Goal: Task Accomplishment & Management: Use online tool/utility

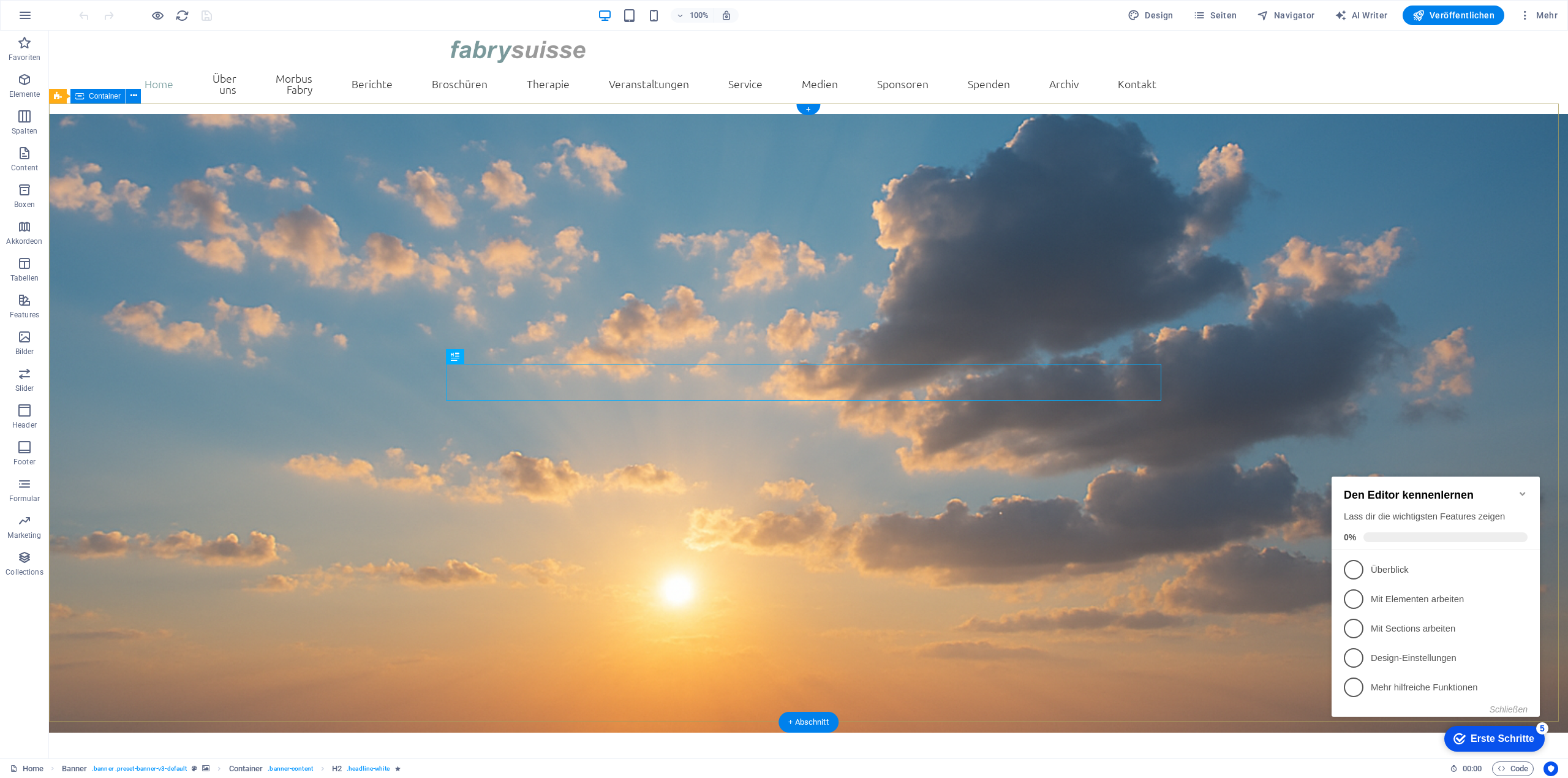
click at [1527, 489] on icon "Minimize checklist" at bounding box center [1522, 493] width 10 height 10
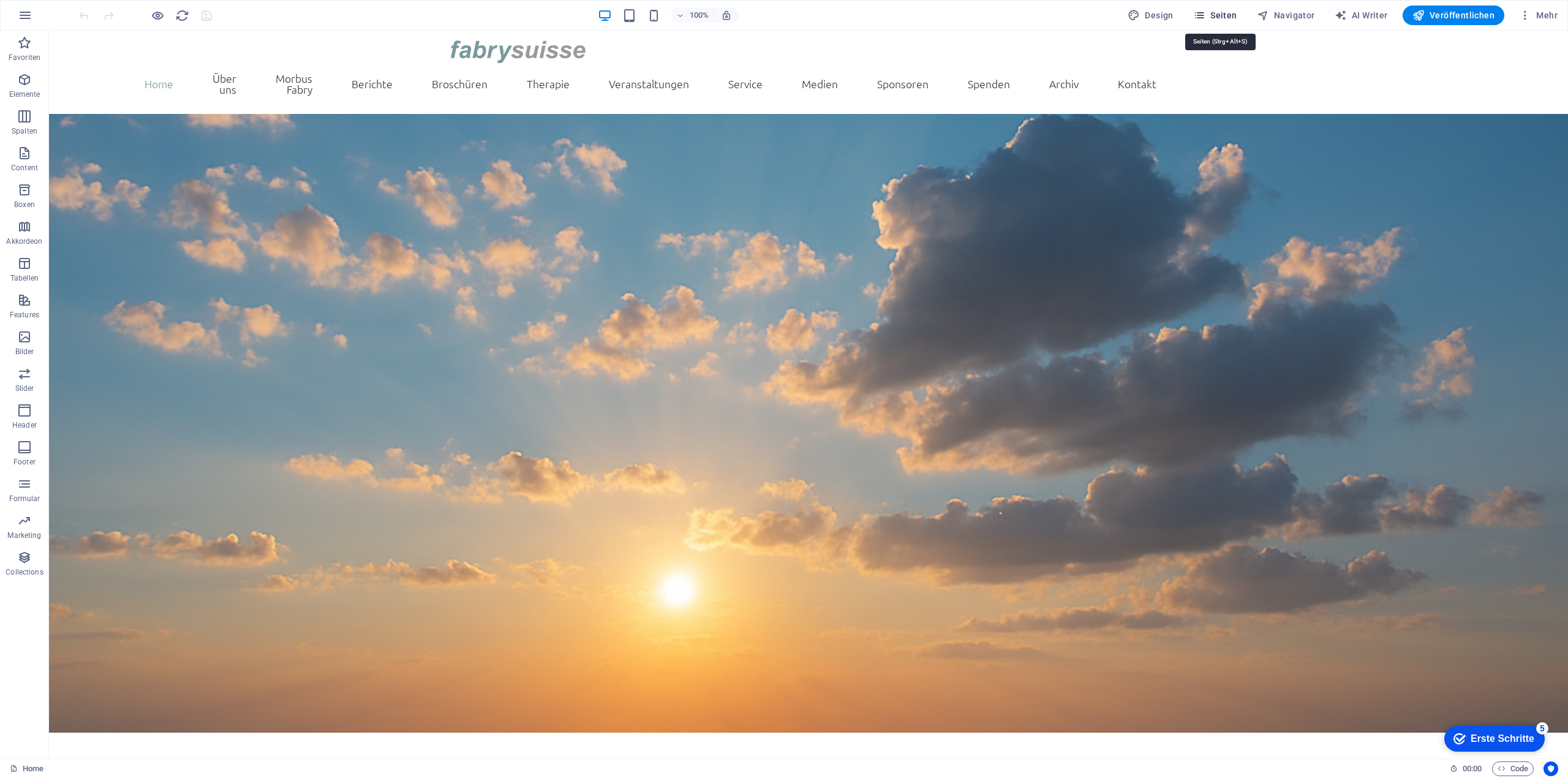
click at [1212, 14] on span "Seiten" at bounding box center [1215, 15] width 44 height 13
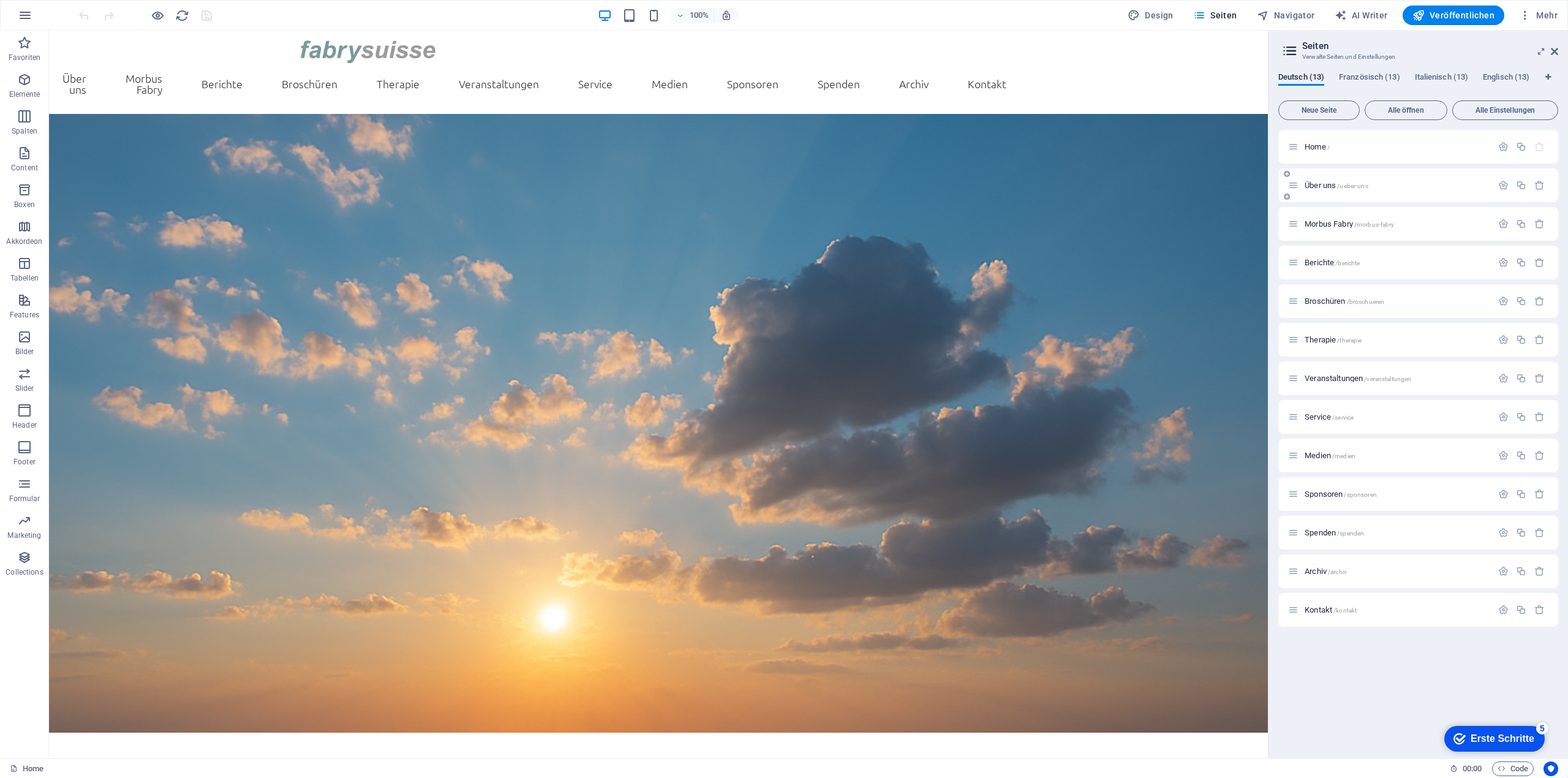
click at [1338, 180] on div "Über uns /ueber-uns" at bounding box center [1390, 185] width 204 height 14
click at [1502, 188] on icon "button" at bounding box center [1504, 186] width 10 height 10
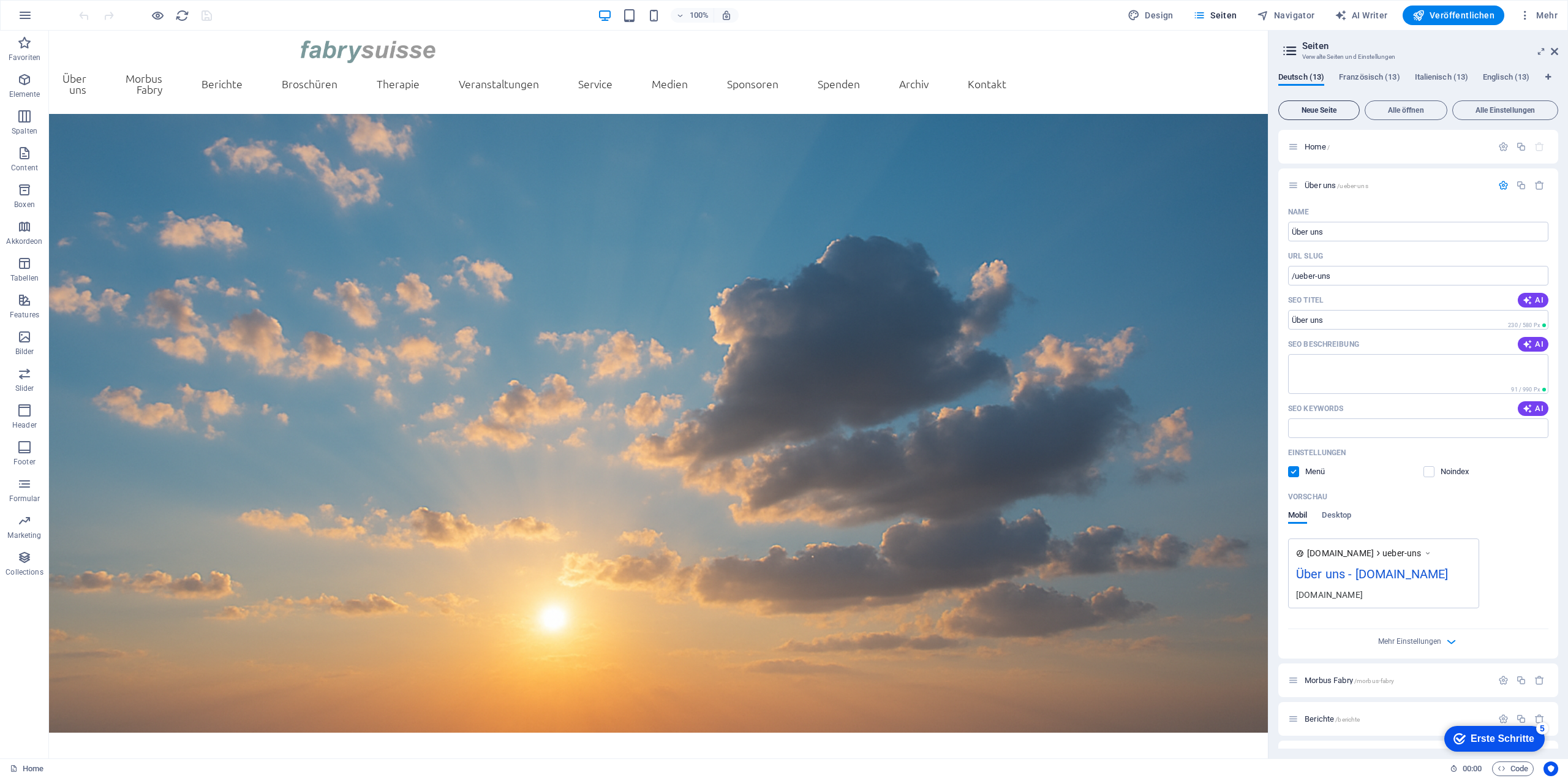
click at [1310, 110] on span "Neue Seite" at bounding box center [1319, 110] width 70 height 7
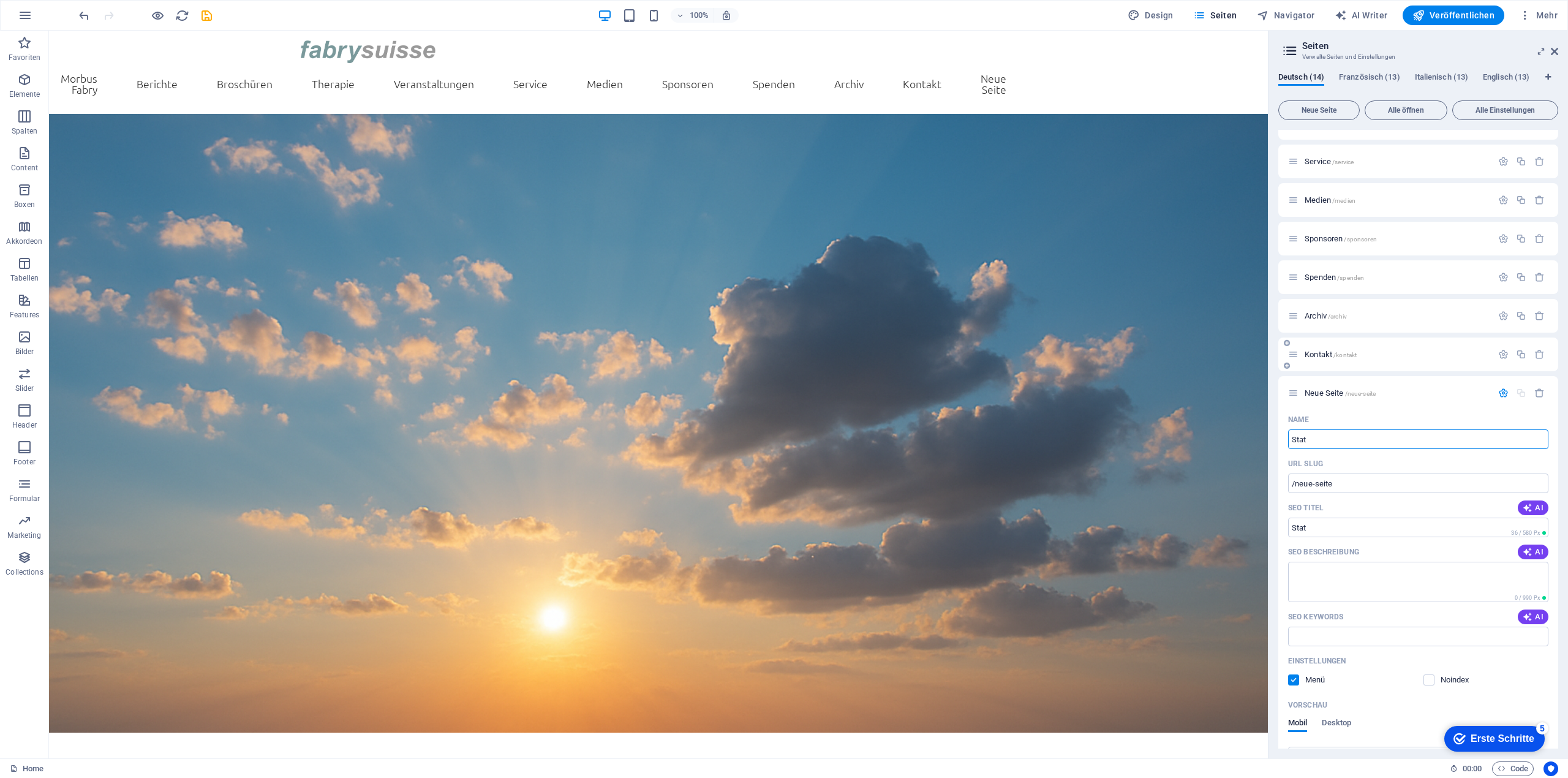
type input "Stat"
type input "/stat"
type input "Statuten"
type input "/statuten"
type input "Statuten"
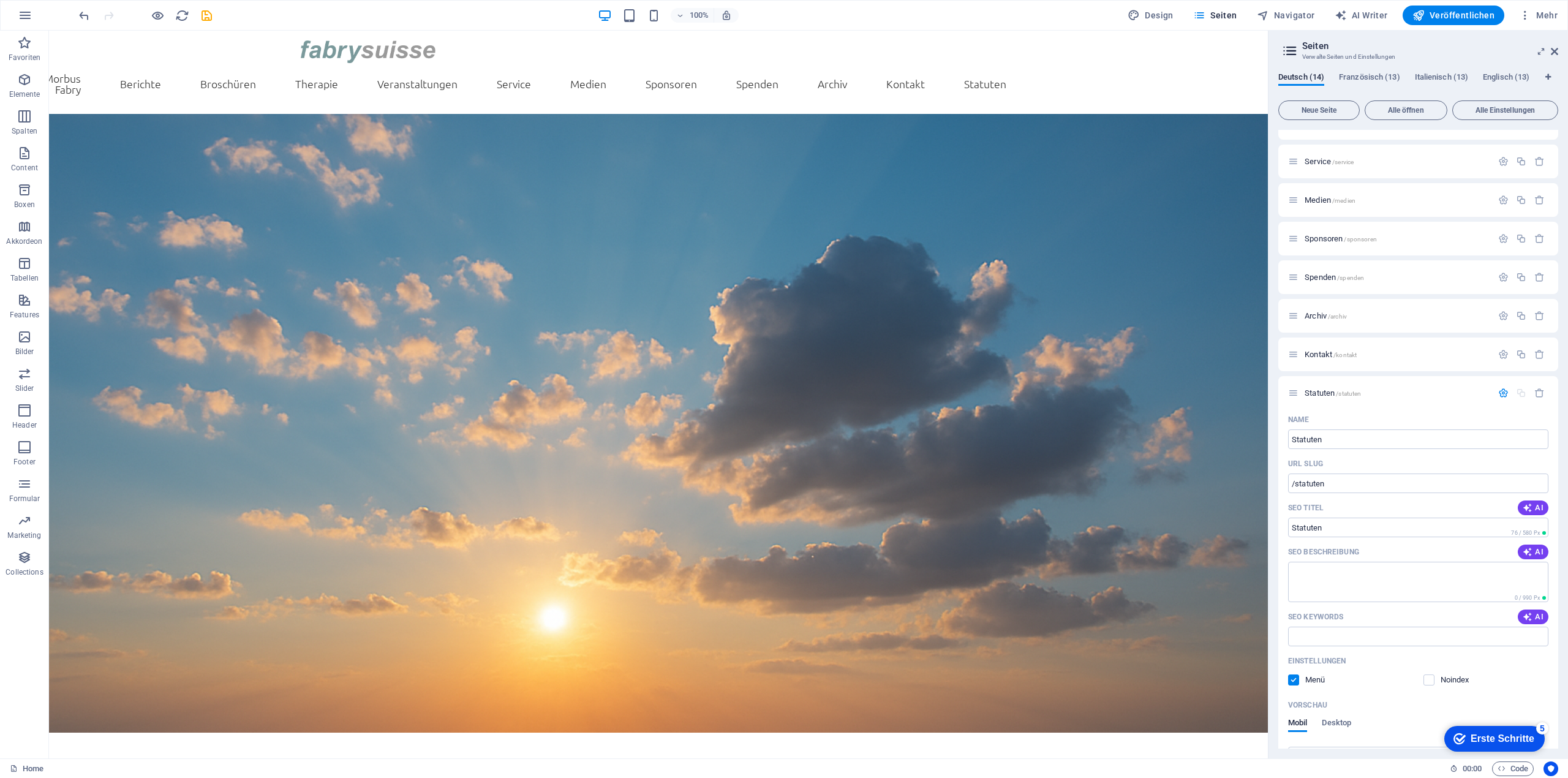
click at [1272, 376] on div "Deutsch (14) Französisch (13) Italienisch (13) Englisch (13) Neue Seite Alle öf…" at bounding box center [1418, 410] width 299 height 696
click at [1323, 391] on span "Statuten /statuten" at bounding box center [1333, 393] width 56 height 9
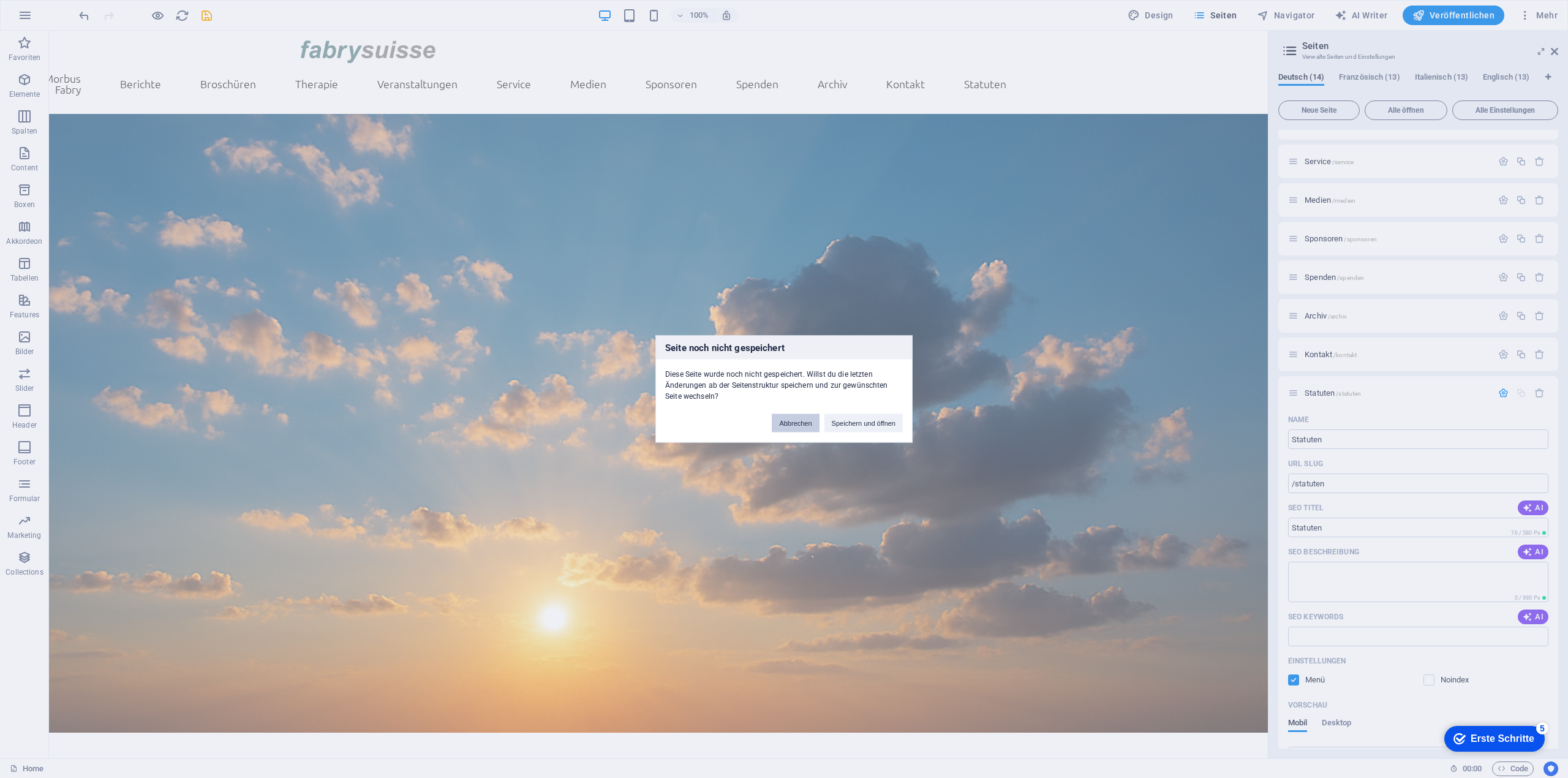
click at [798, 420] on button "Abbrechen" at bounding box center [795, 423] width 47 height 18
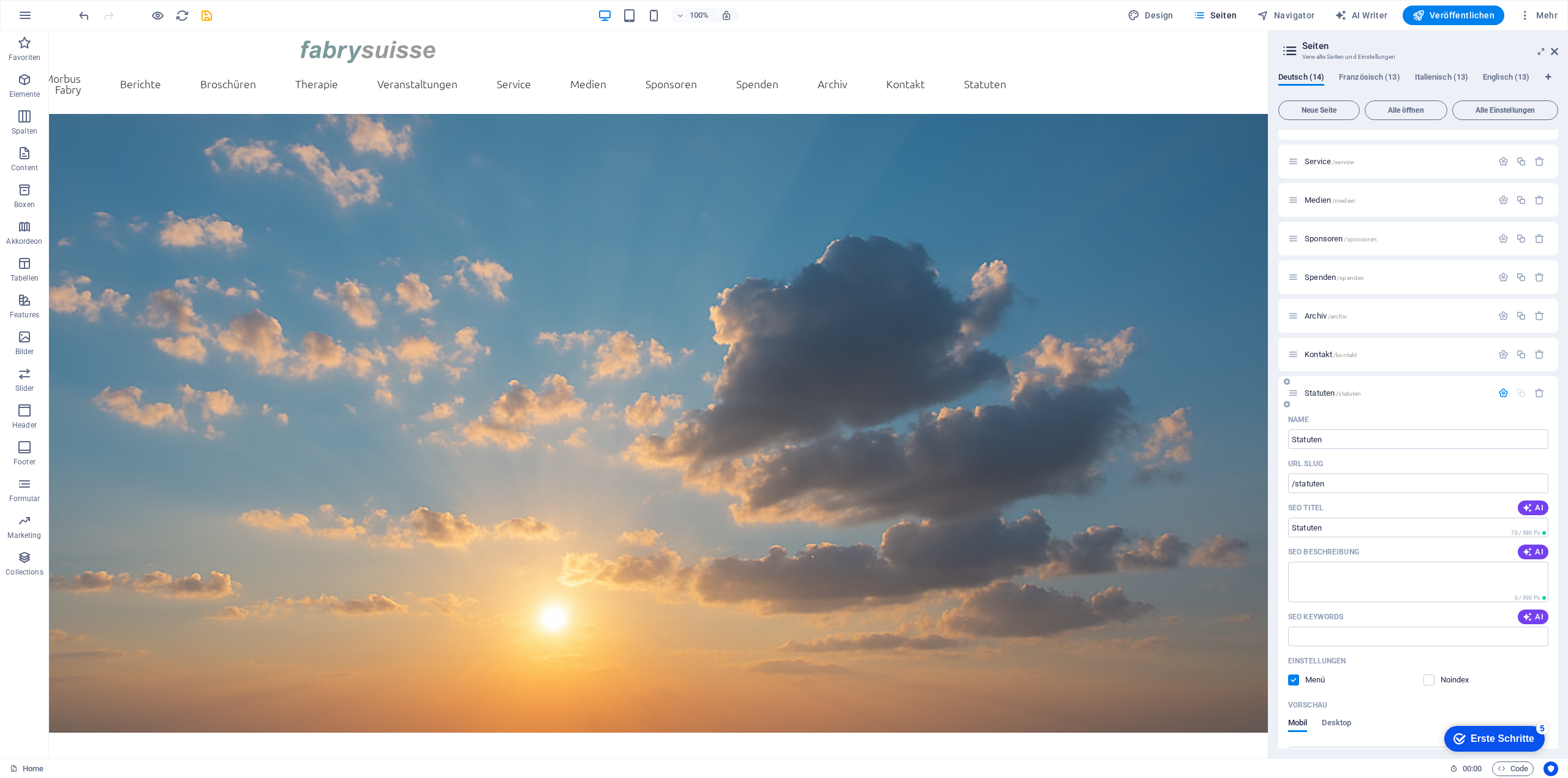
click at [1448, 388] on div "Statuten /statuten" at bounding box center [1390, 393] width 204 height 14
click at [1312, 391] on span "Statuten /statuten" at bounding box center [1333, 393] width 56 height 9
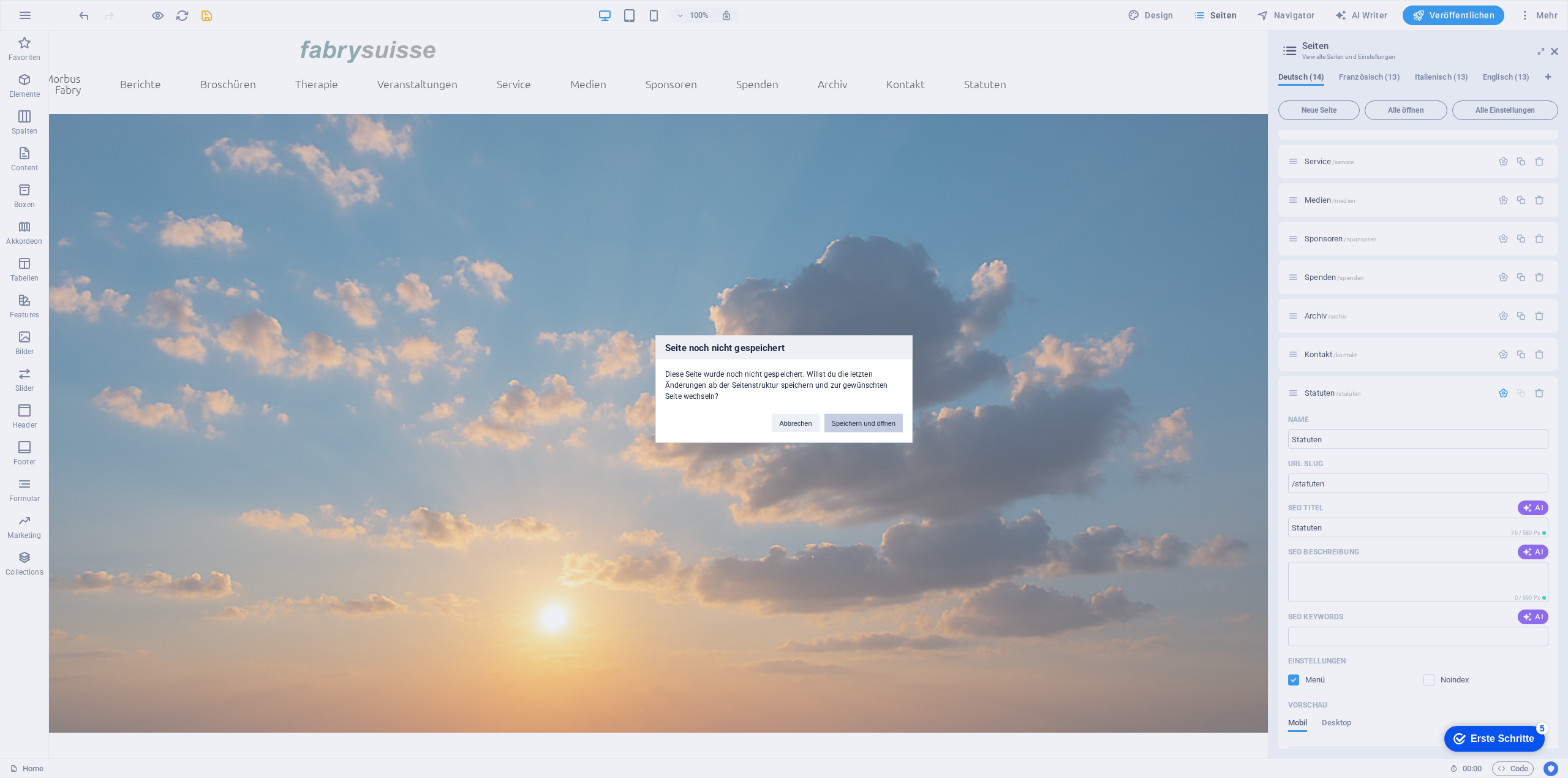
click at [858, 419] on button "Speichern und öffnen" at bounding box center [863, 423] width 78 height 18
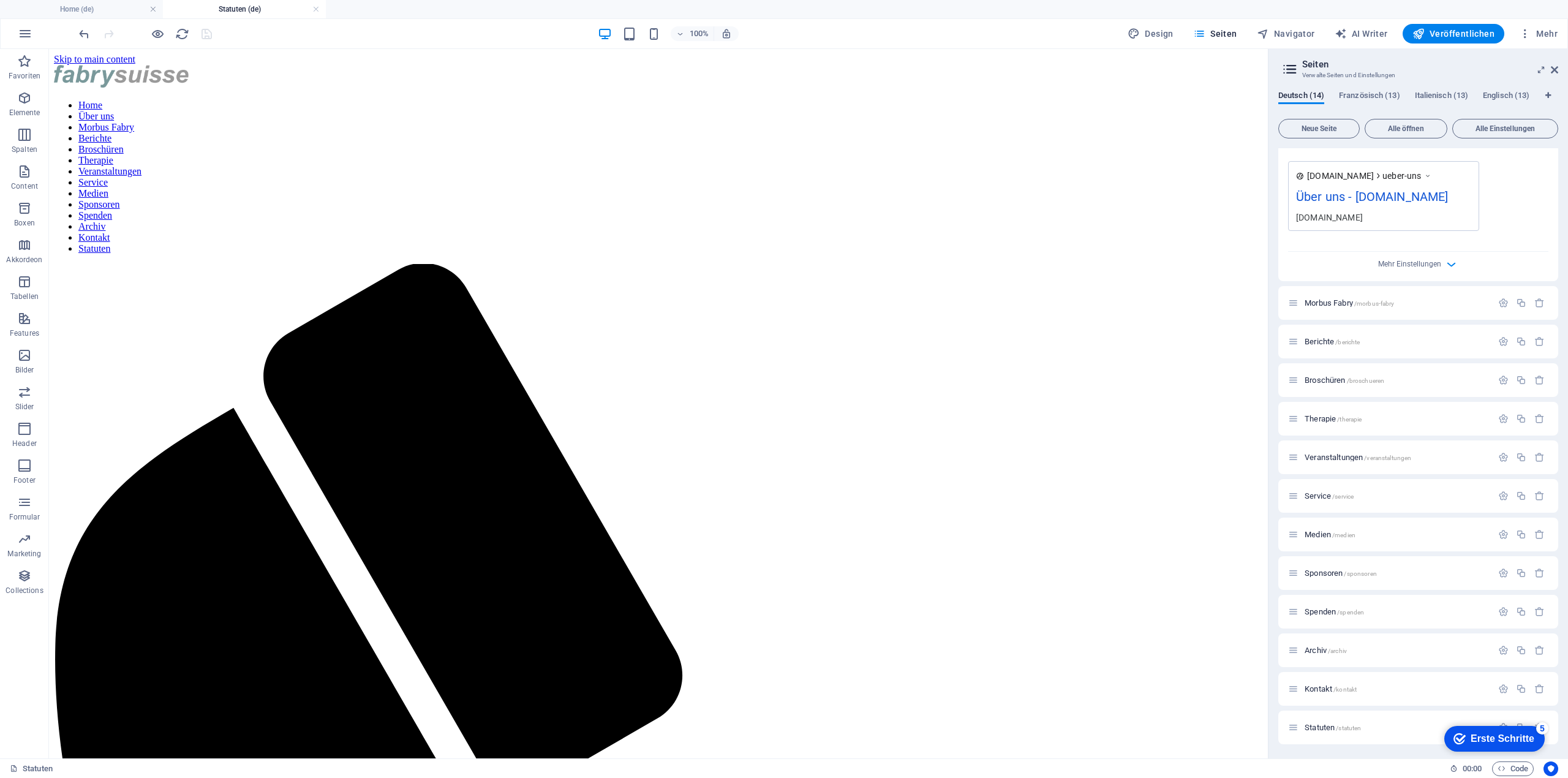
scroll to position [0, 0]
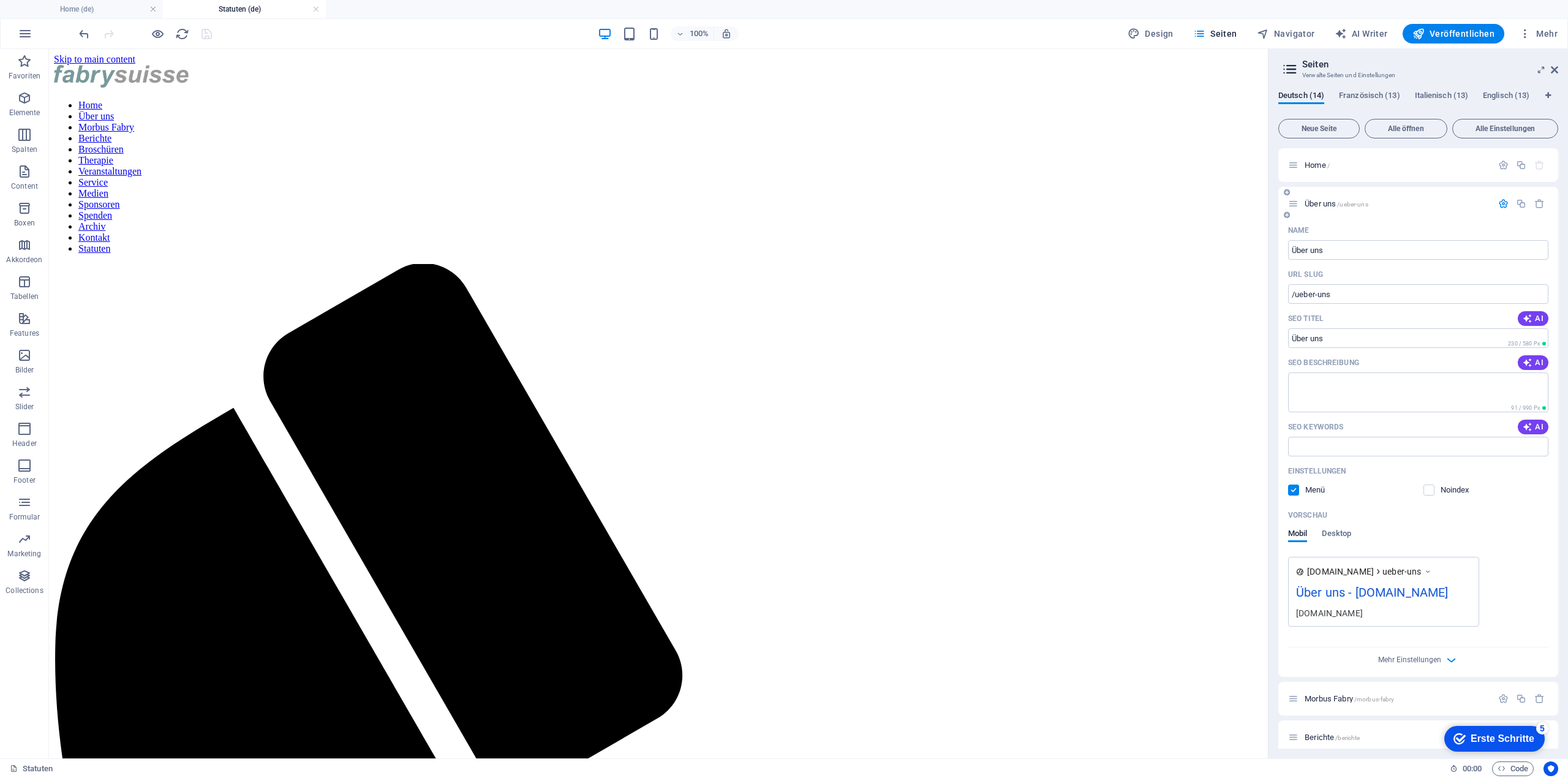
click at [1303, 200] on div "Über uns /ueber-uns" at bounding box center [1396, 203] width 191 height 8
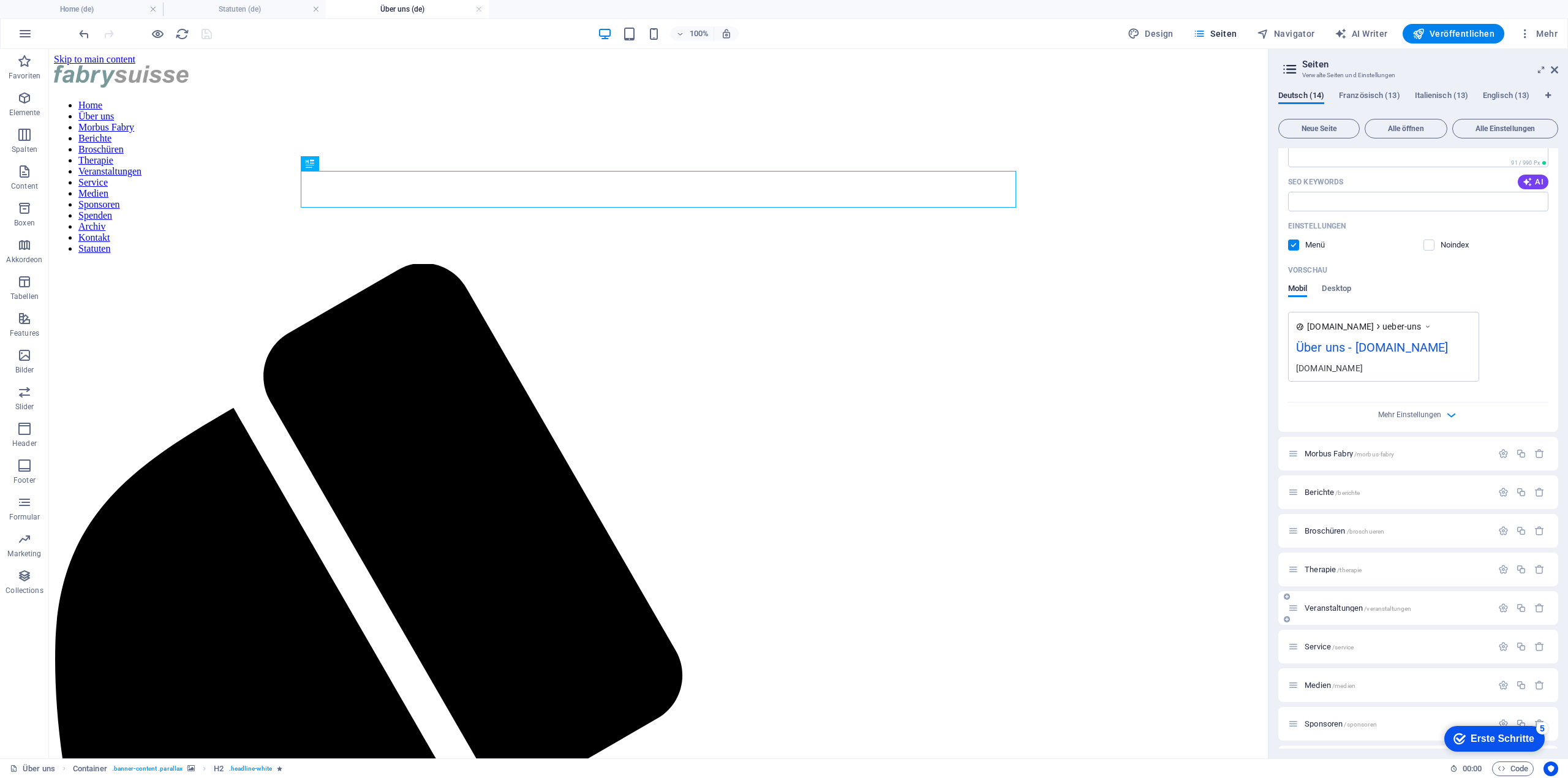
scroll to position [396, 0]
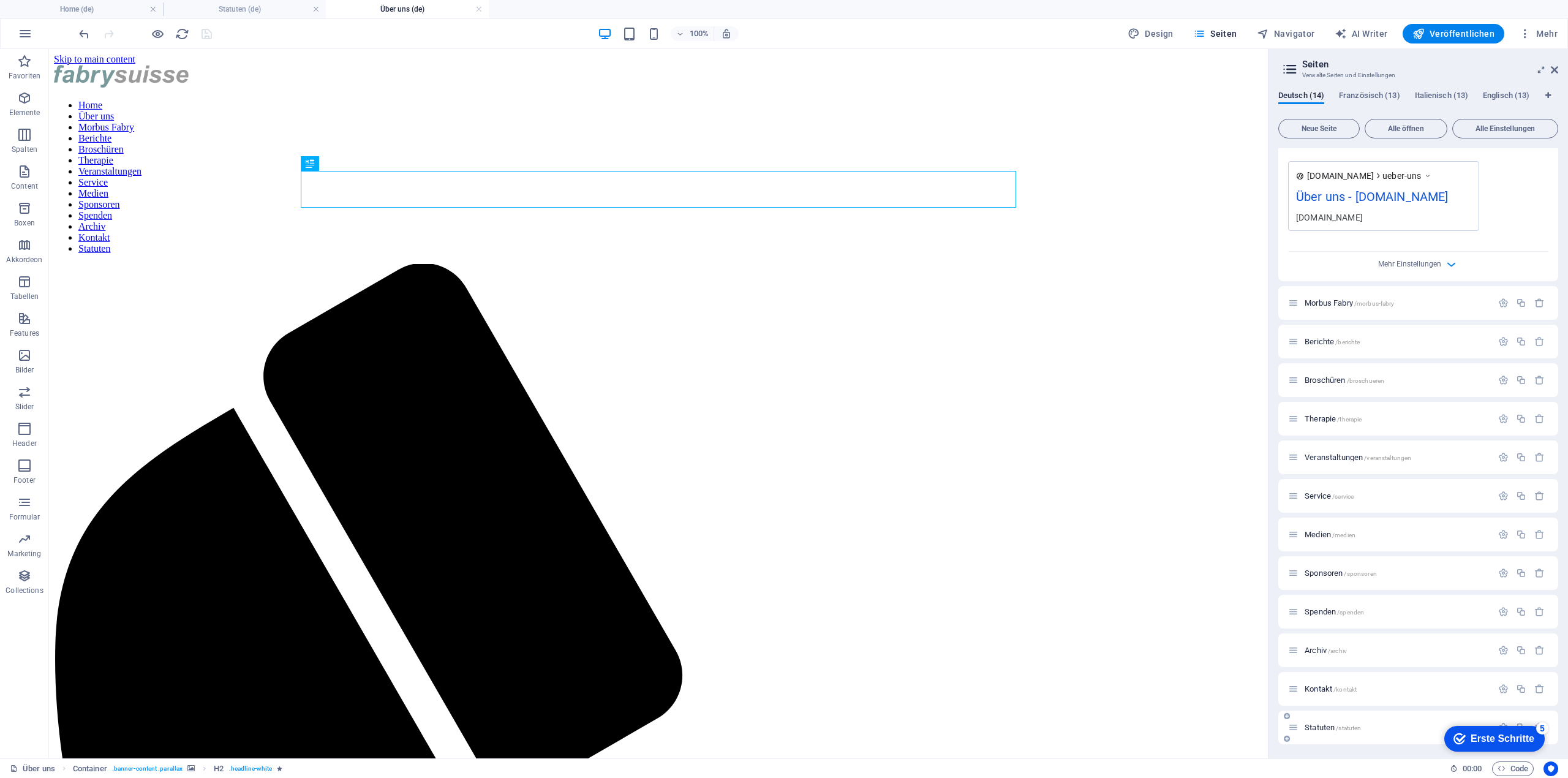
drag, startPoint x: 1320, startPoint y: 728, endPoint x: 1405, endPoint y: 723, distance: 85.1
click at [1405, 723] on p "Statuten /statuten" at bounding box center [1396, 727] width 184 height 8
click at [1312, 729] on span "Statuten /statuten" at bounding box center [1333, 728] width 56 height 9
click at [1311, 723] on span "Statuten /statuten" at bounding box center [1333, 728] width 56 height 9
click at [1309, 725] on span "Statuten /statuten" at bounding box center [1333, 728] width 56 height 9
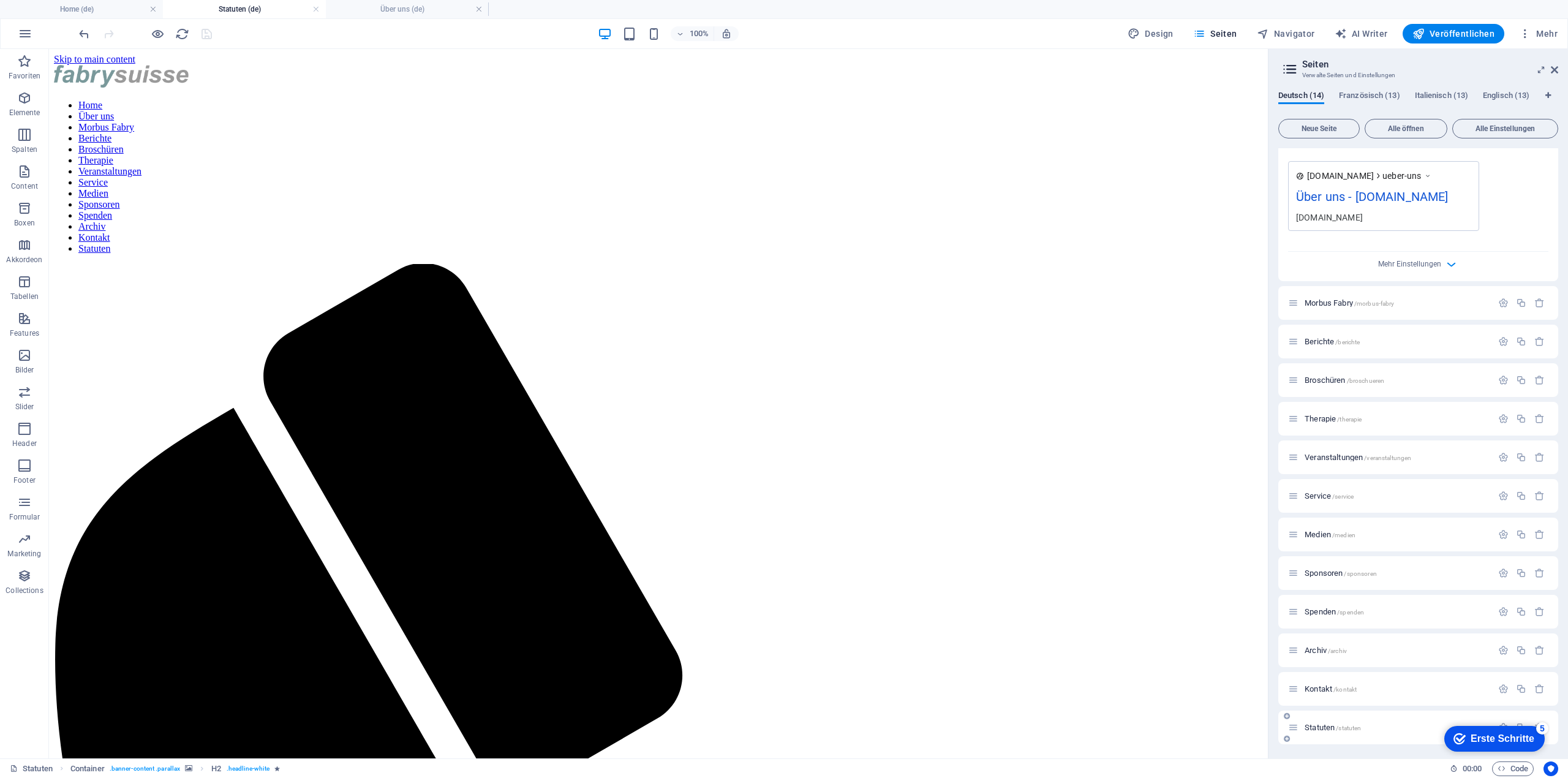
click at [1312, 720] on div "Statuten /statuten" at bounding box center [1390, 727] width 204 height 14
drag, startPoint x: 1354, startPoint y: 723, endPoint x: 1338, endPoint y: 350, distance: 373.3
click at [1338, 350] on div "Home / Über uns /ueber-uns Name Über uns ​ URL SLUG /ueber-uns ​ SEO Titel AI ​…" at bounding box center [1418, 248] width 280 height 992
drag, startPoint x: 1323, startPoint y: 723, endPoint x: 1317, endPoint y: 681, distance: 42.4
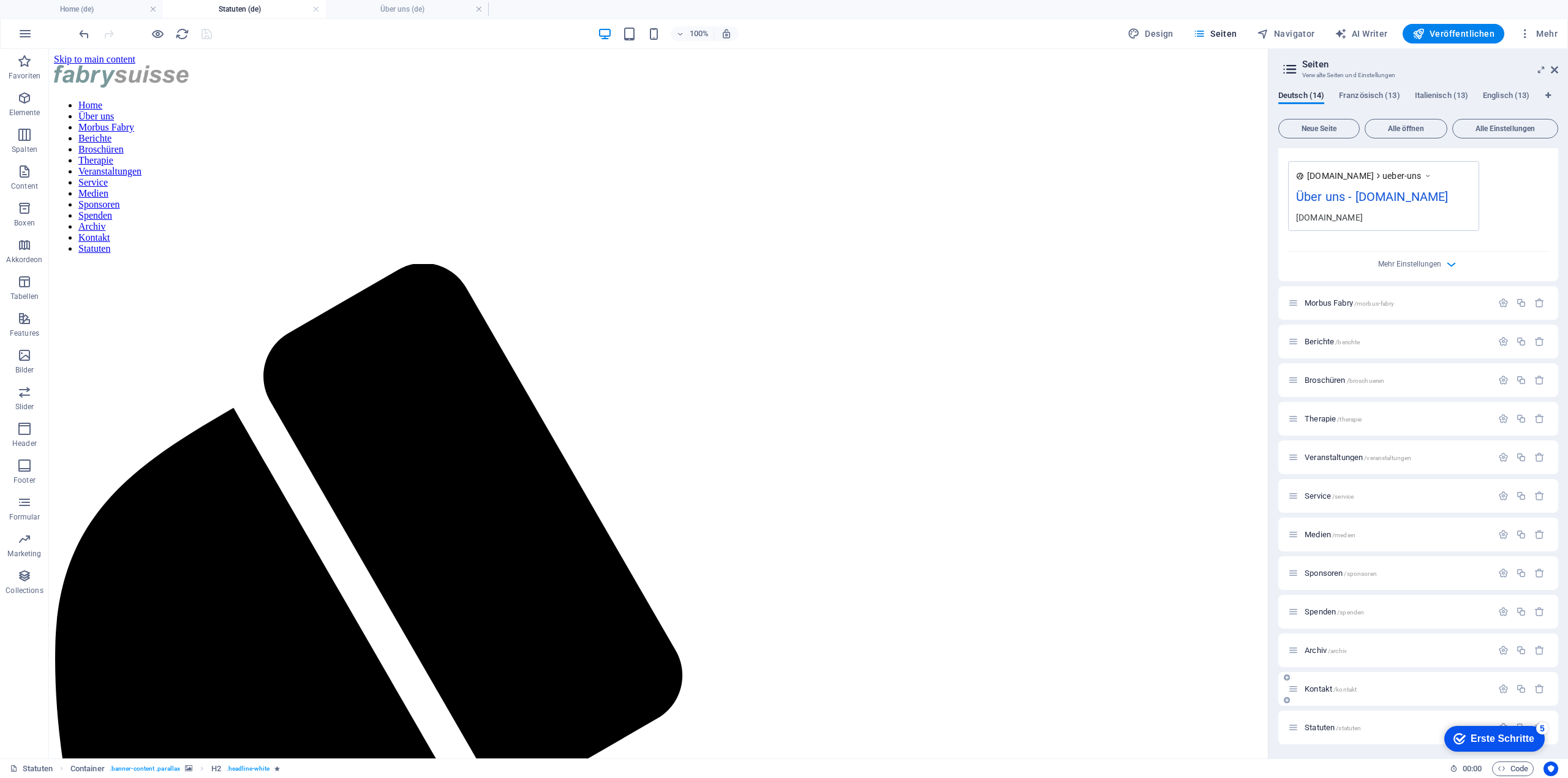
click at [1317, 681] on div "Home / Über uns /ueber-uns Name Über uns ​ URL SLUG /ueber-uns ​ SEO Titel AI ​…" at bounding box center [1418, 248] width 280 height 992
click at [1286, 715] on icon at bounding box center [1287, 717] width 6 height 7
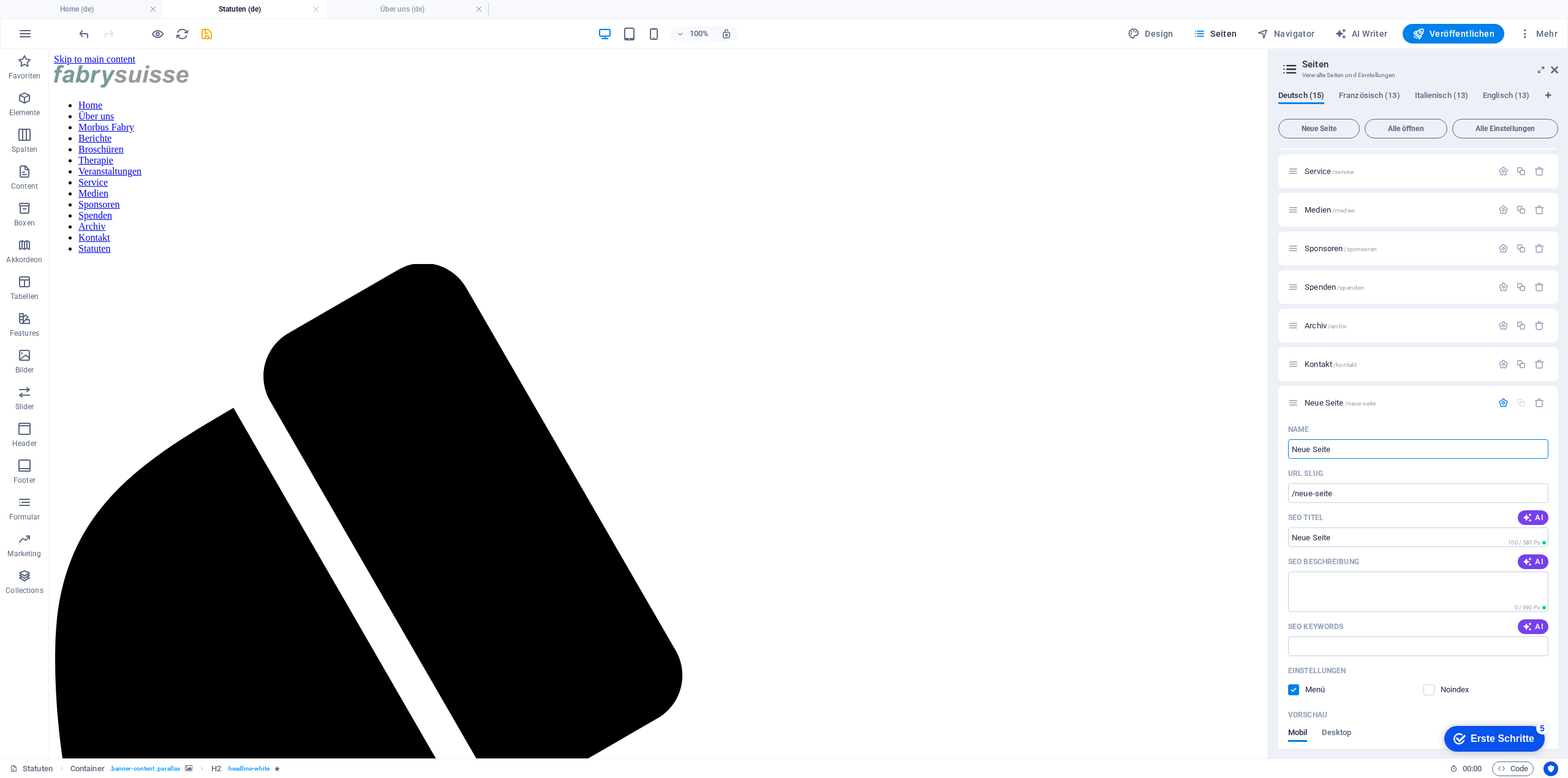
click at [1286, 715] on div "Name Neue Seite ​ URL SLUG /neue-seite ​ SEO Titel AI ​ 100 / 580 Px SEO Beschr…" at bounding box center [1418, 633] width 280 height 427
click at [1335, 404] on span "Neue Seite /neue-seite" at bounding box center [1340, 403] width 71 height 9
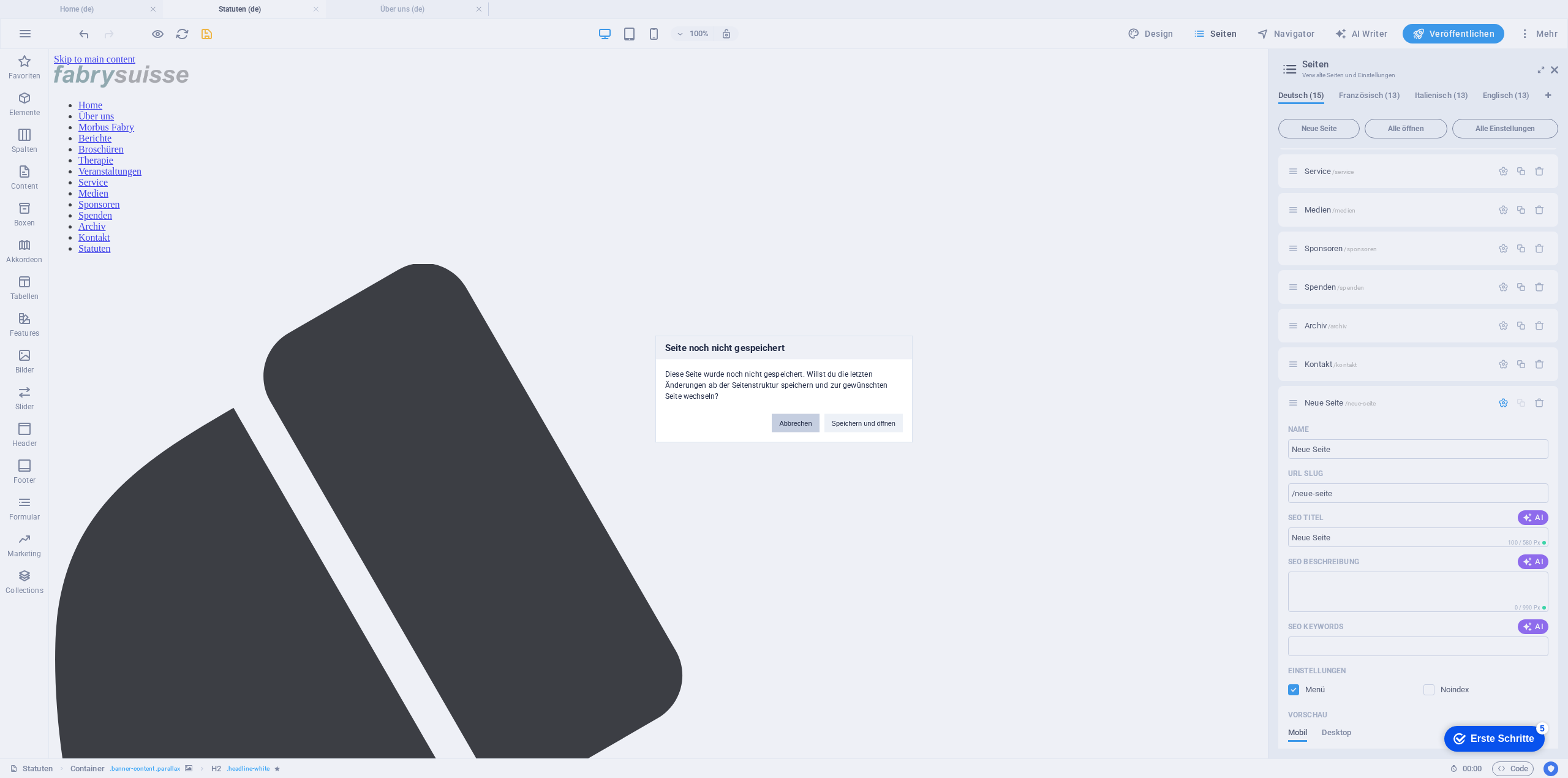
click at [801, 417] on button "Abbrechen" at bounding box center [795, 423] width 47 height 18
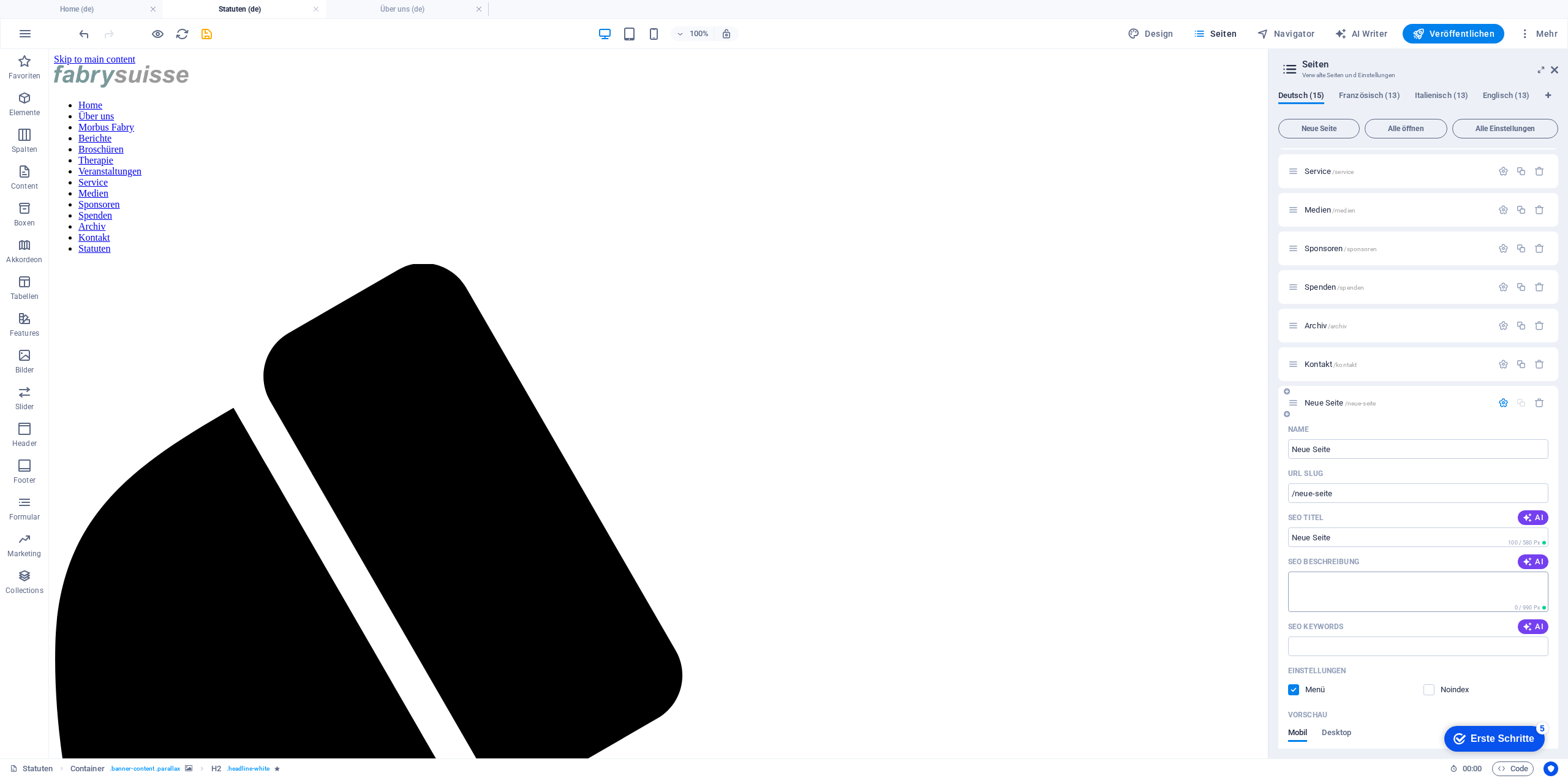
scroll to position [862, 0]
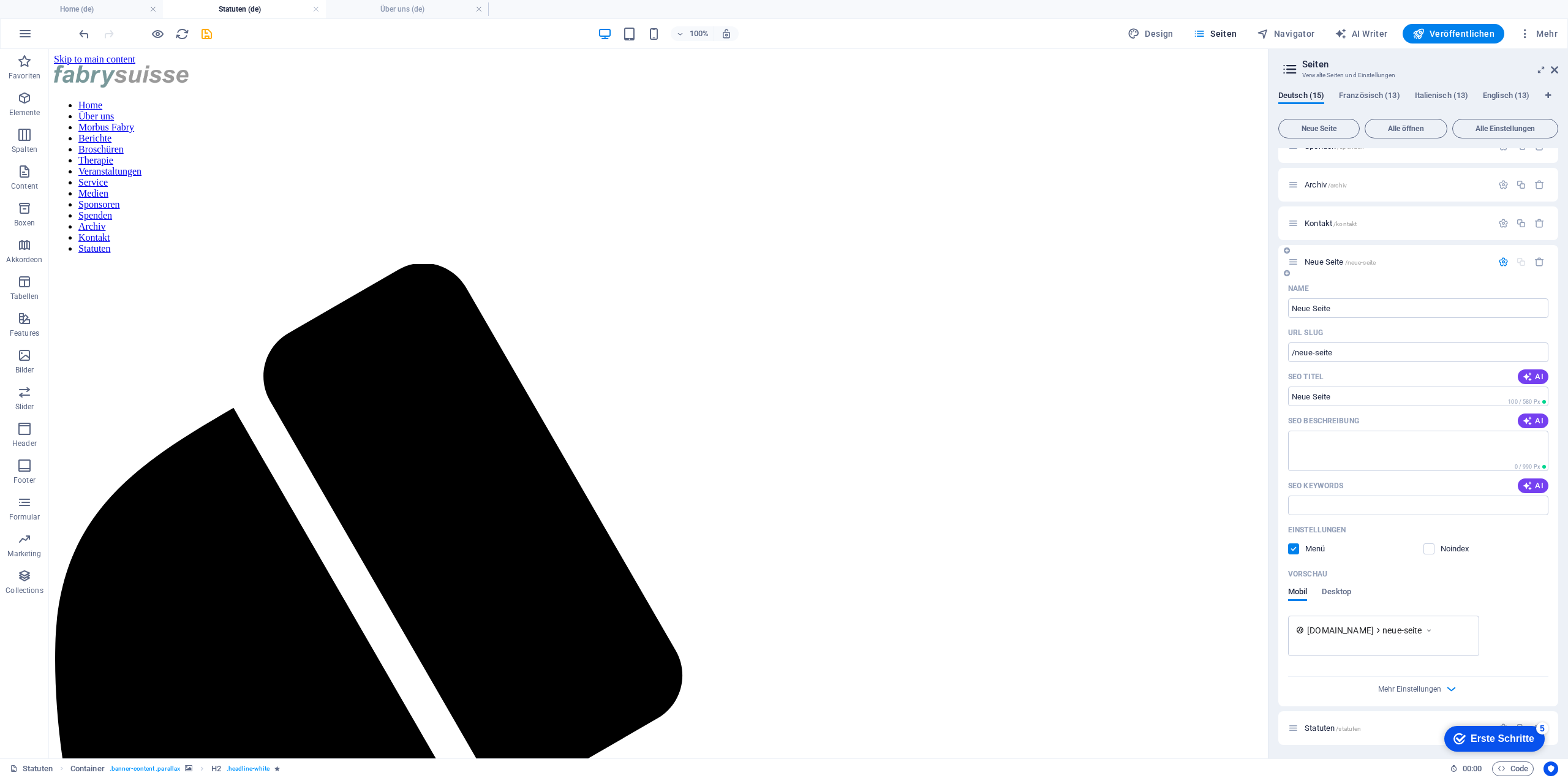
click at [1504, 259] on icon "button" at bounding box center [1504, 262] width 10 height 10
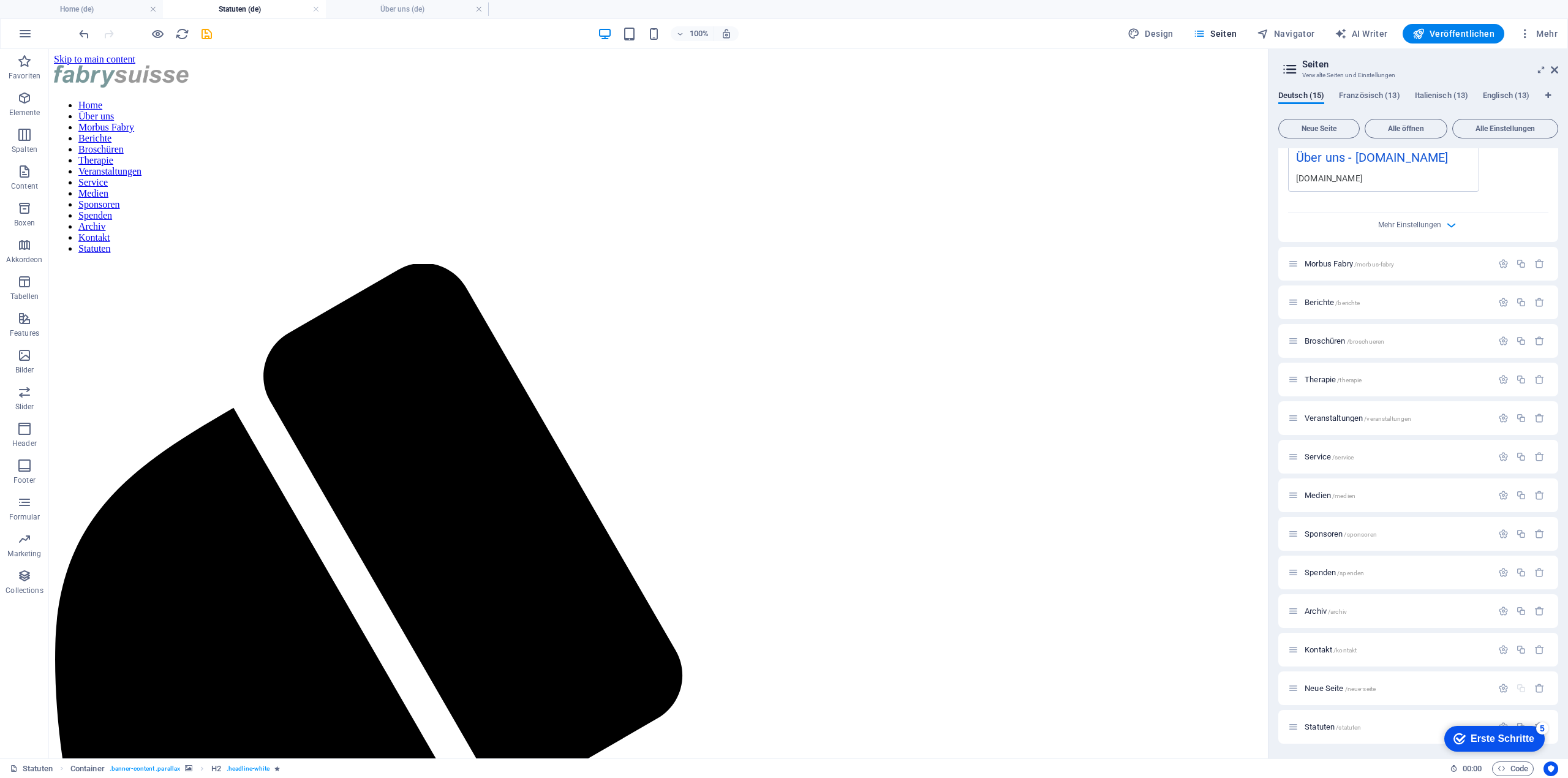
scroll to position [0, 0]
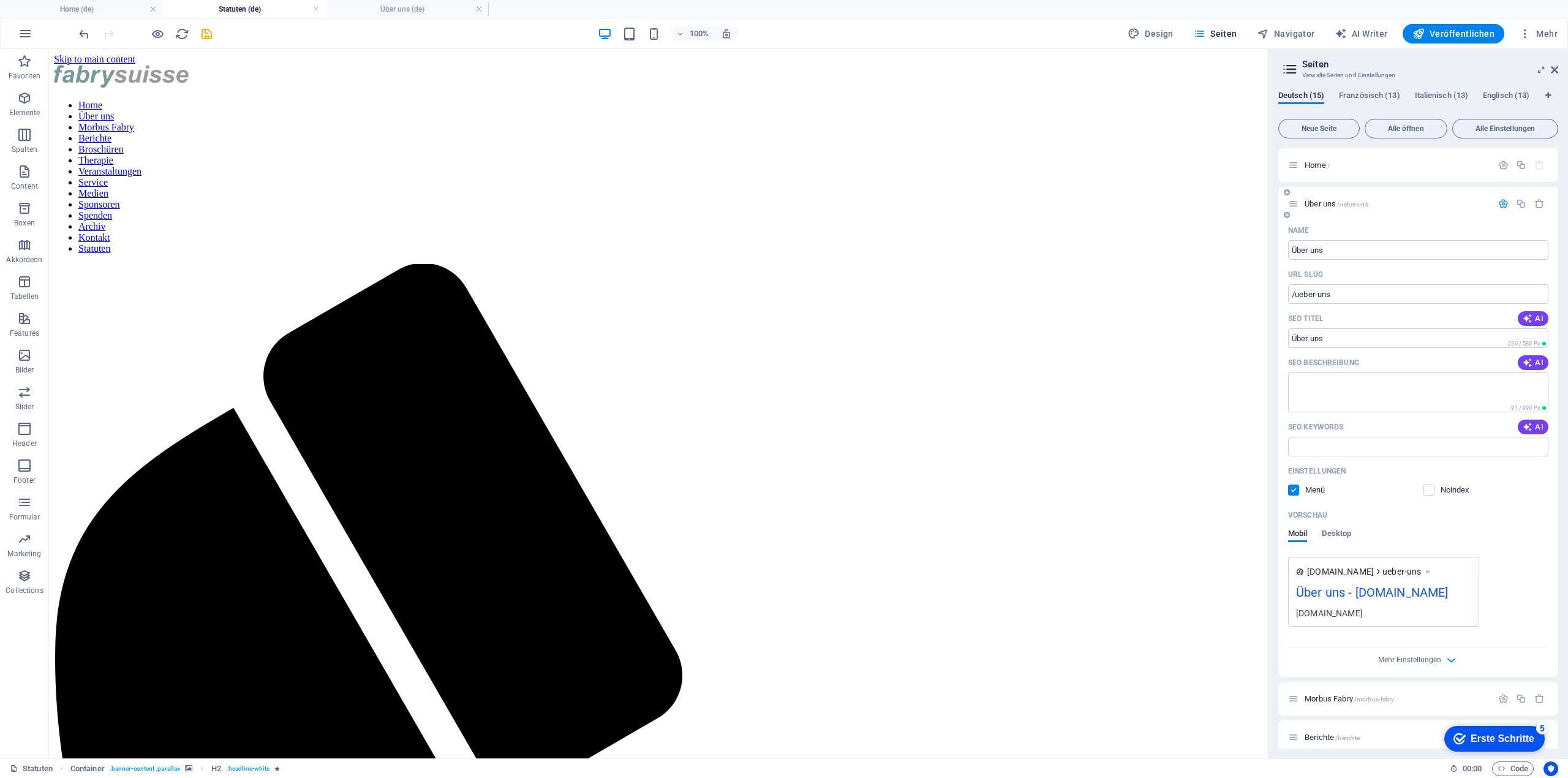
click at [1337, 199] on span "Über uns /ueber-uns" at bounding box center [1337, 203] width 64 height 9
click at [1340, 253] on input "Über uns" at bounding box center [1418, 250] width 260 height 20
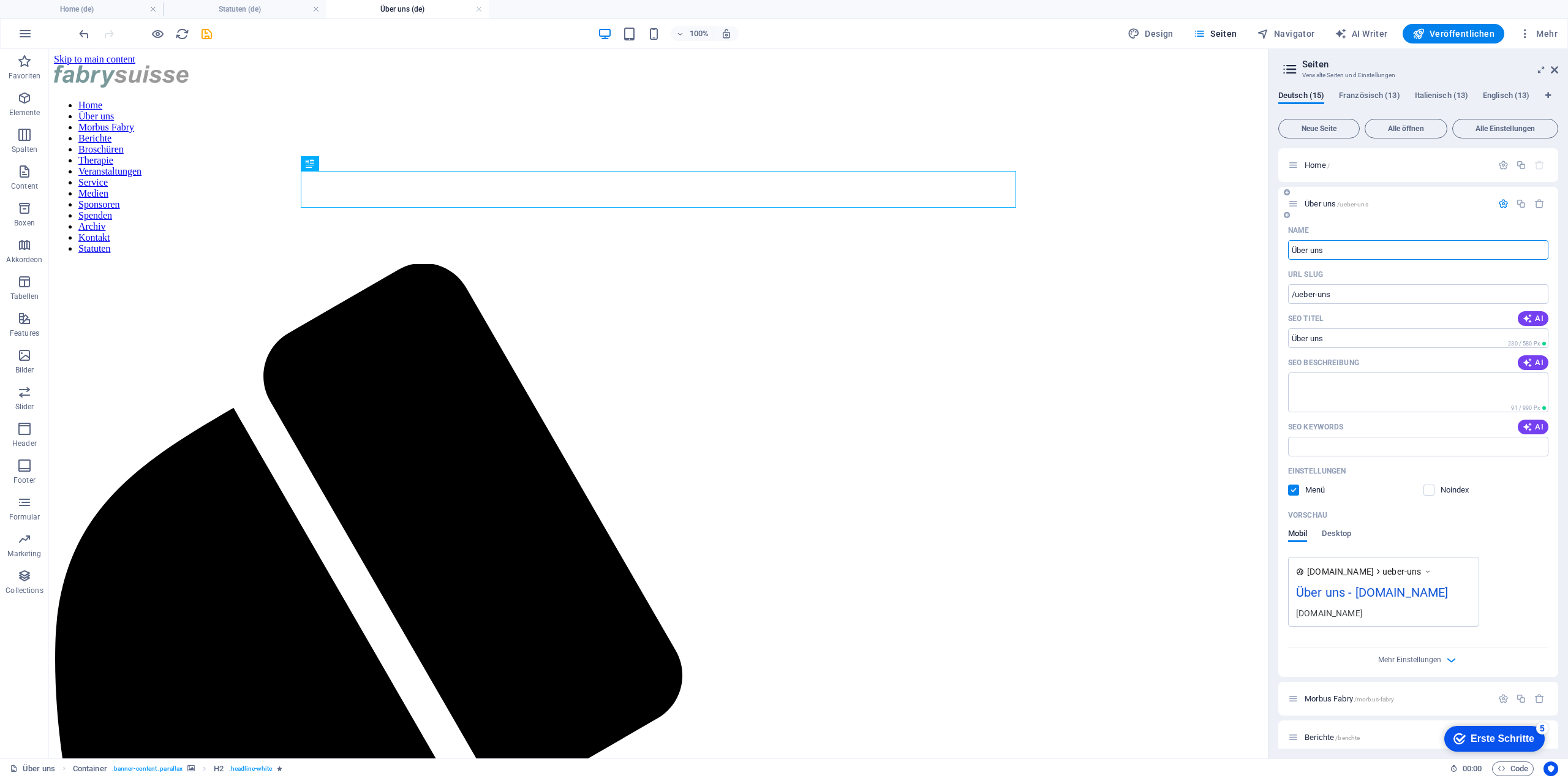
click at [1340, 253] on input "Über uns" at bounding box center [1418, 250] width 260 height 20
type input "Mo"
type input "/m"
type input "Mo"
type input "/mo"
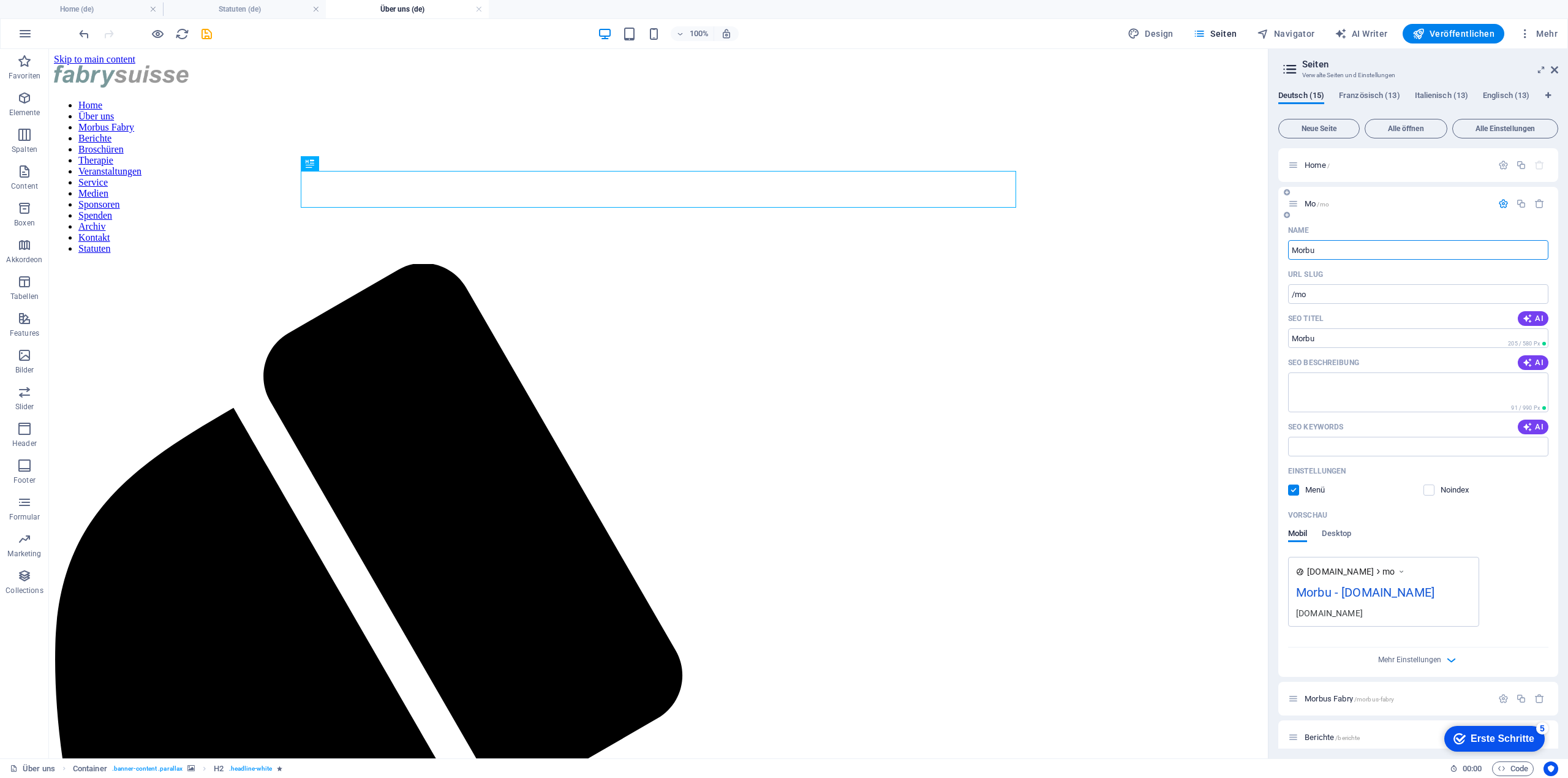
type input "Morbu"
type input "/morbu"
type input "Morbus F"
type input "/morbus"
type input "Morbus Fabr"
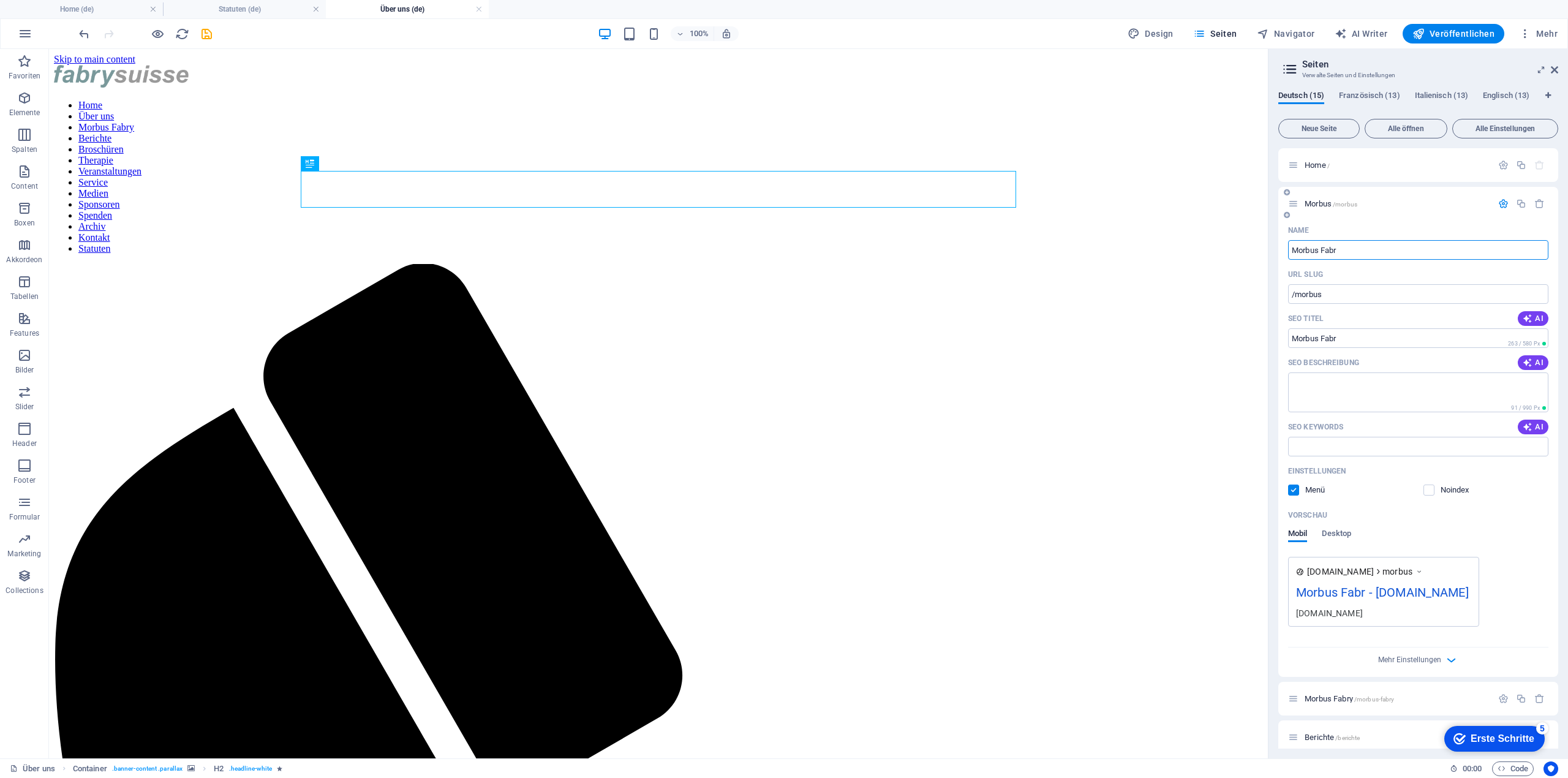
type input "/morbus-fabr"
type input "Morbus Fabry"
type input "/morbus-fabry-15"
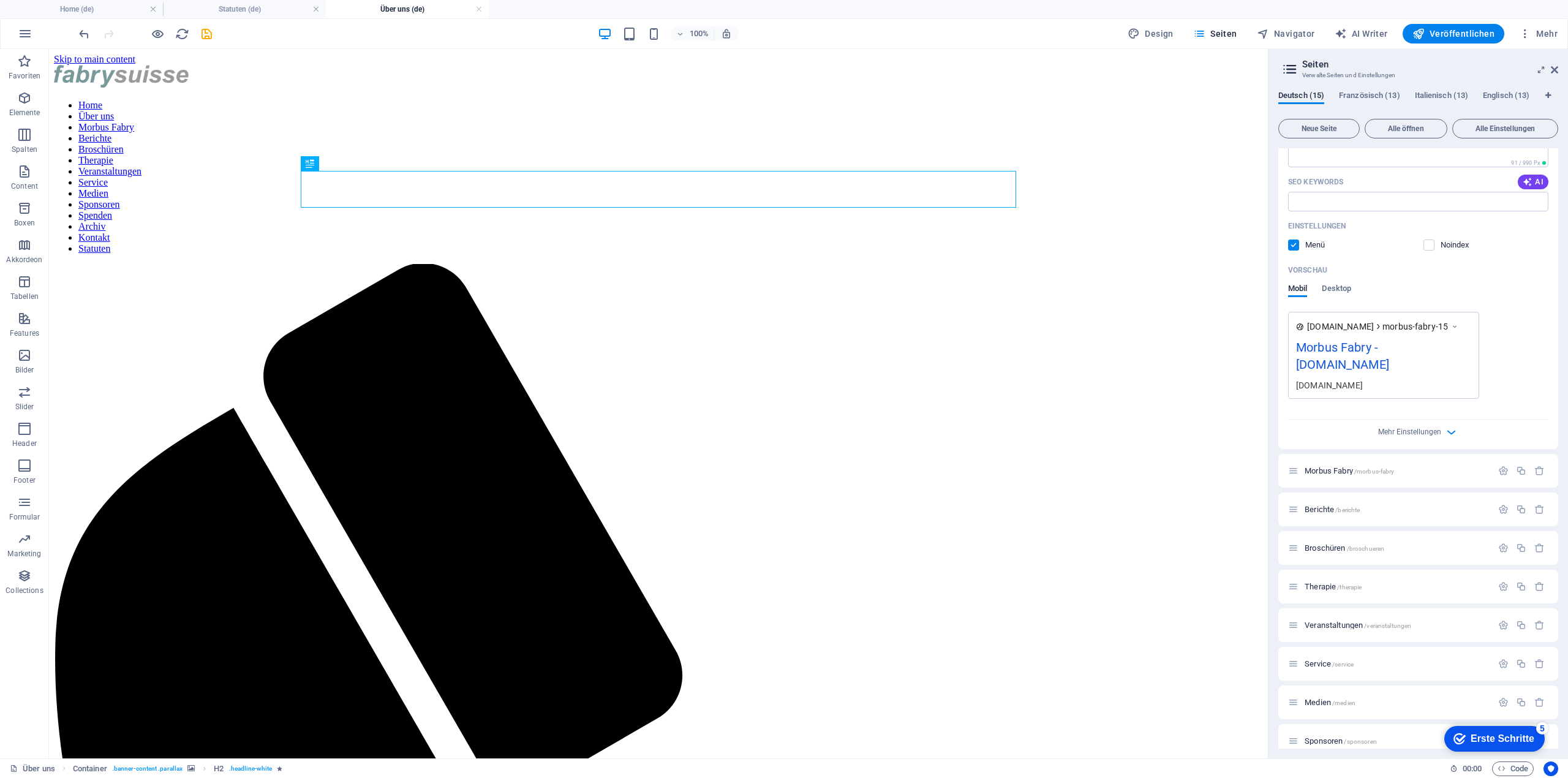
scroll to position [368, 0]
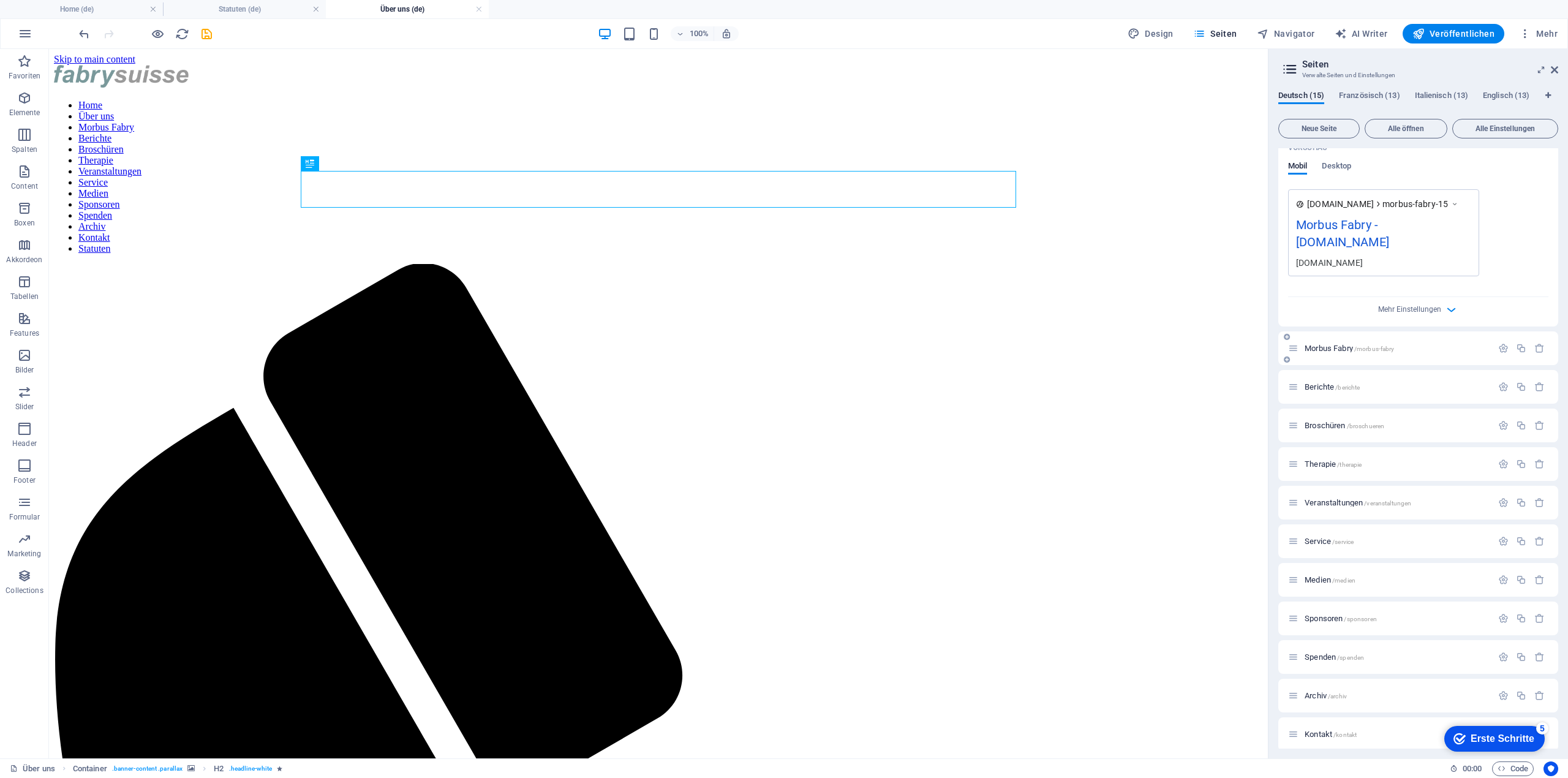
type input "Morbus Fabry"
click at [1314, 344] on span "Morbus Fabry /morbus-fabry" at bounding box center [1349, 348] width 89 height 9
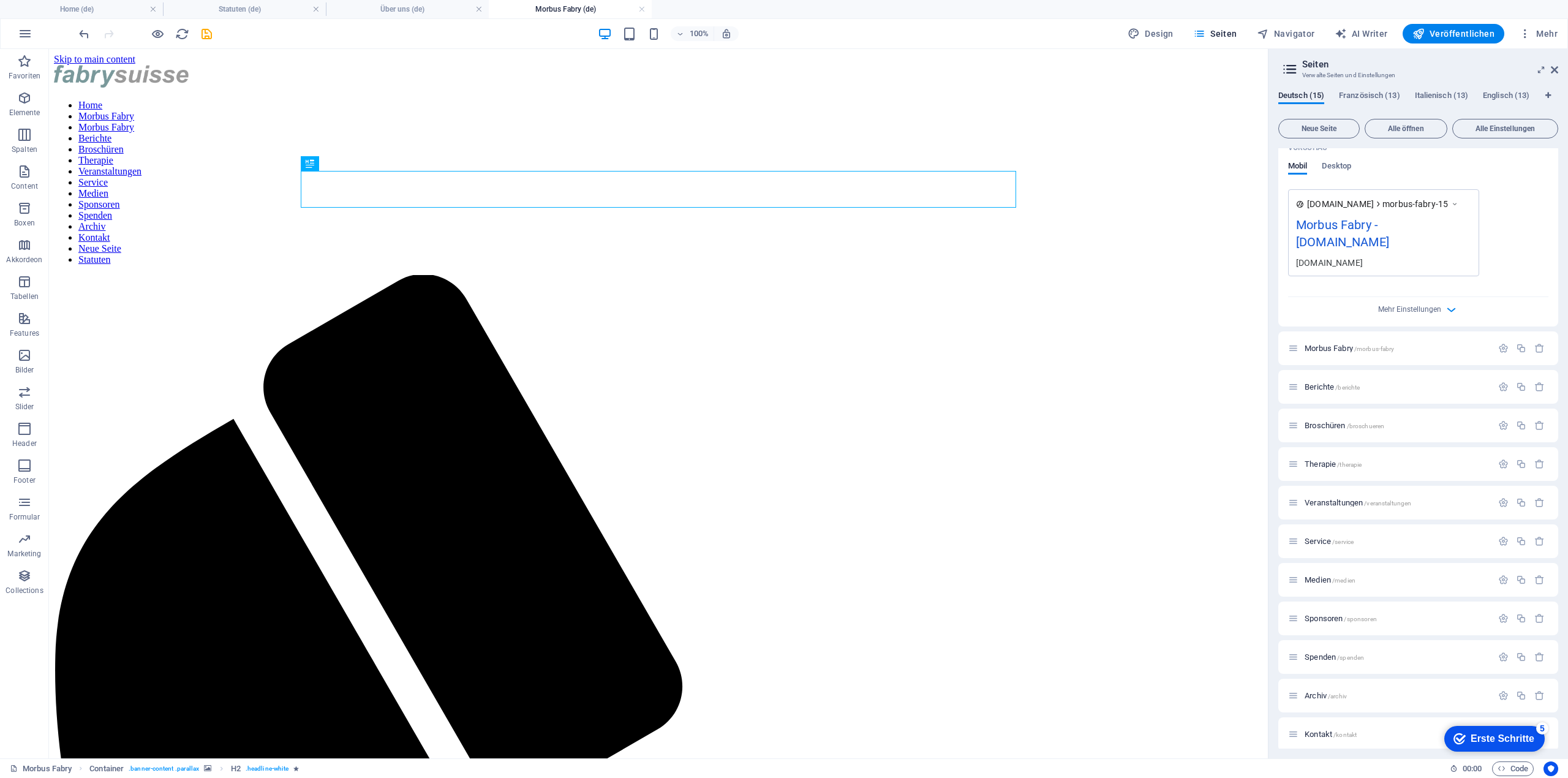
scroll to position [0, 0]
click at [1311, 344] on span "Morbus Fabry /morbus-fabry" at bounding box center [1349, 348] width 89 height 9
click at [1333, 344] on span "Morbus Fabry /morbus-fabry" at bounding box center [1349, 348] width 89 height 9
click at [1298, 341] on div "Morbus Fabry /morbus-fabry" at bounding box center [1390, 348] width 204 height 14
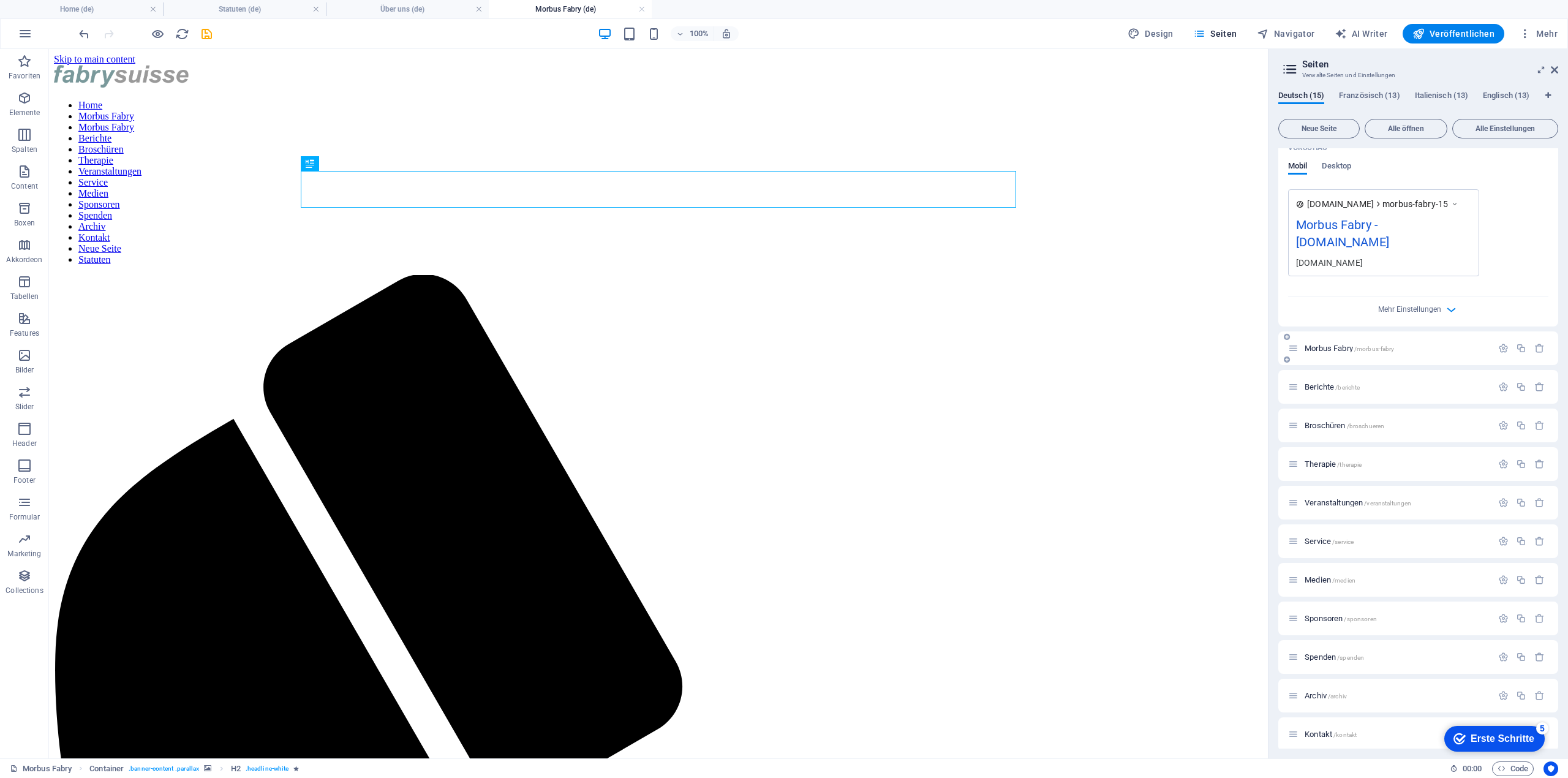
click at [1292, 343] on icon at bounding box center [1293, 348] width 10 height 10
click at [1303, 345] on div "Morbus Fabry /morbus-fabry" at bounding box center [1396, 348] width 191 height 8
click at [1320, 344] on span "Morbus Fabry /morbus-fabry" at bounding box center [1349, 348] width 89 height 9
click at [1322, 344] on span "Morbus Fabry /morbus-fabry" at bounding box center [1349, 348] width 89 height 9
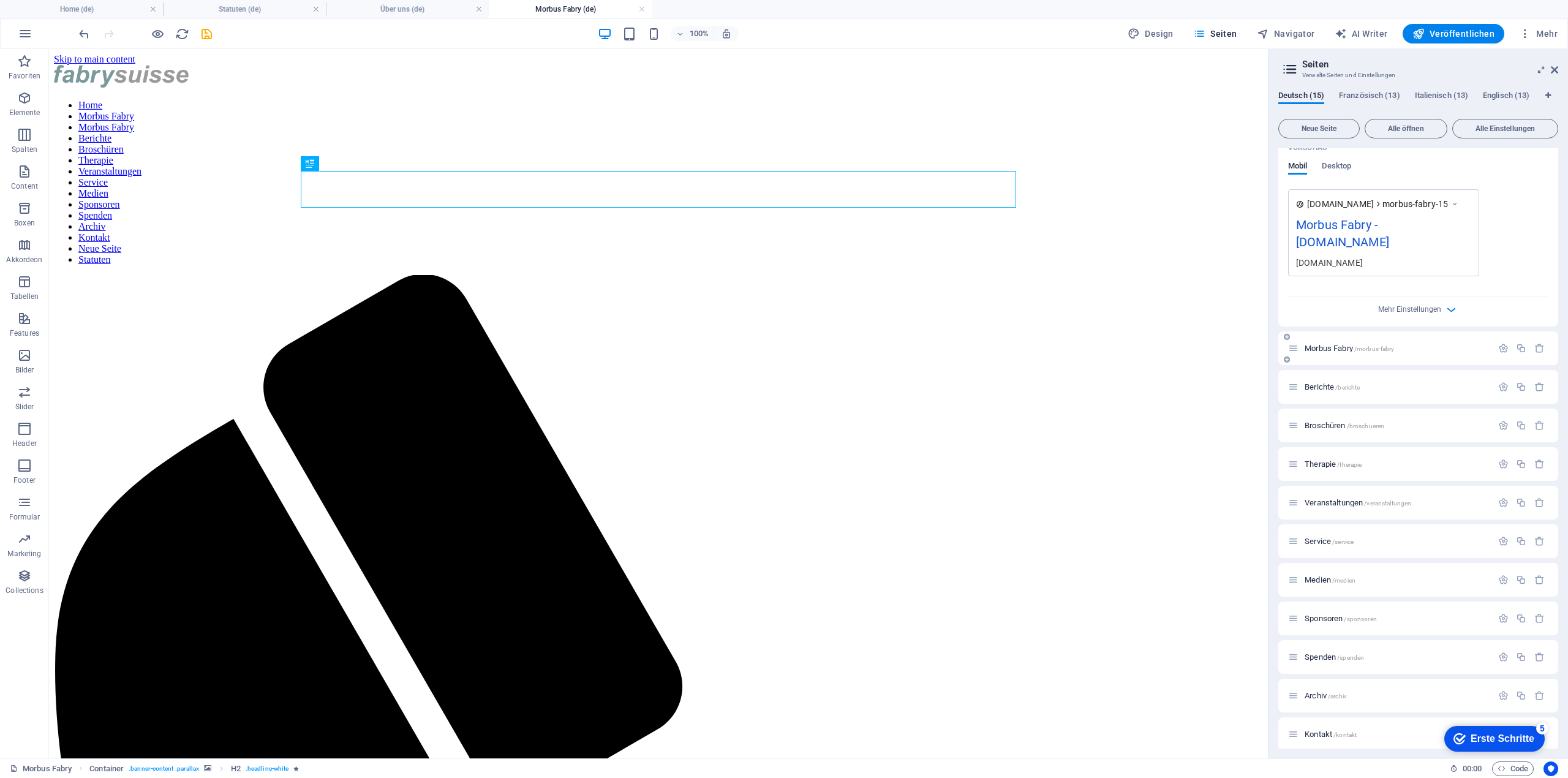
click at [1368, 345] on span "/morbus-fabry" at bounding box center [1374, 348] width 41 height 7
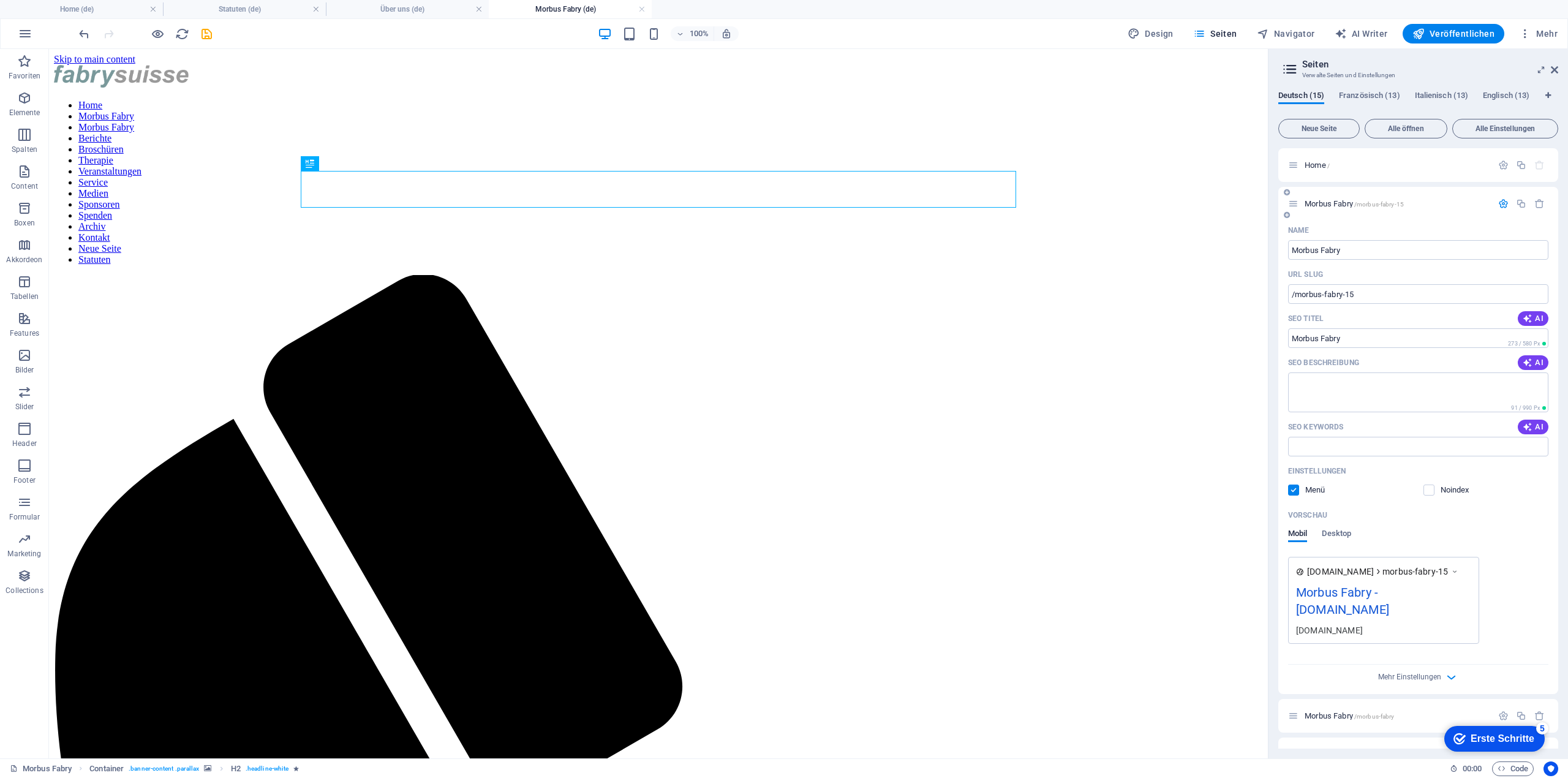
click at [1329, 206] on span "Morbus Fabry /morbus-fabry-15" at bounding box center [1354, 203] width 99 height 9
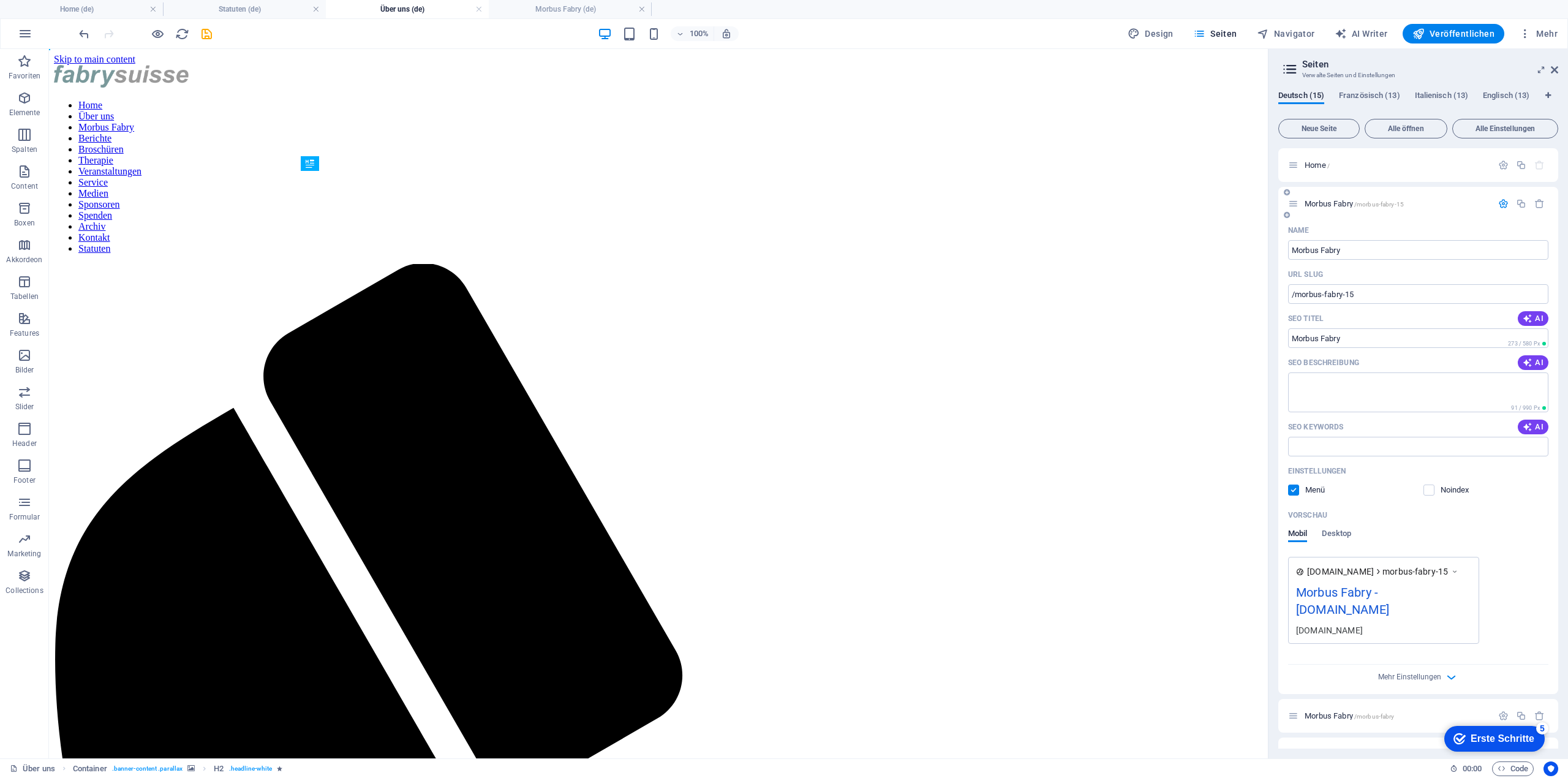
click at [1329, 206] on span "Morbus Fabry /morbus-fabry-15" at bounding box center [1354, 203] width 99 height 9
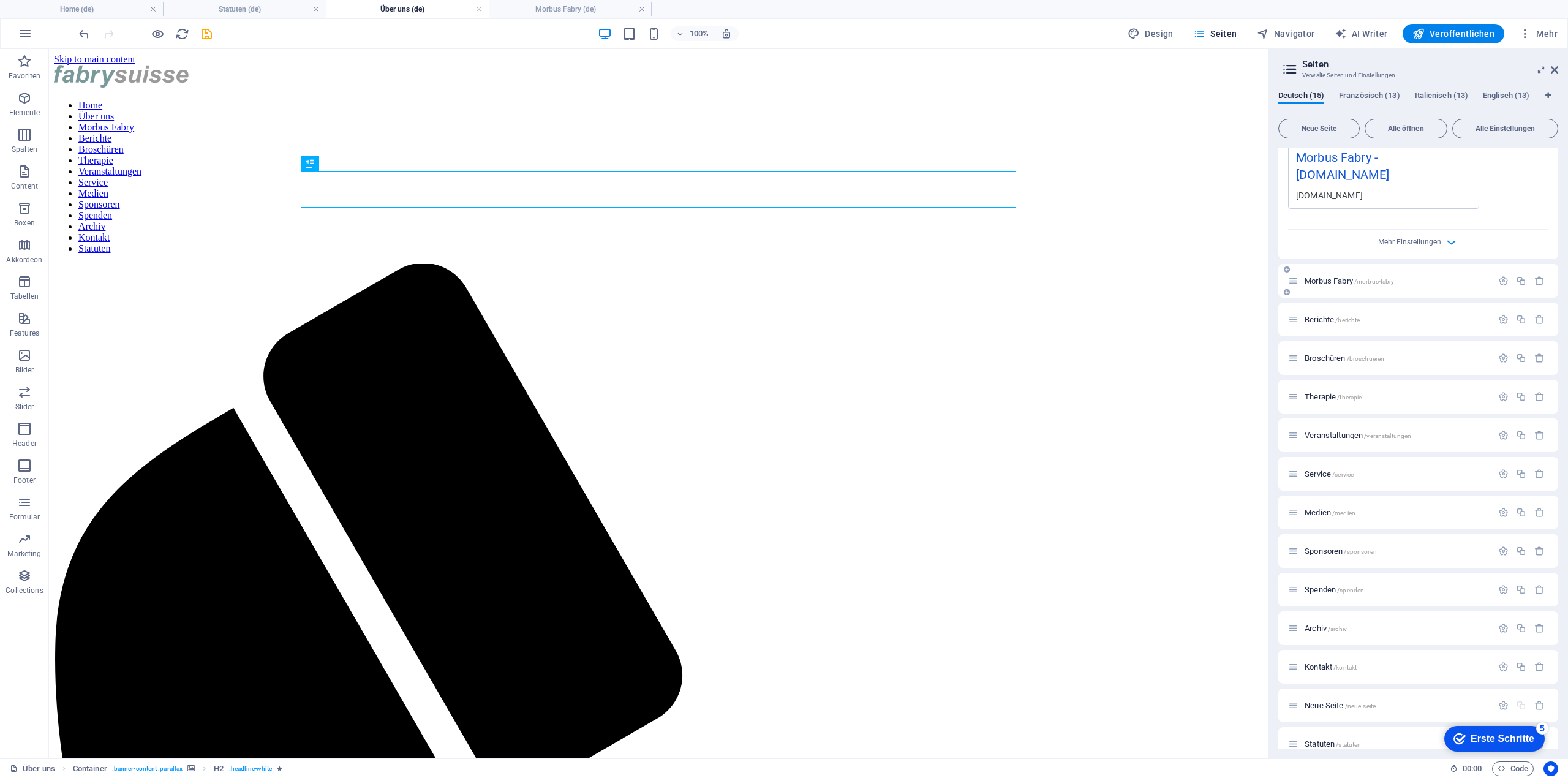
click at [1320, 274] on div "Morbus Fabry /morbus-fabry" at bounding box center [1390, 280] width 204 height 14
click at [1339, 277] on span "Morbus Fabry /morbus-fabry" at bounding box center [1349, 281] width 89 height 9
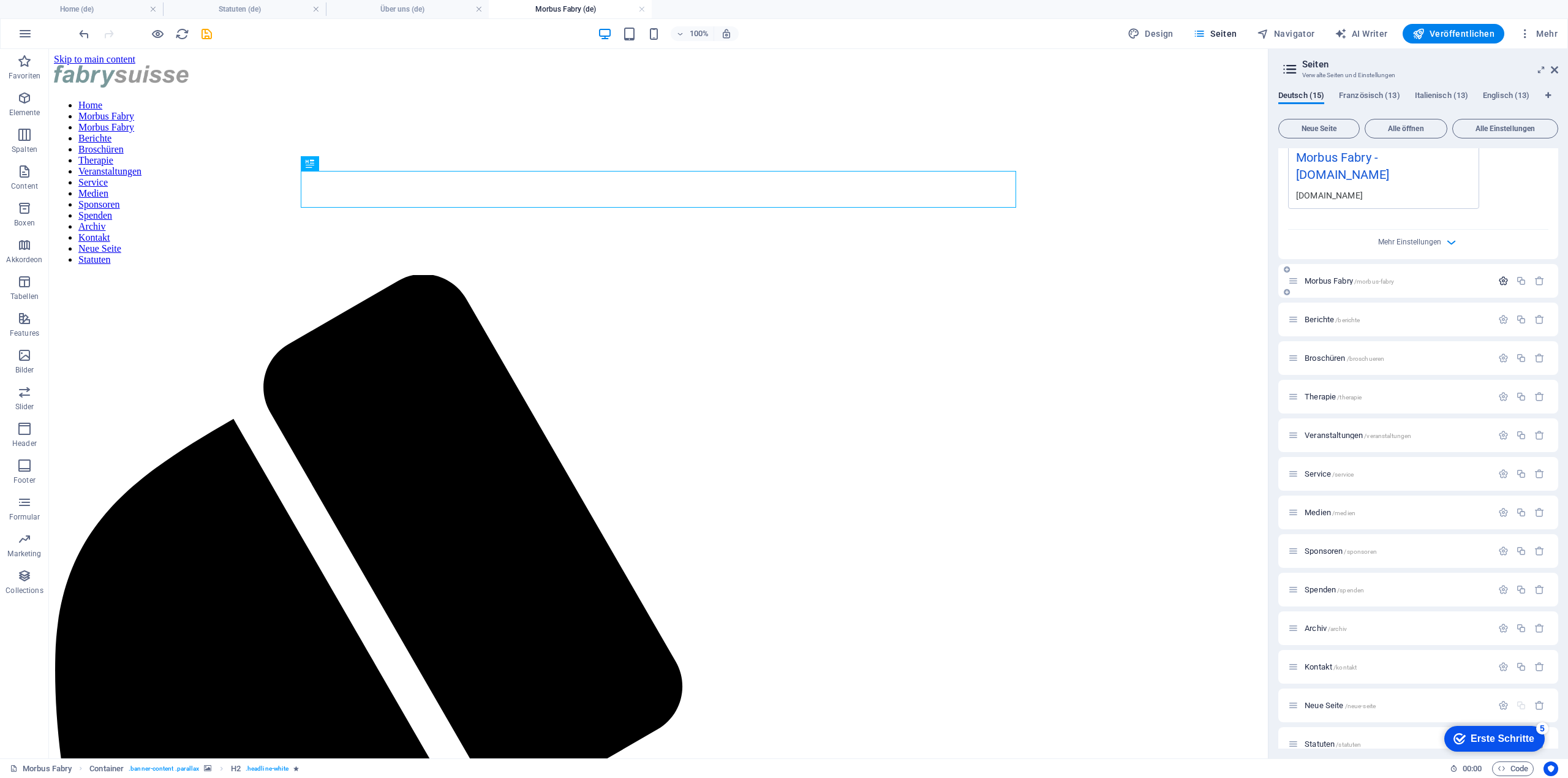
click at [1495, 276] on button "button" at bounding box center [1504, 281] width 18 height 10
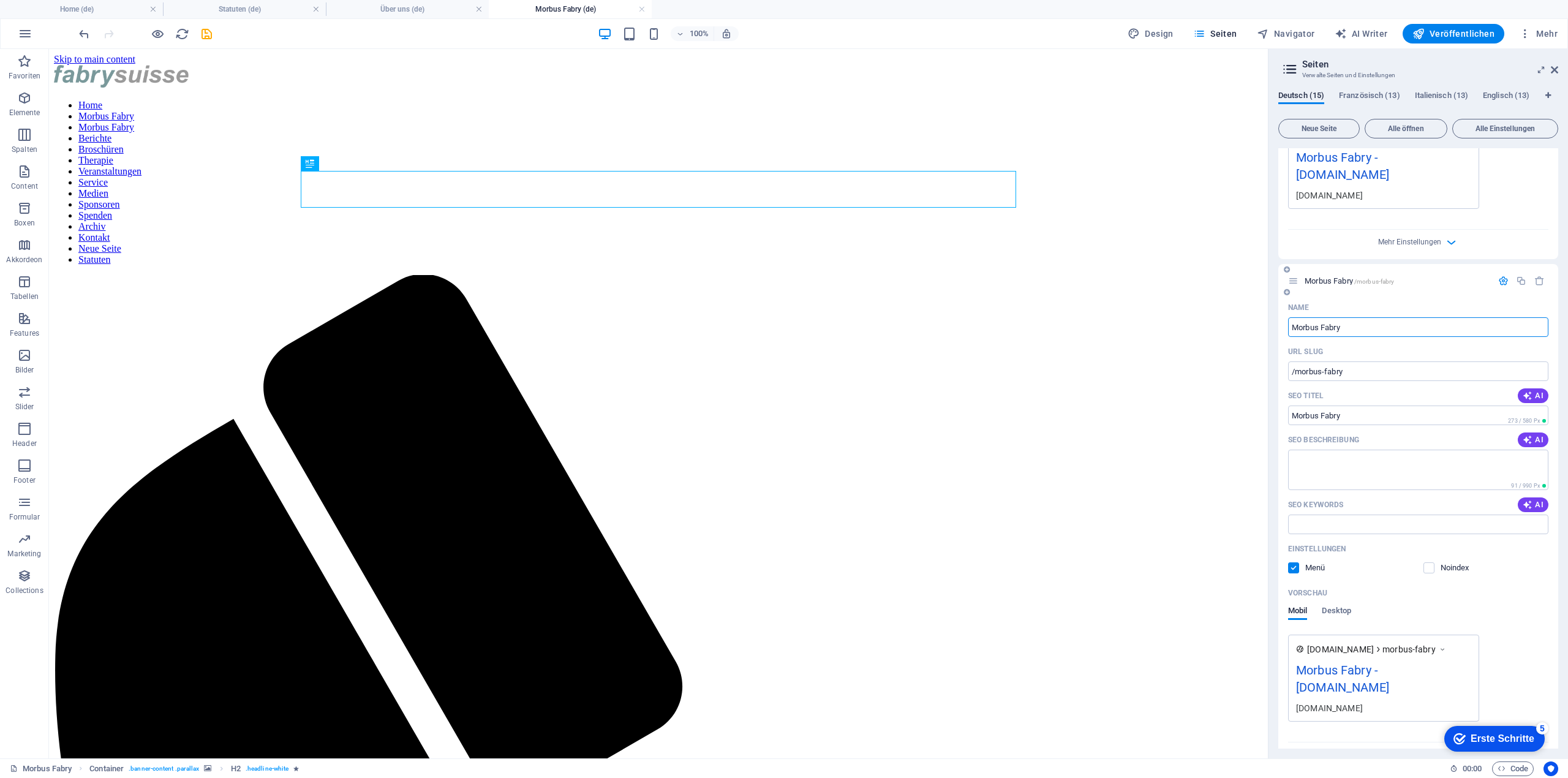
click at [1348, 317] on input "Morbus Fabry" at bounding box center [1418, 327] width 260 height 20
drag, startPoint x: 1348, startPoint y: 314, endPoint x: 1269, endPoint y: 309, distance: 79.2
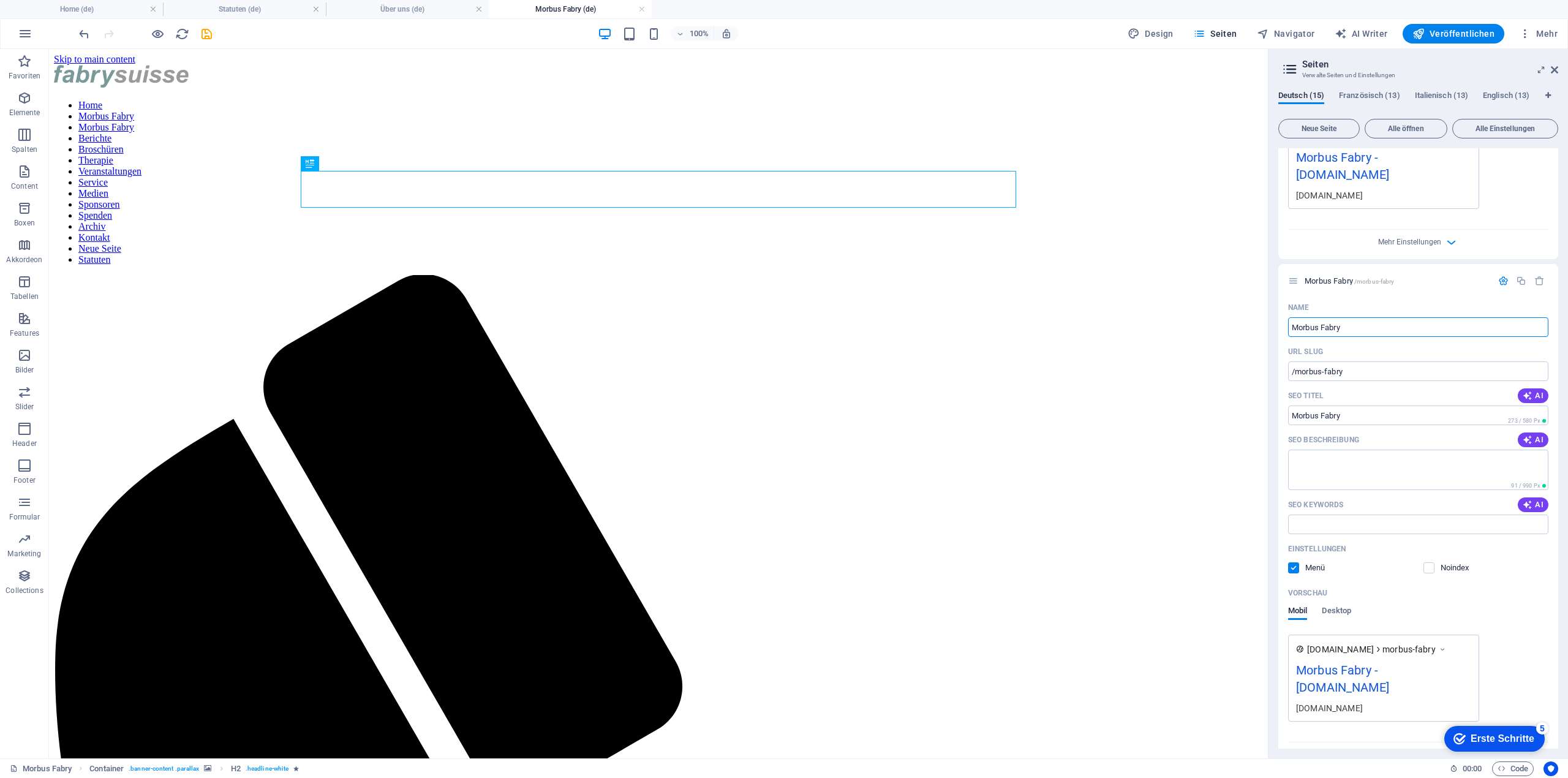
click at [1269, 309] on aside "Seiten Verwalte Seiten und Einstellungen Deutsch (15) Französisch (13) Italieni…" at bounding box center [1418, 403] width 300 height 709
type input "Üb"
type input "/ueb"
type input "Über U"
type input "/ueber"
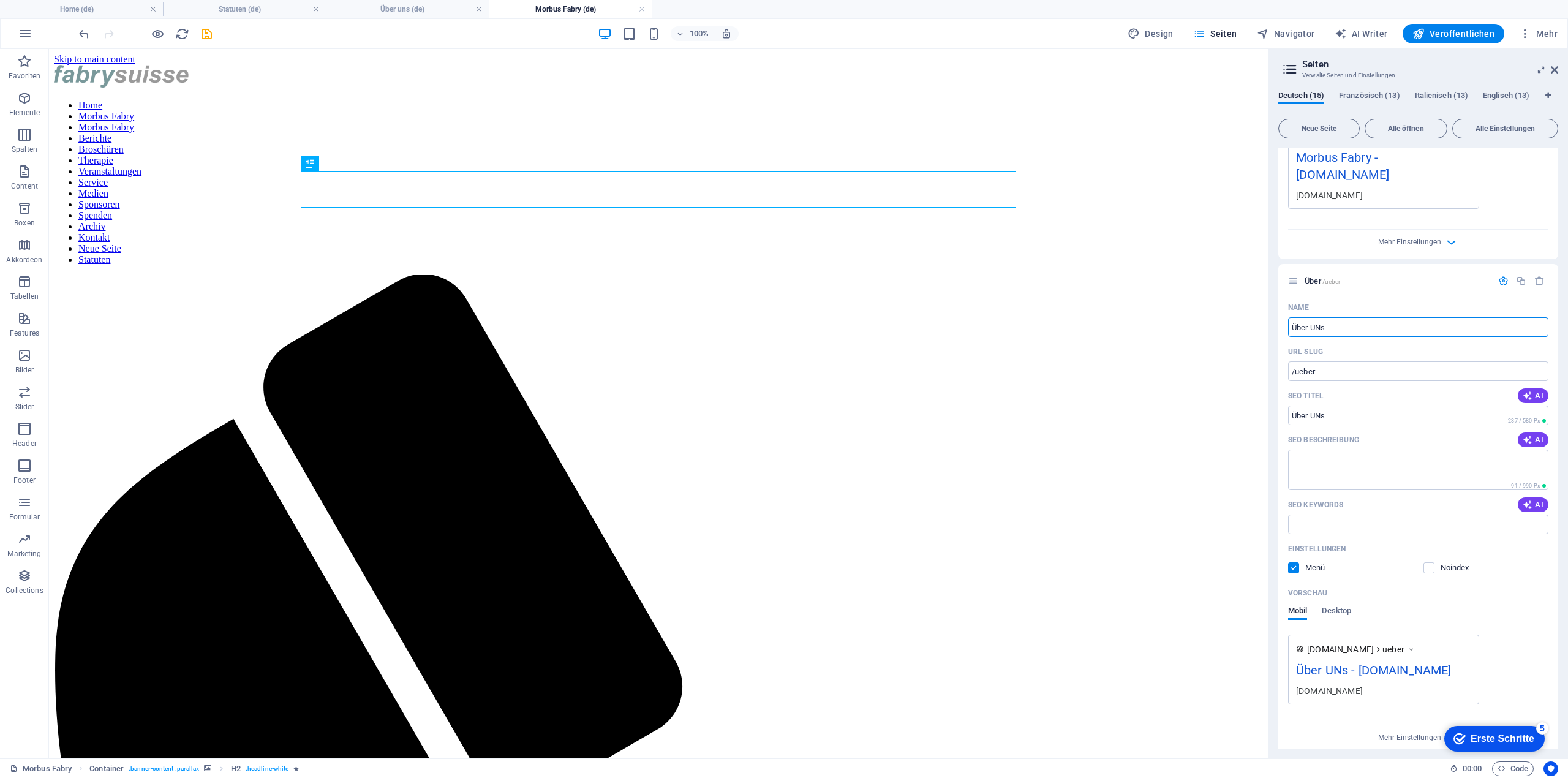
type input "Über UN"
type input "/ueber-uns"
type input "Über Uns"
type input "/ueber-u"
type input "Über Uns"
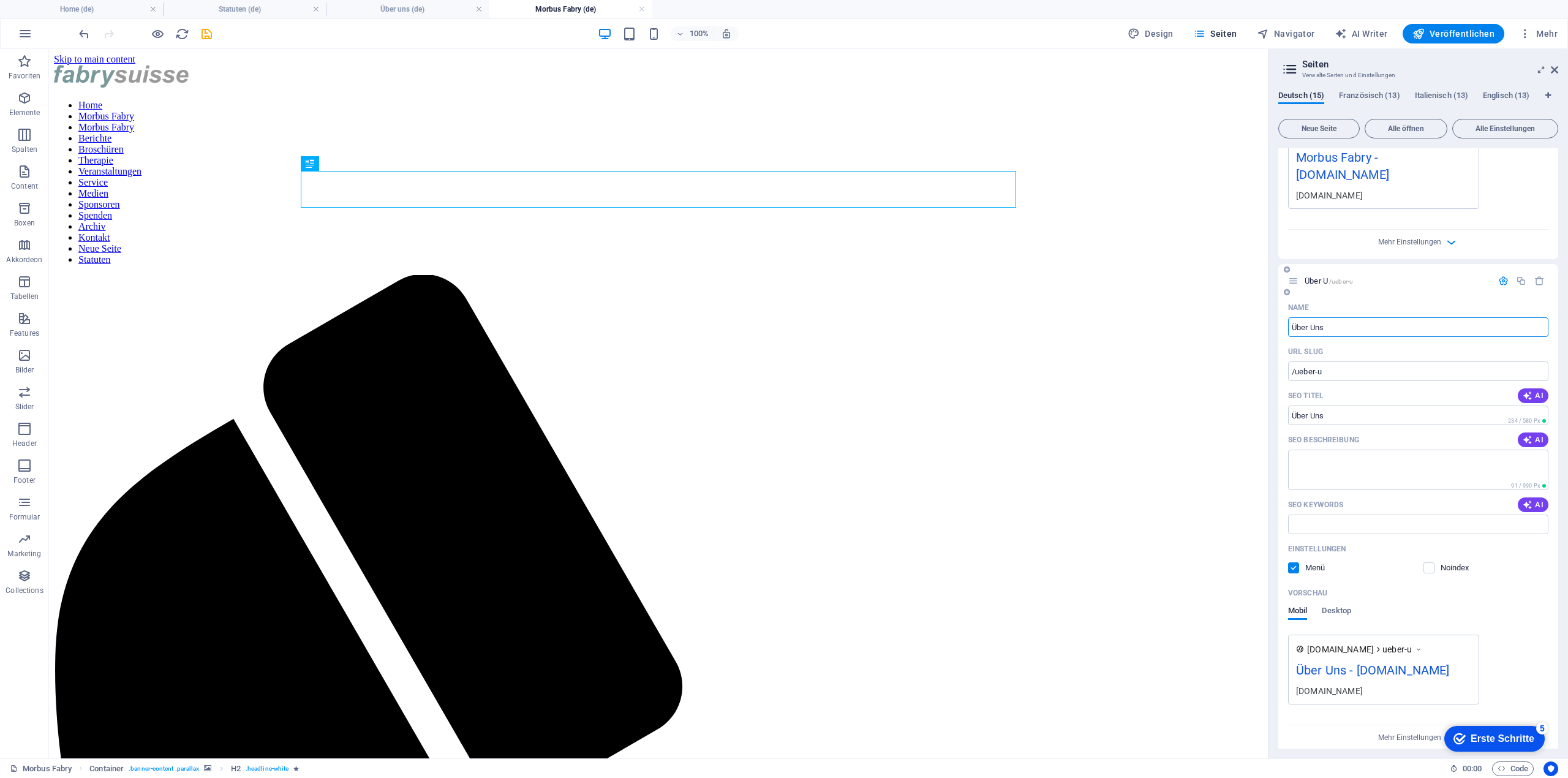
type input "/ueber-uns"
type input "Über Uns"
click at [1499, 276] on icon "button" at bounding box center [1504, 281] width 10 height 10
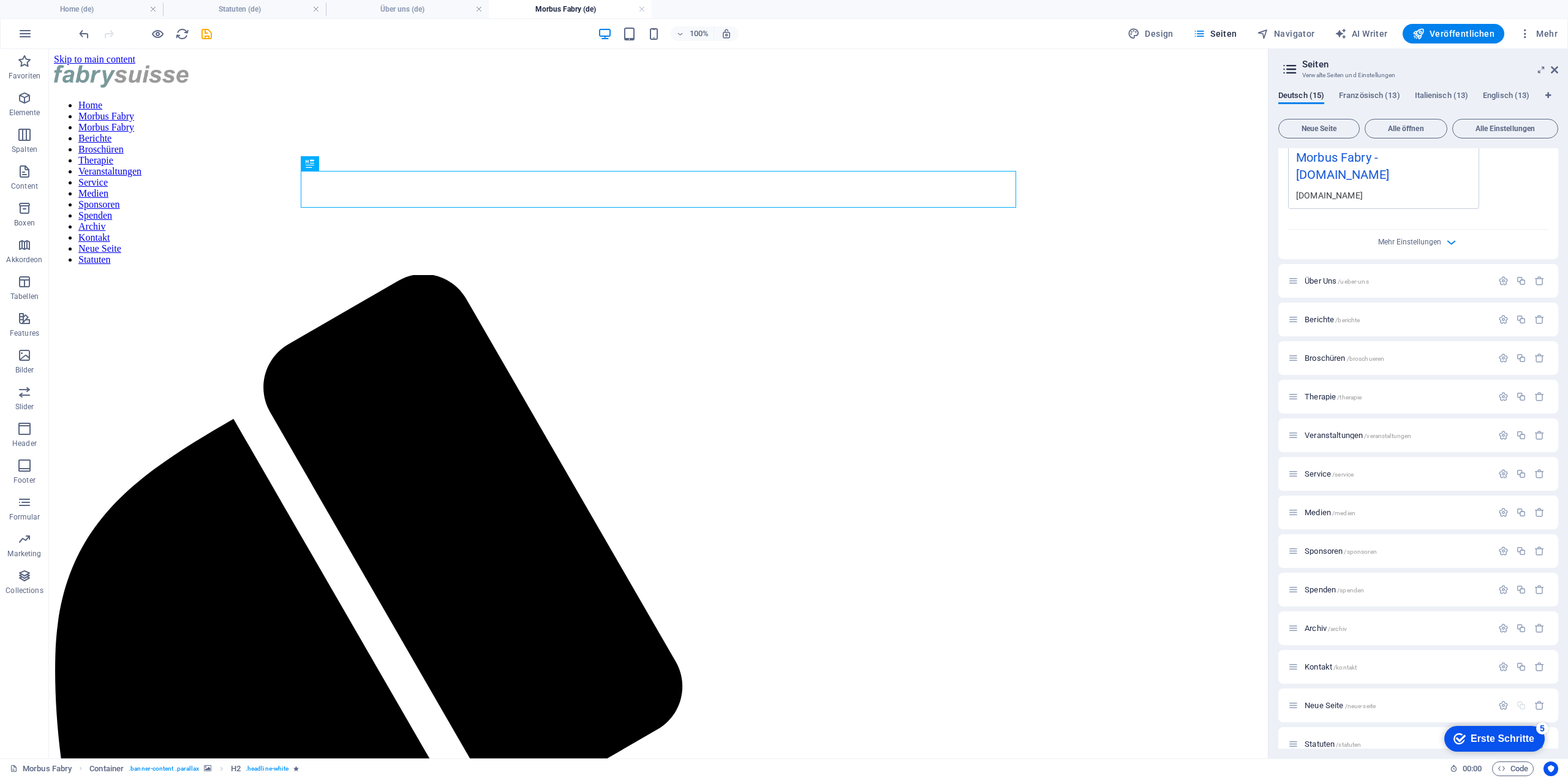
scroll to position [0, 0]
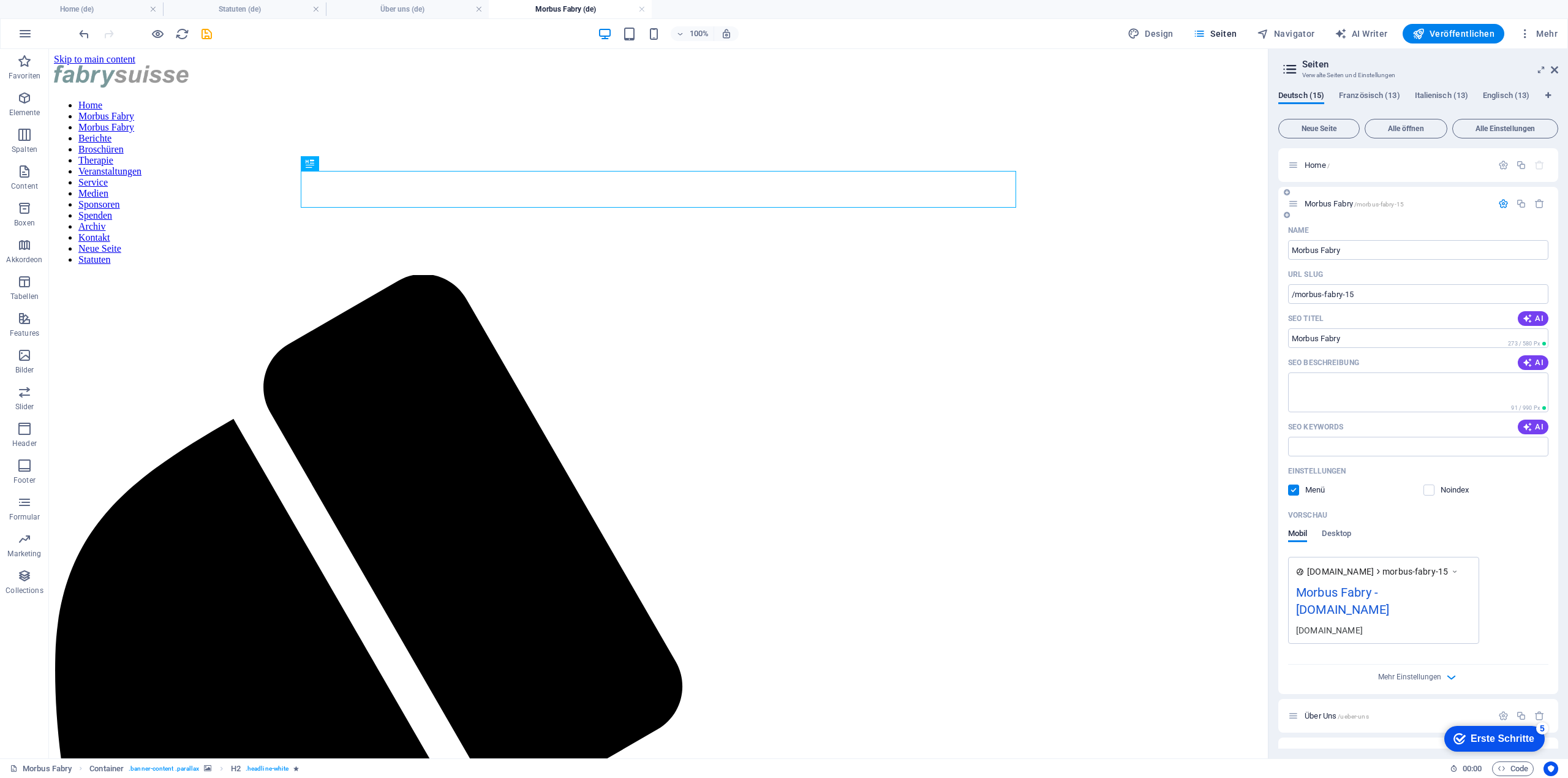
click at [1504, 198] on icon "button" at bounding box center [1504, 203] width 10 height 10
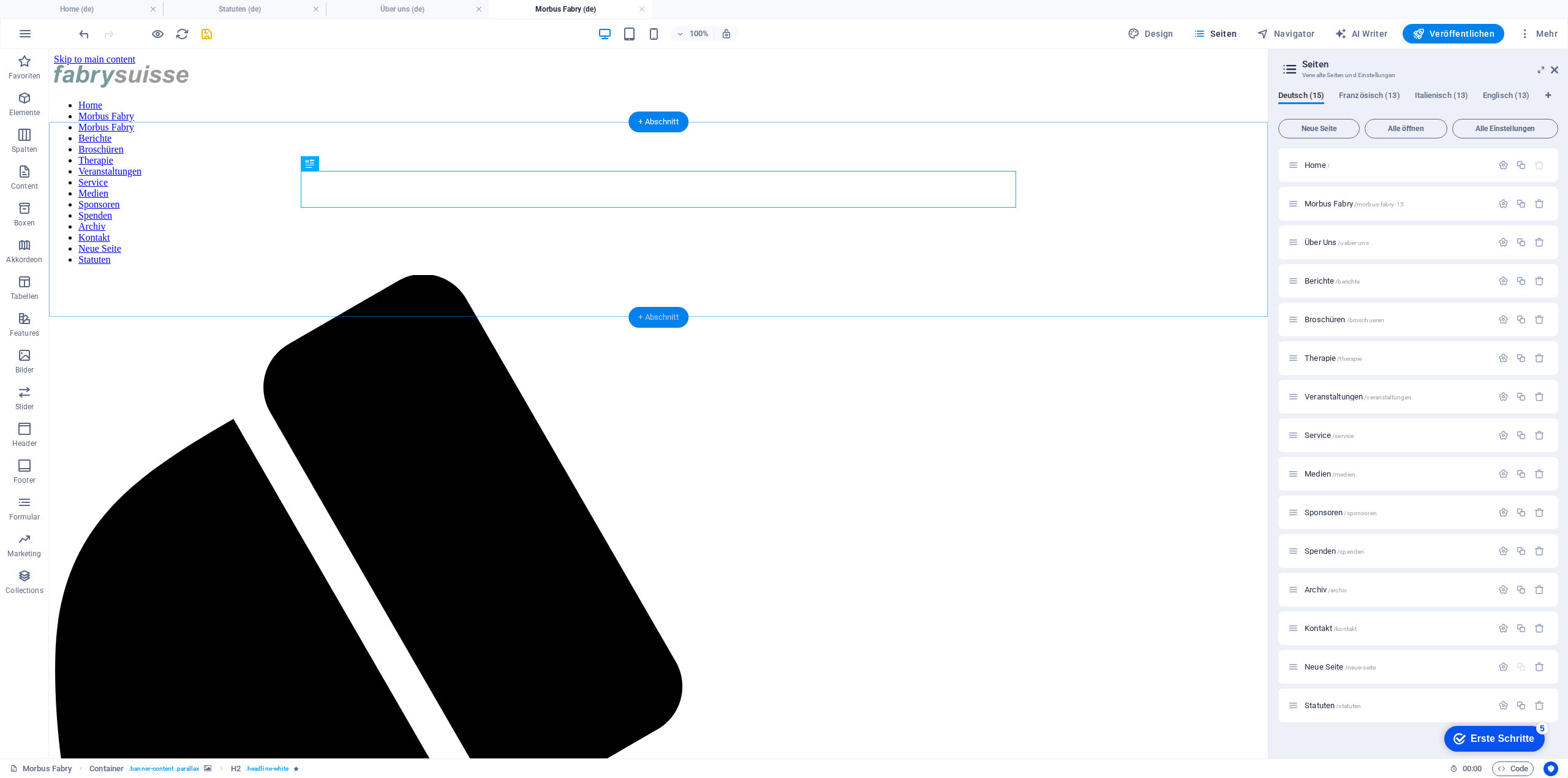
click at [648, 316] on div "+ Abschnitt" at bounding box center [658, 317] width 60 height 21
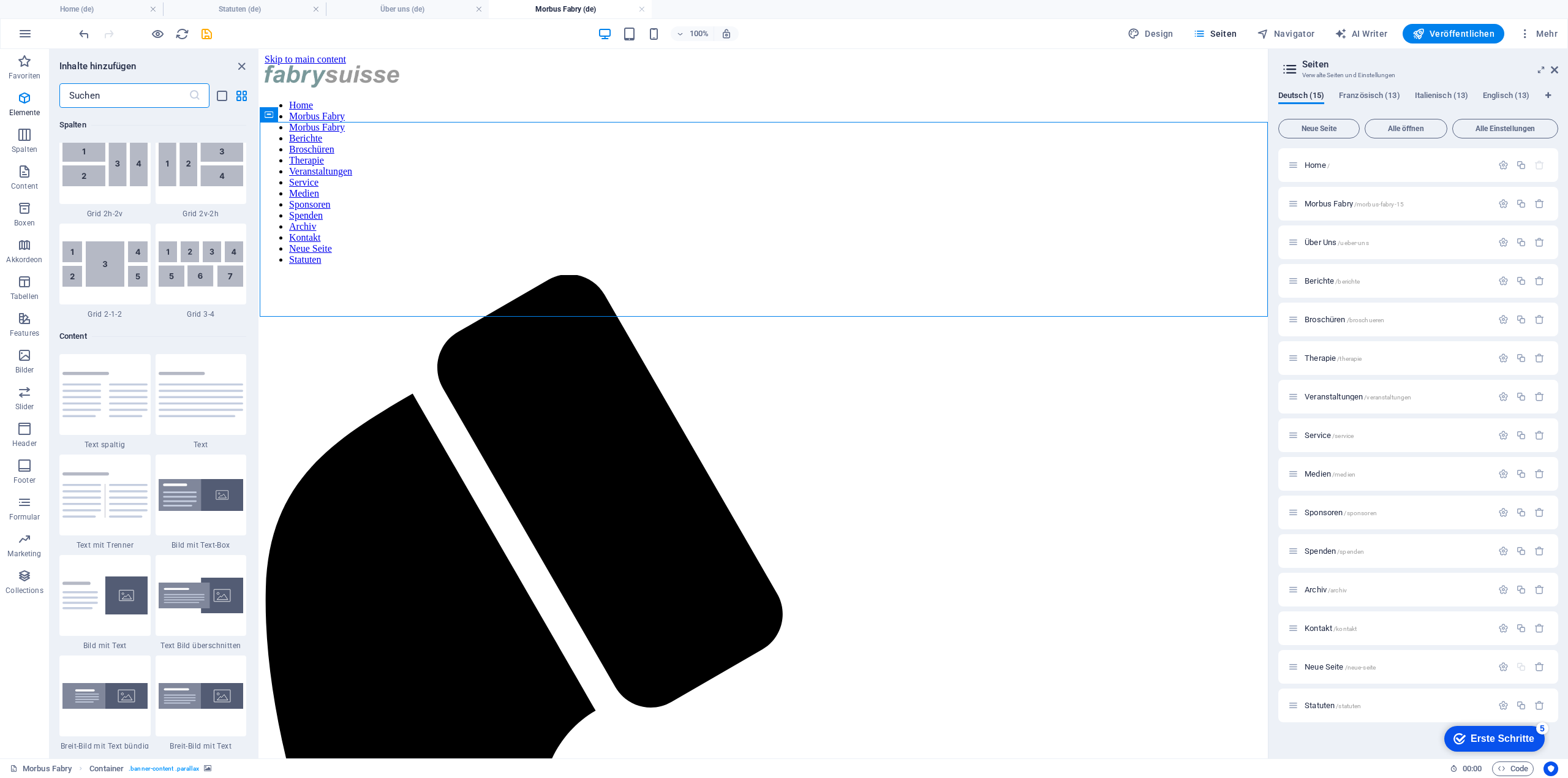
scroll to position [2144, 0]
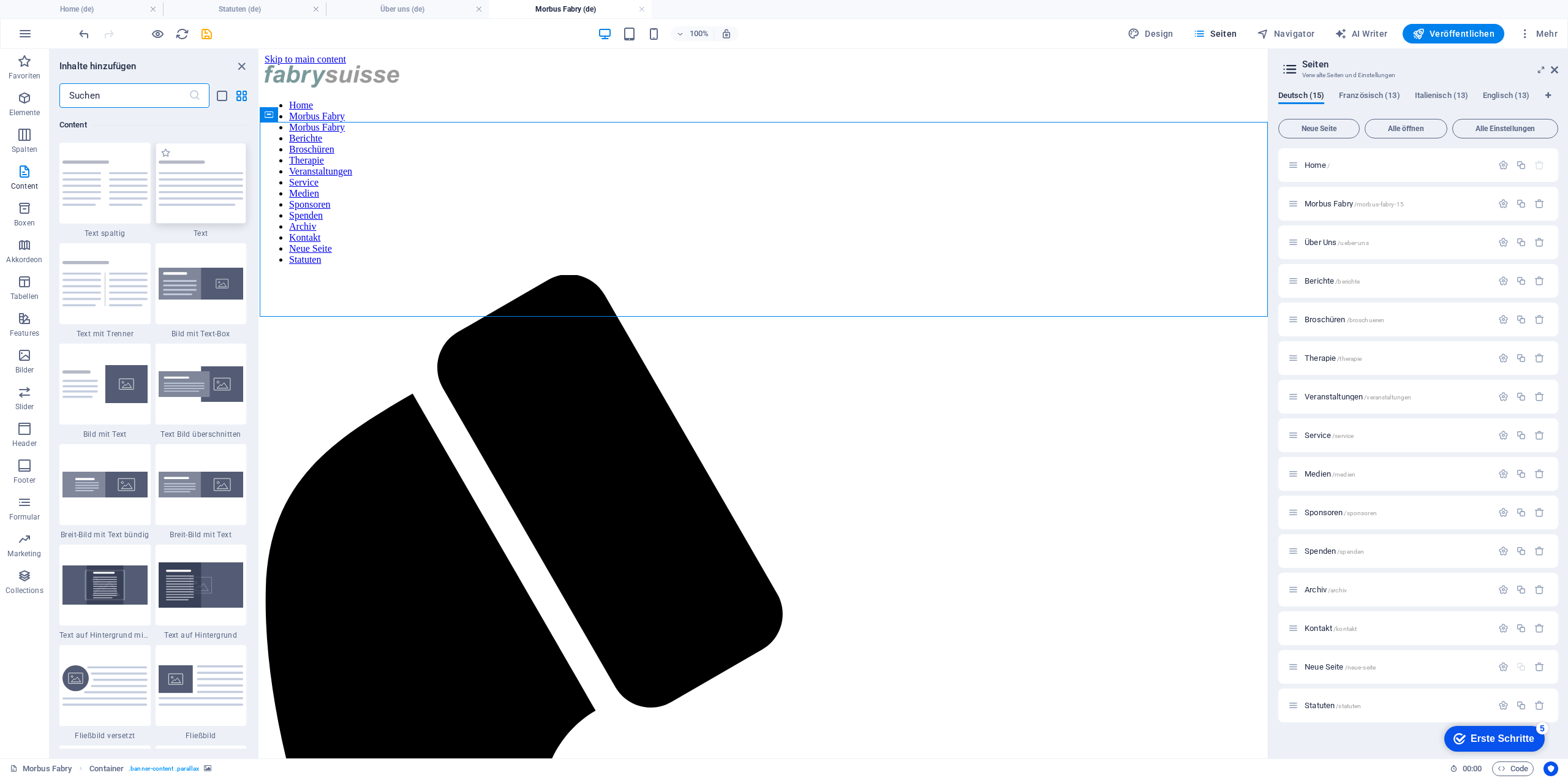
click at [177, 195] on img at bounding box center [201, 183] width 85 height 45
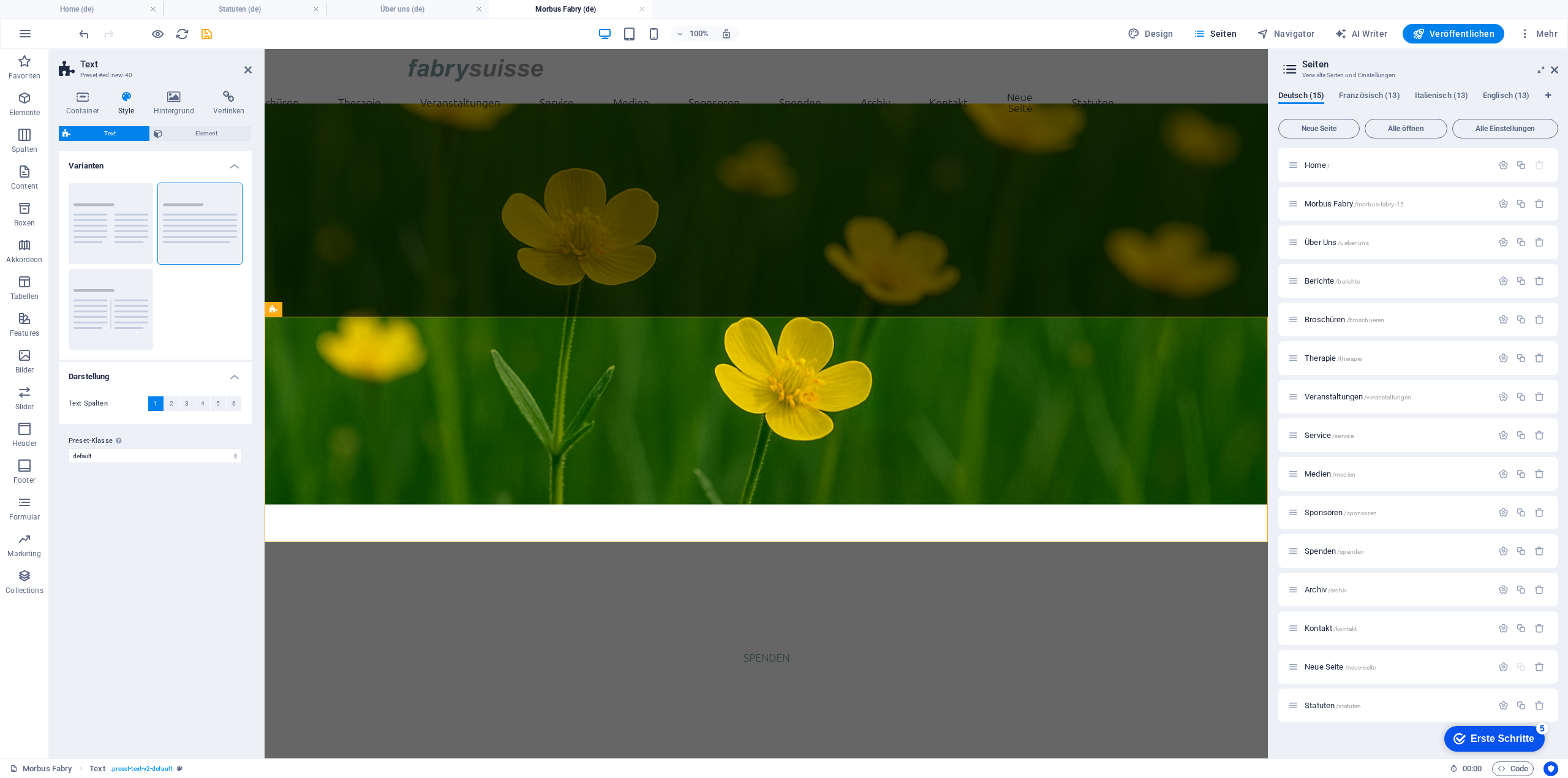
click at [694, 598] on html "Skip to main content Home Morbus Fabry Morbus Fabry Berichte Broschüren Therapi…" at bounding box center [766, 501] width 1003 height 906
click at [483, 583] on div "[DOMAIN_NAME]" at bounding box center [767, 601] width 716 height 37
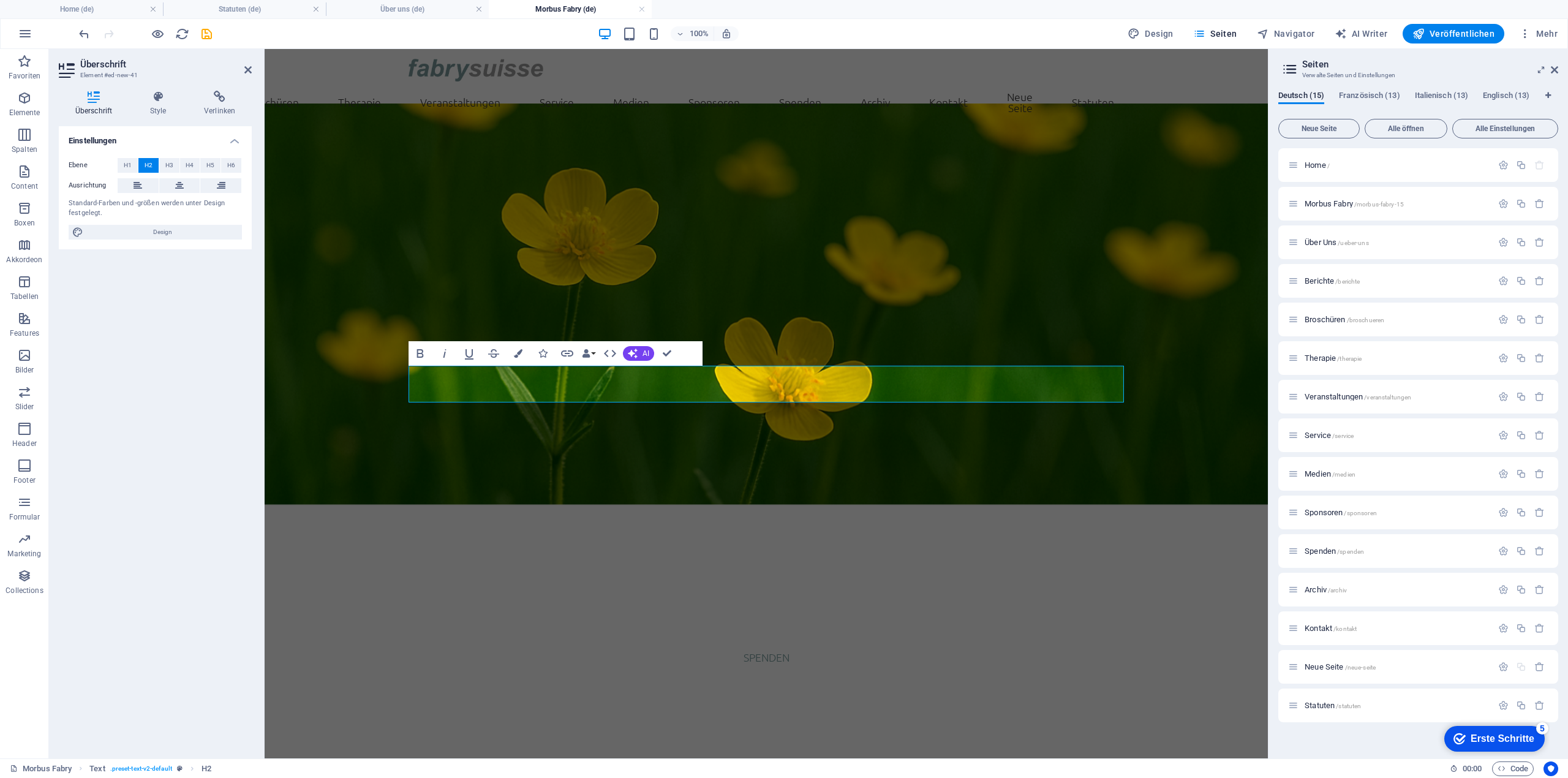
click at [496, 617] on html "Skip to main content Home Morbus Fabry Morbus Fabry Berichte Broschüren Therapi…" at bounding box center [766, 501] width 1003 height 906
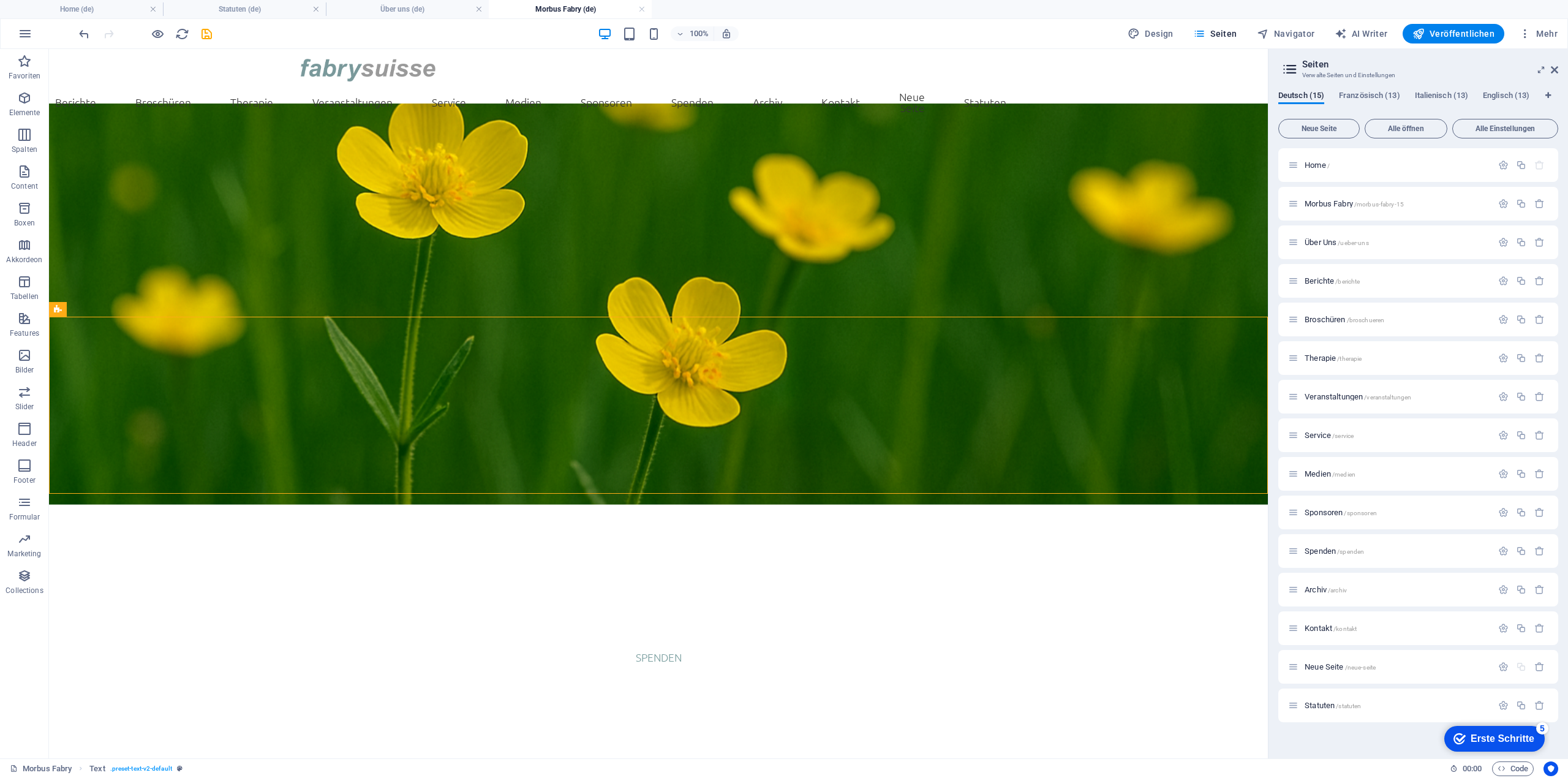
click at [506, 564] on html "Skip to main content Home Morbus Fabry Morbus Fabry Berichte Broschüren Therapi…" at bounding box center [658, 477] width 1219 height 857
click at [20, 106] on span "Elemente" at bounding box center [24, 106] width 49 height 30
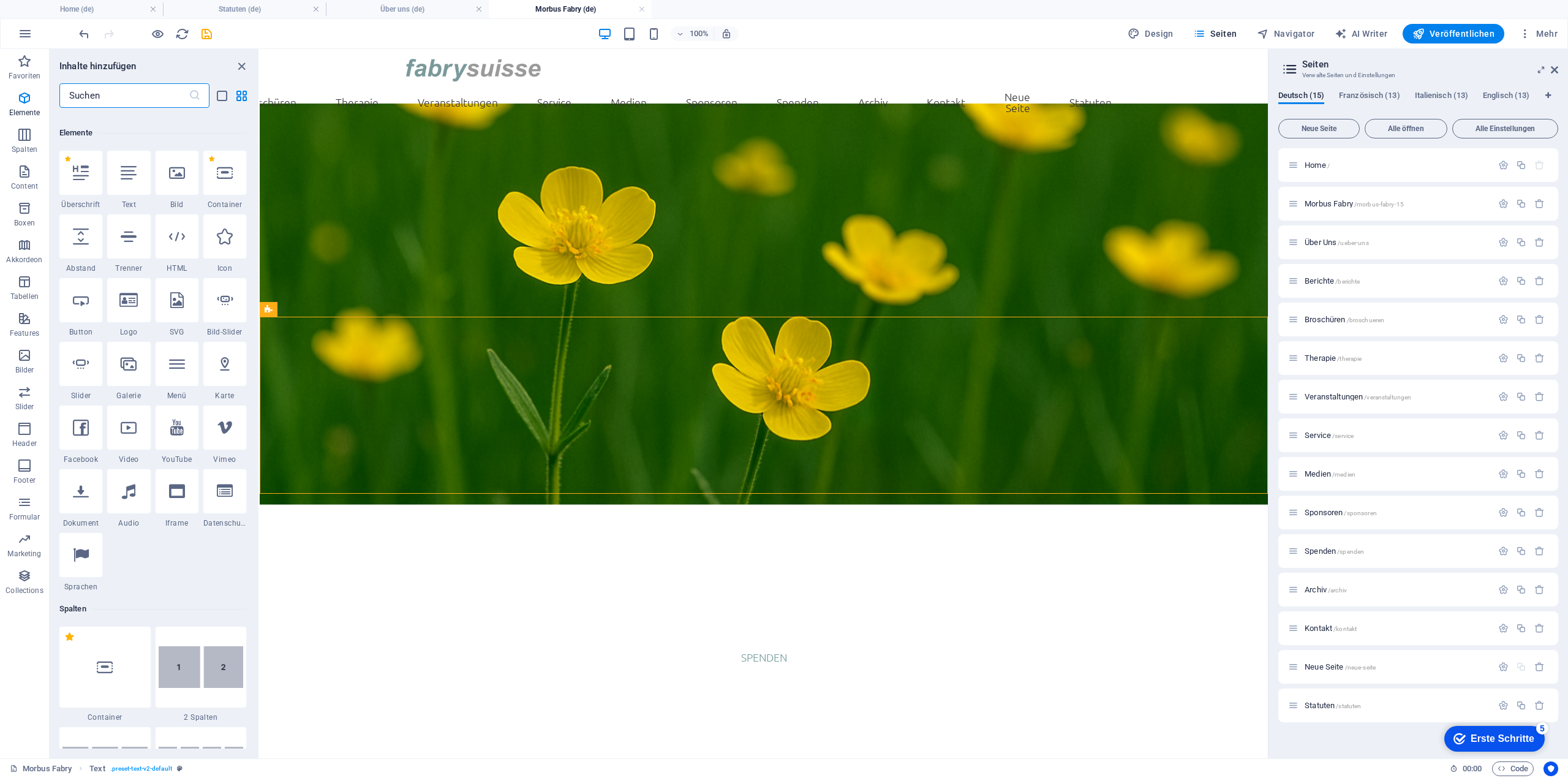
scroll to position [130, 0]
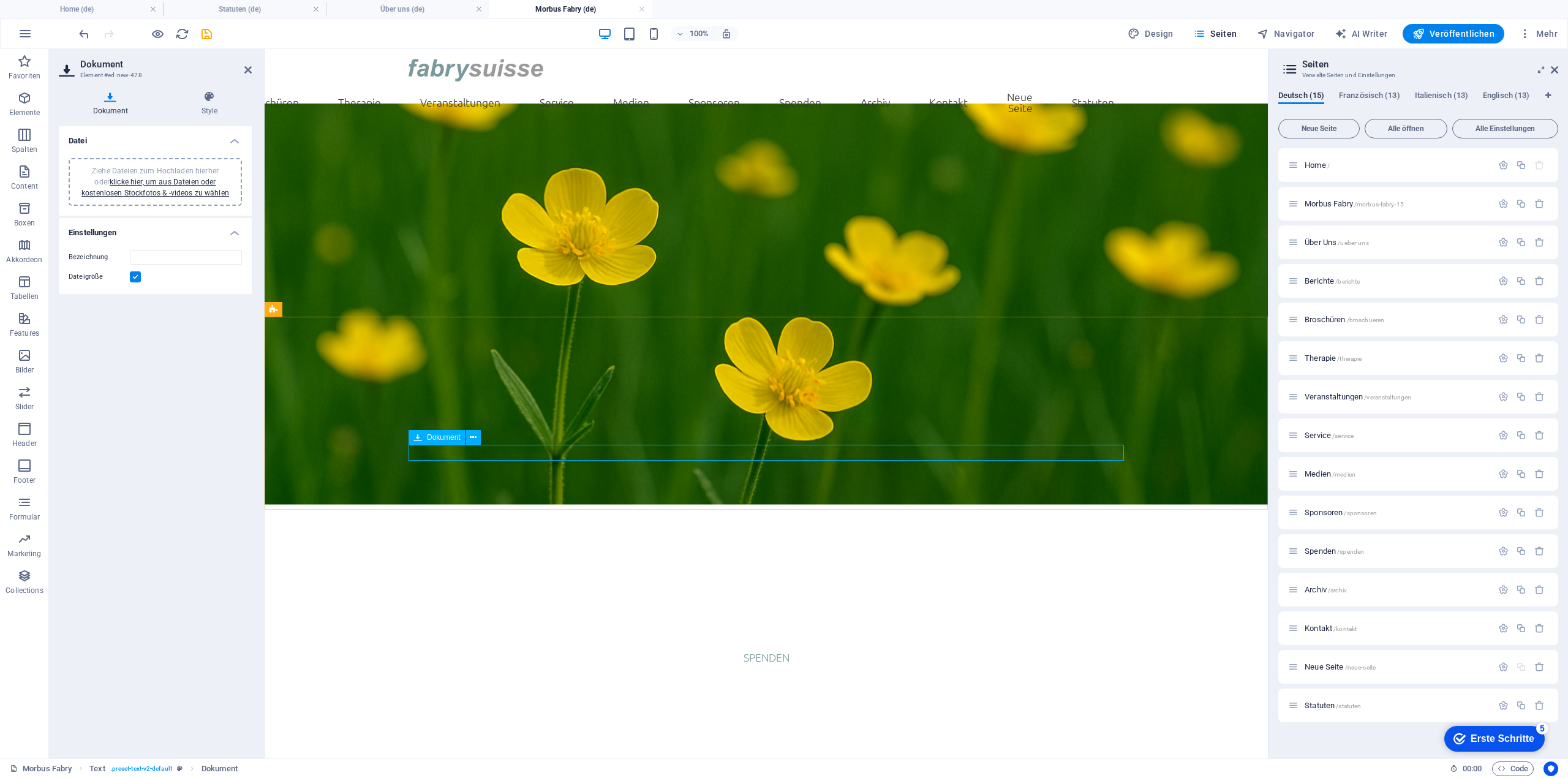
click at [151, 252] on input "Bezeichnung" at bounding box center [186, 257] width 112 height 15
click at [129, 277] on label "Dateigröße" at bounding box center [99, 277] width 61 height 15
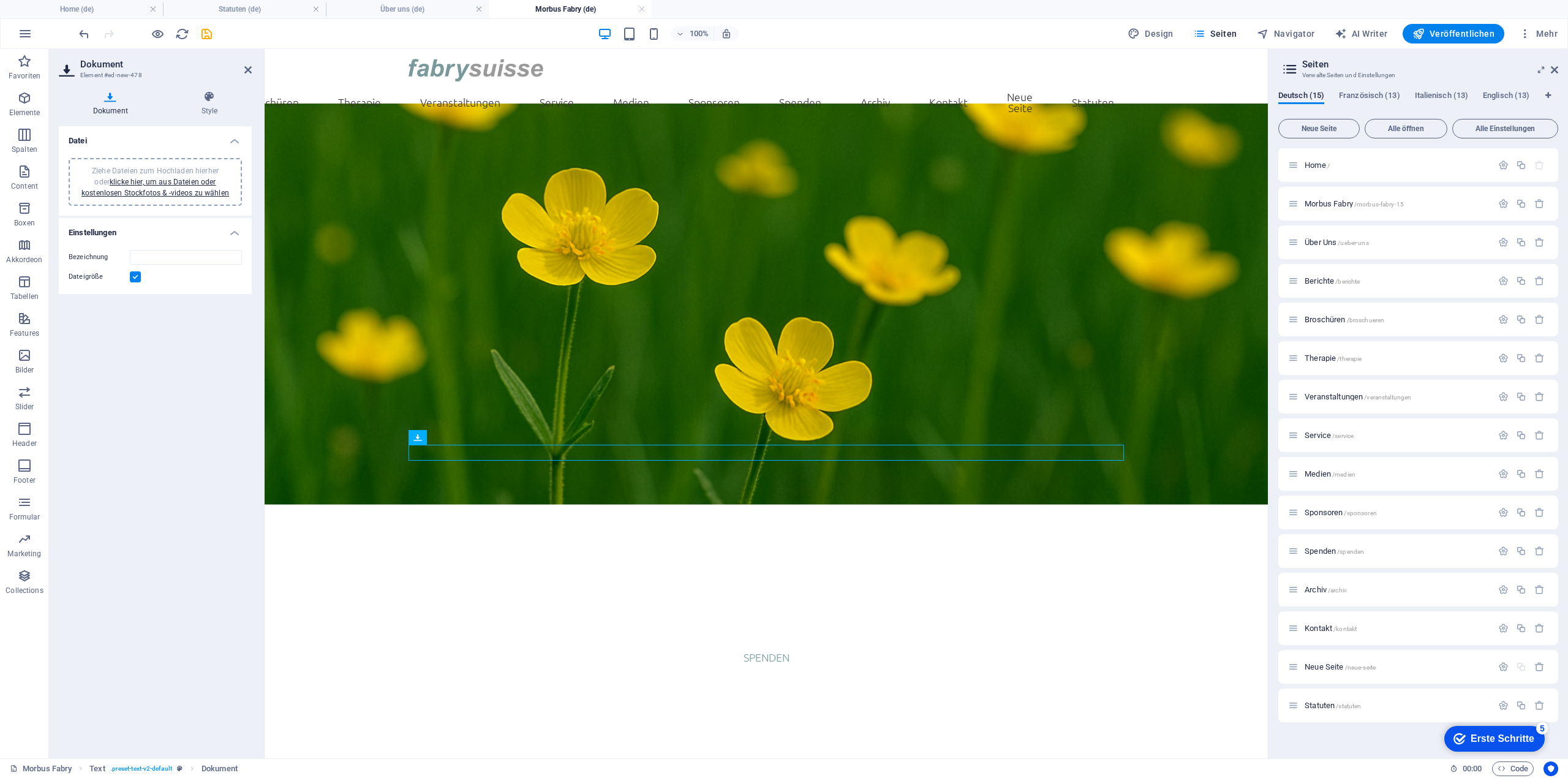
click at [0, 0] on input "Dateigröße" at bounding box center [0, 0] width 0 height 0
click at [141, 258] on input "Bezeichnung" at bounding box center [186, 257] width 112 height 15
type input "Informationen zur Mitgliedschaft"
click at [138, 187] on div "Ziehe Dateien zum Hochladen hierher oder klicke hier, um aus Dateien oder koste…" at bounding box center [155, 182] width 159 height 33
click at [490, 555] on html "Skip to main content Home Morbus Fabry Morbus Fabry Berichte Broschüren Therapi…" at bounding box center [766, 485] width 1003 height 873
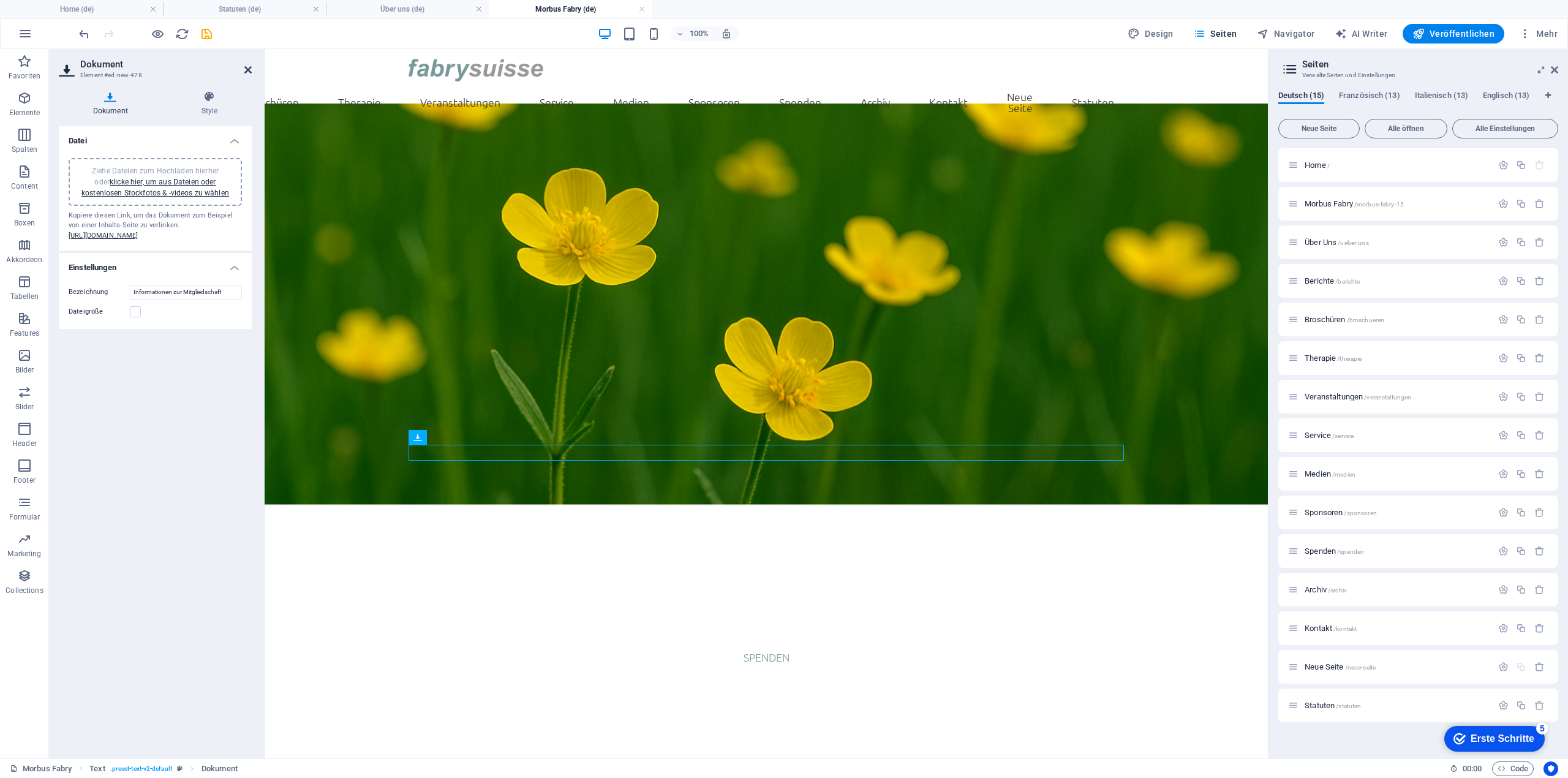
click at [250, 70] on icon at bounding box center [248, 70] width 7 height 10
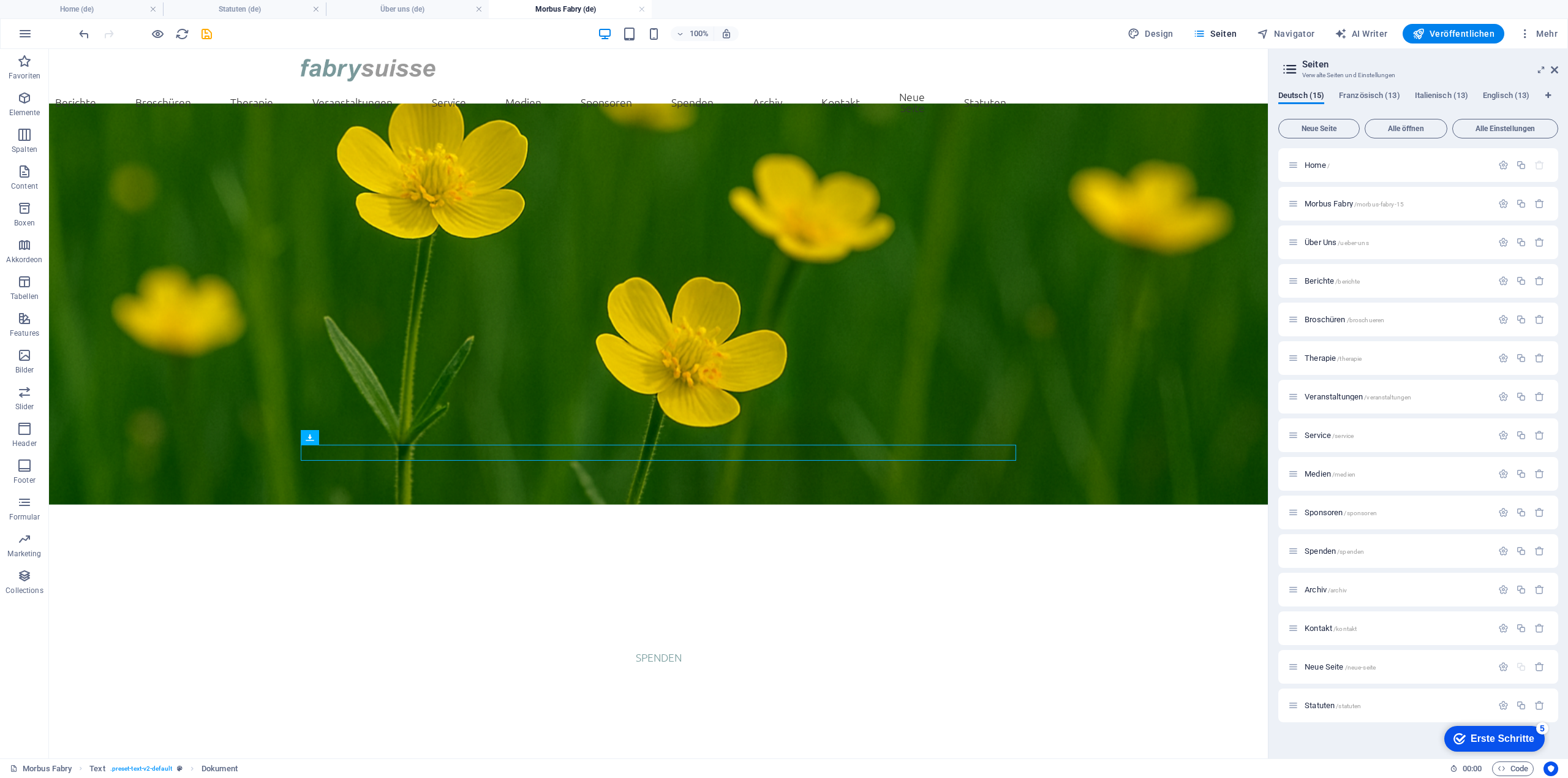
click at [511, 539] on html "Skip to main content Home Morbus Fabry Morbus Fabry Berichte Broschüren Therapi…" at bounding box center [658, 485] width 1219 height 873
click at [1323, 626] on span "Kontakt /kontakt" at bounding box center [1331, 628] width 52 height 9
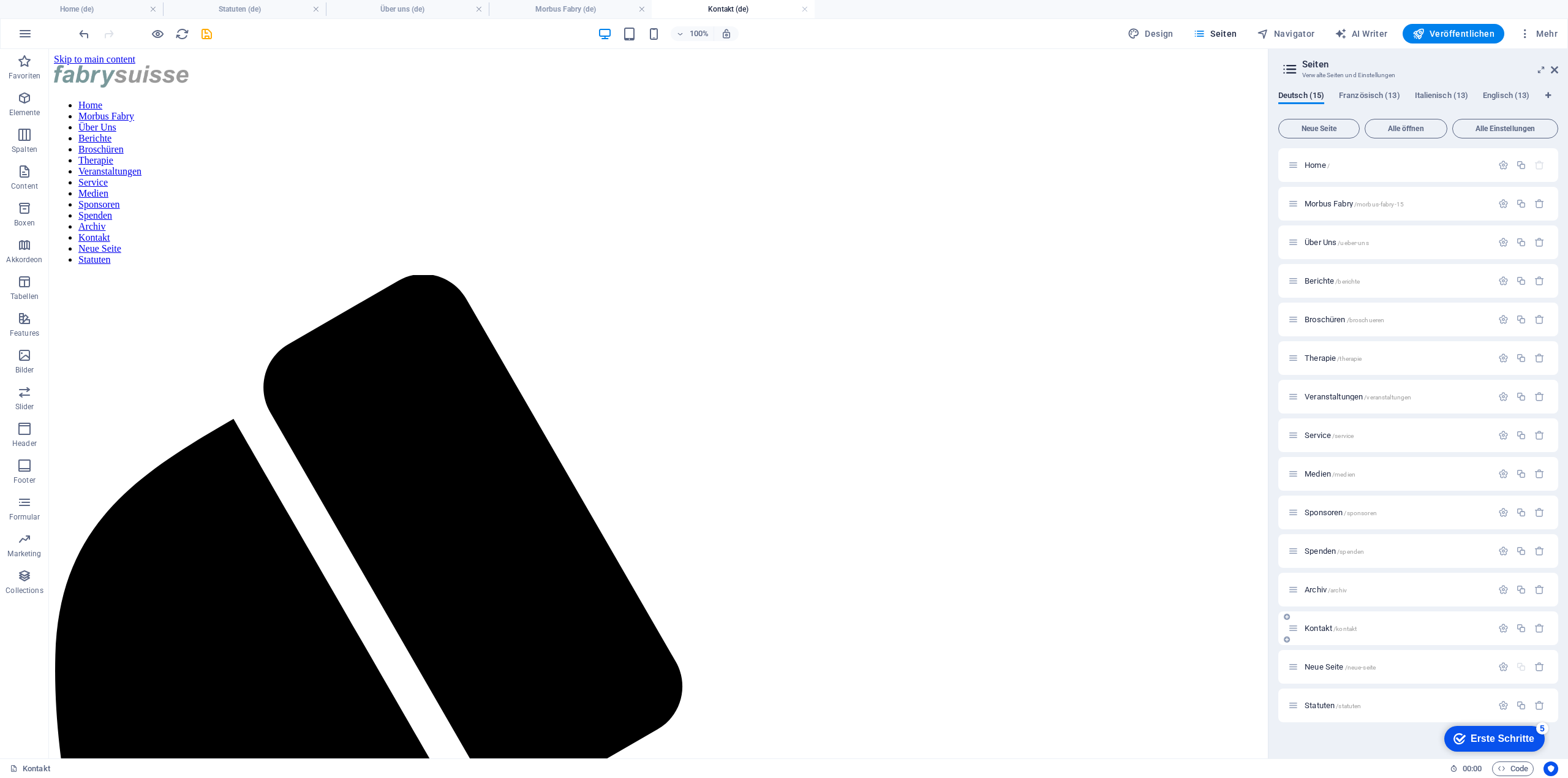
scroll to position [0, 0]
click at [661, 422] on link "Strg ⏎ Mehr Elemente ..." at bounding box center [643, 425] width 84 height 18
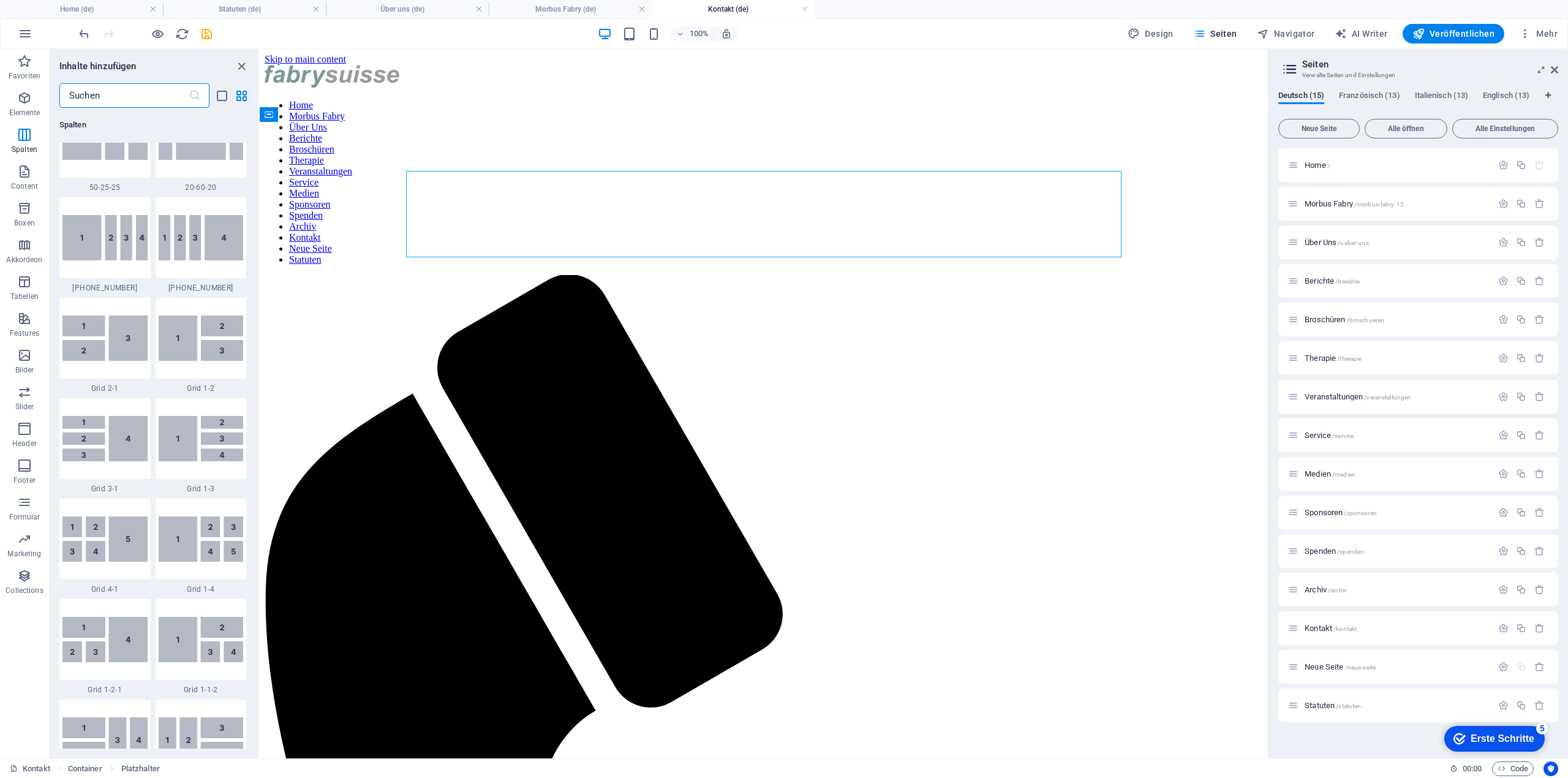
scroll to position [1478, 0]
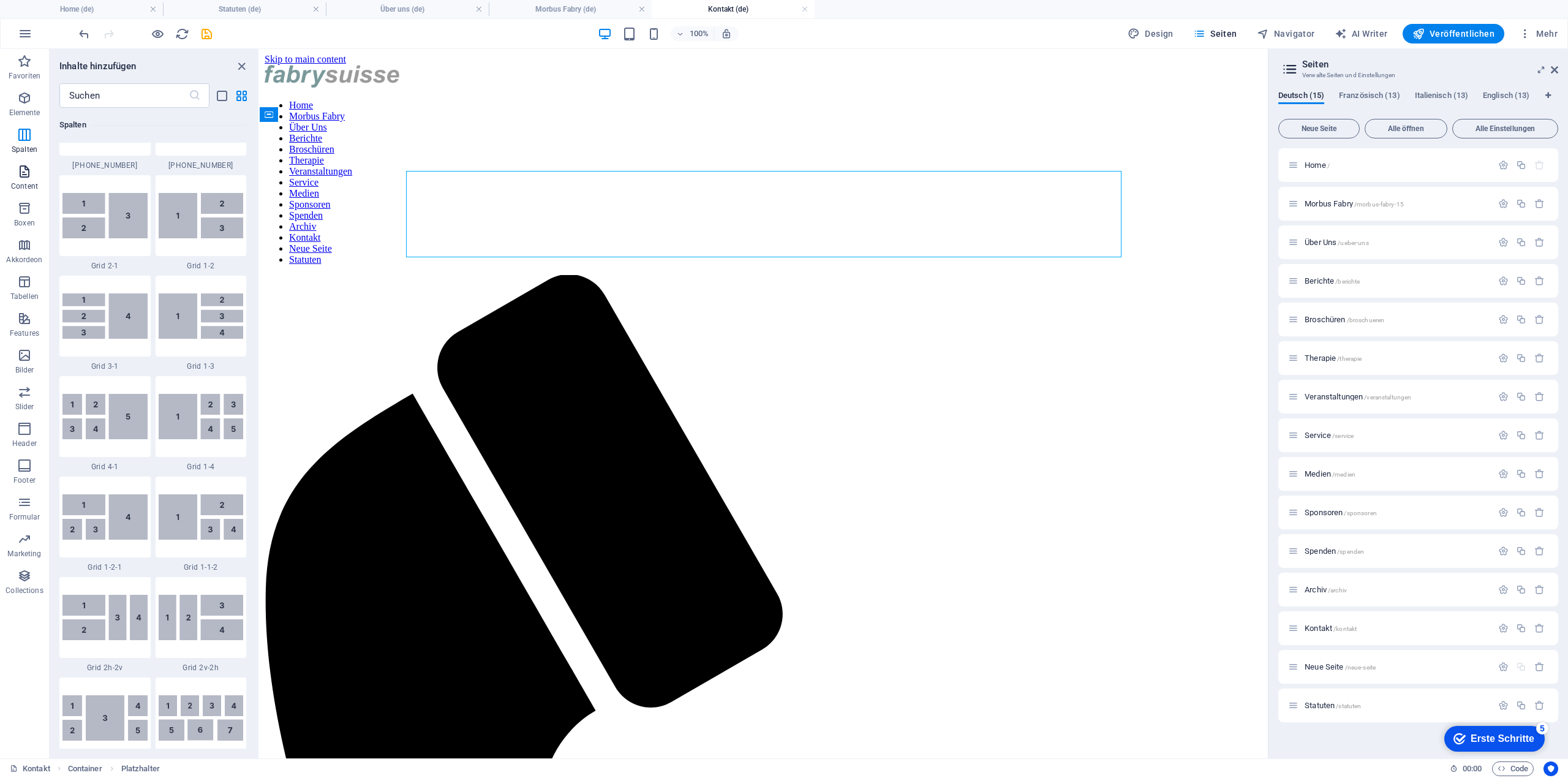
click at [17, 173] on icon "button" at bounding box center [24, 172] width 15 height 15
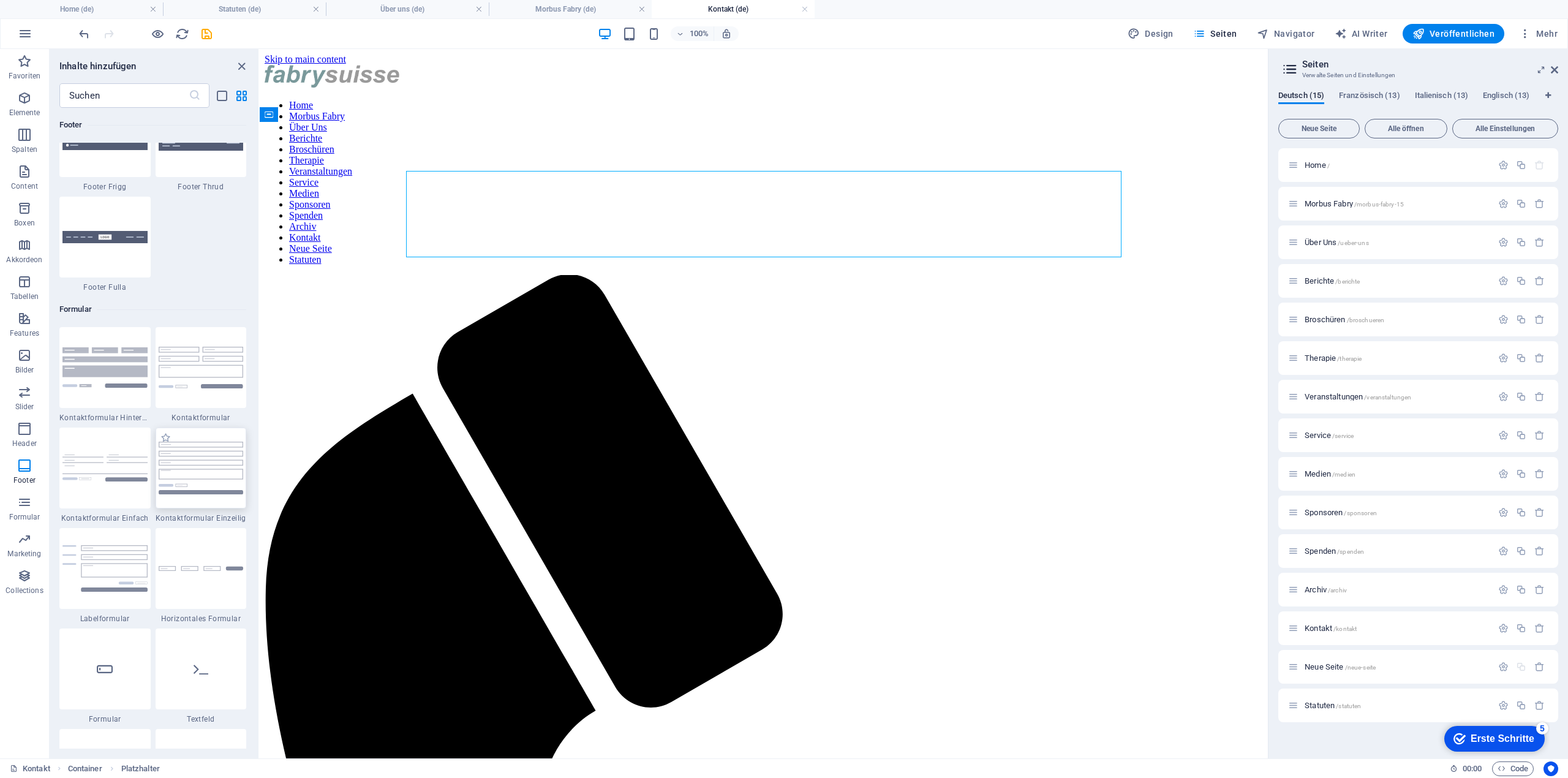
scroll to position [8884, 0]
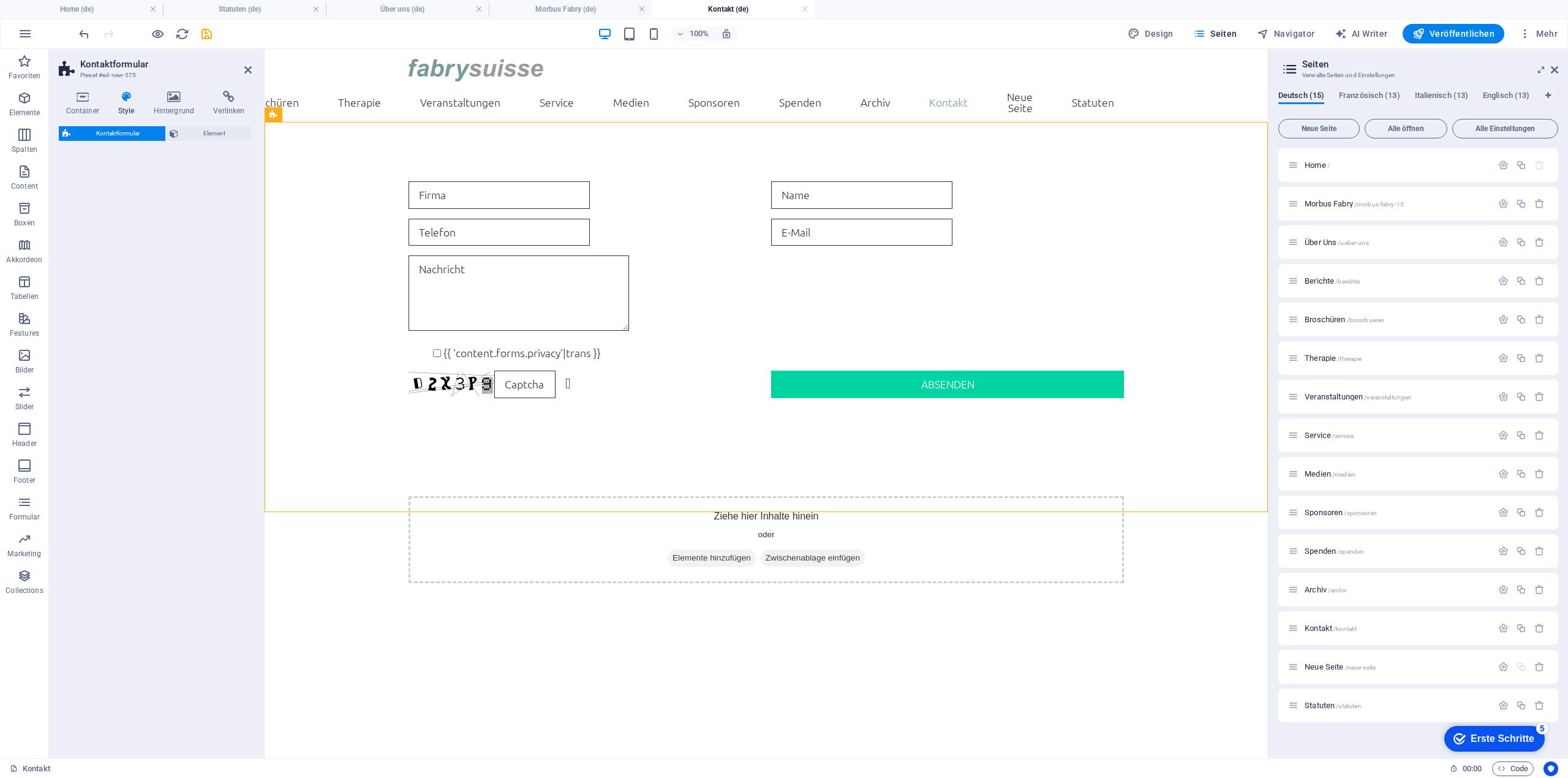
select select "rem"
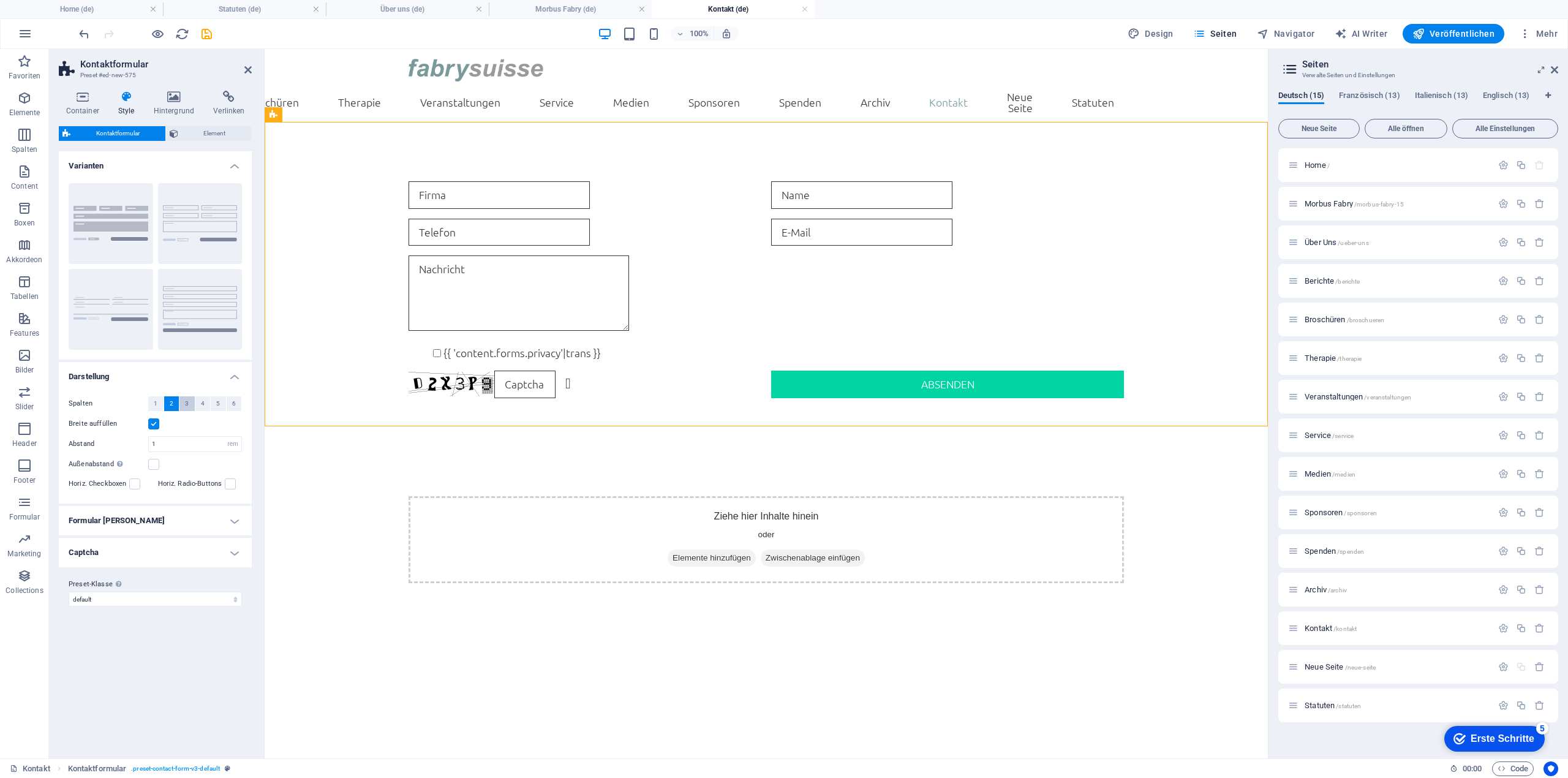
click at [181, 405] on button "3" at bounding box center [187, 404] width 16 height 15
click at [174, 402] on button "2" at bounding box center [172, 404] width 16 height 15
click at [225, 522] on h4 "Formular [PERSON_NAME]" at bounding box center [155, 521] width 193 height 30
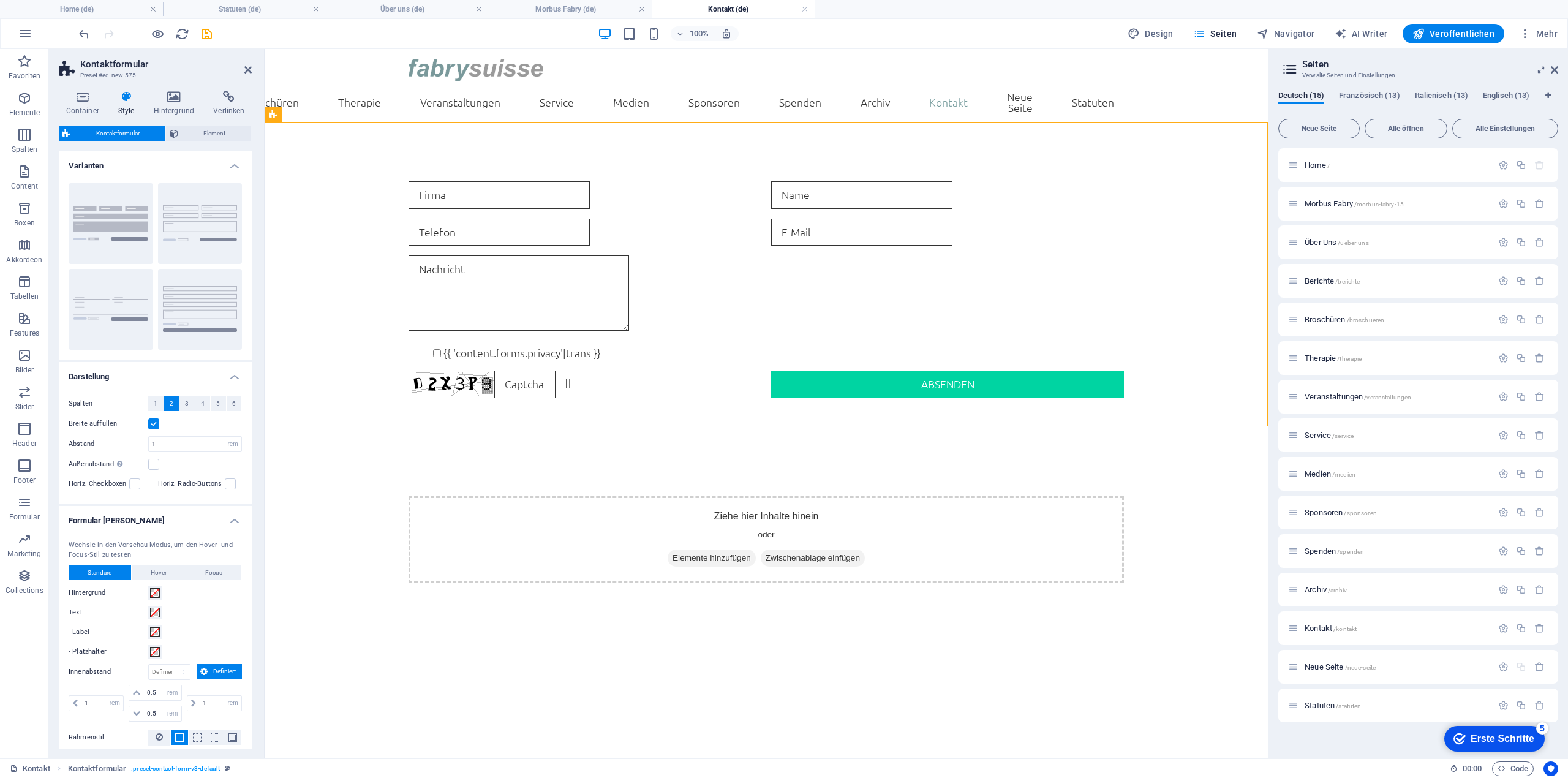
scroll to position [169, 0]
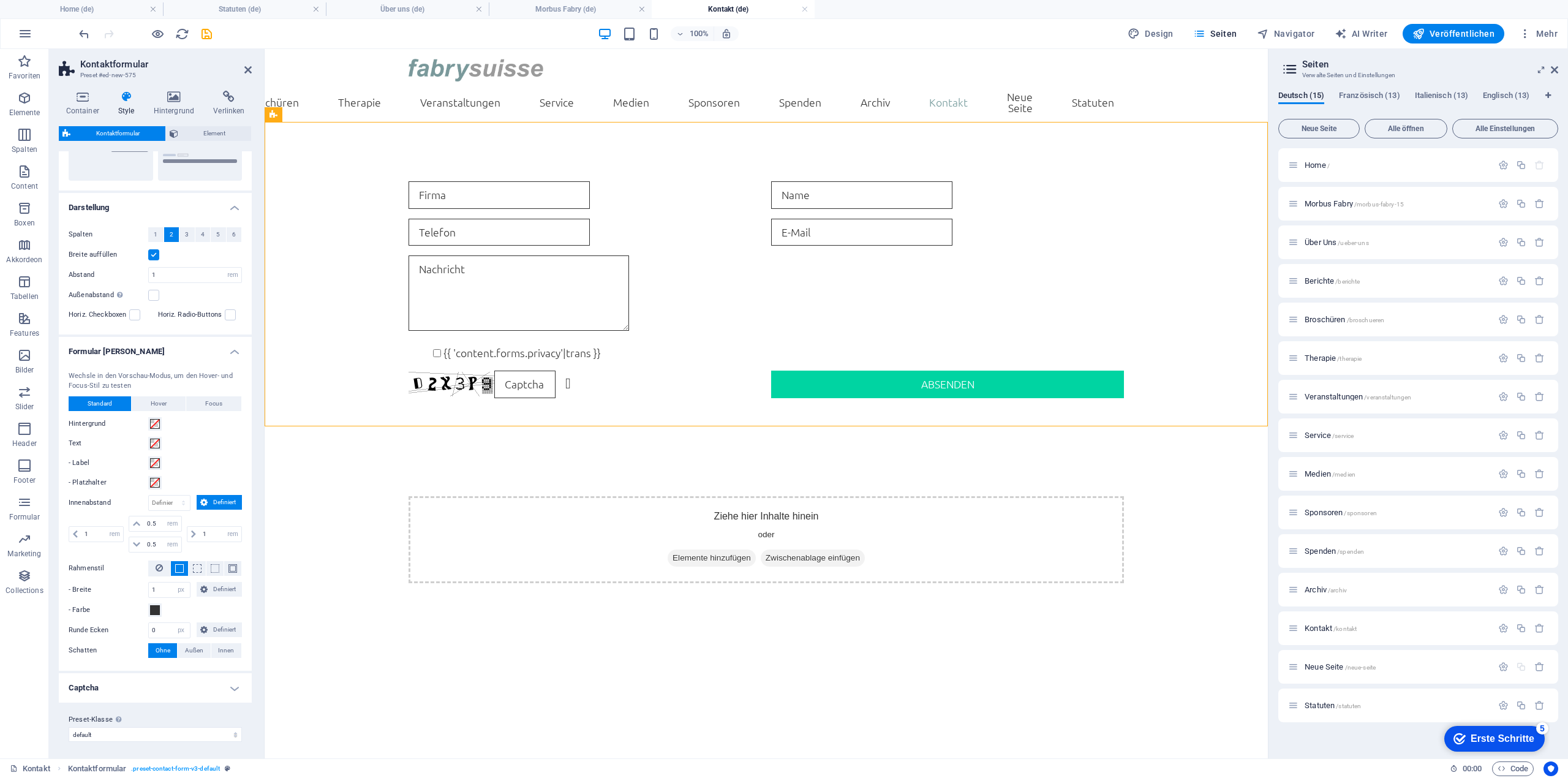
click at [173, 688] on h4 "Captcha" at bounding box center [155, 689] width 193 height 30
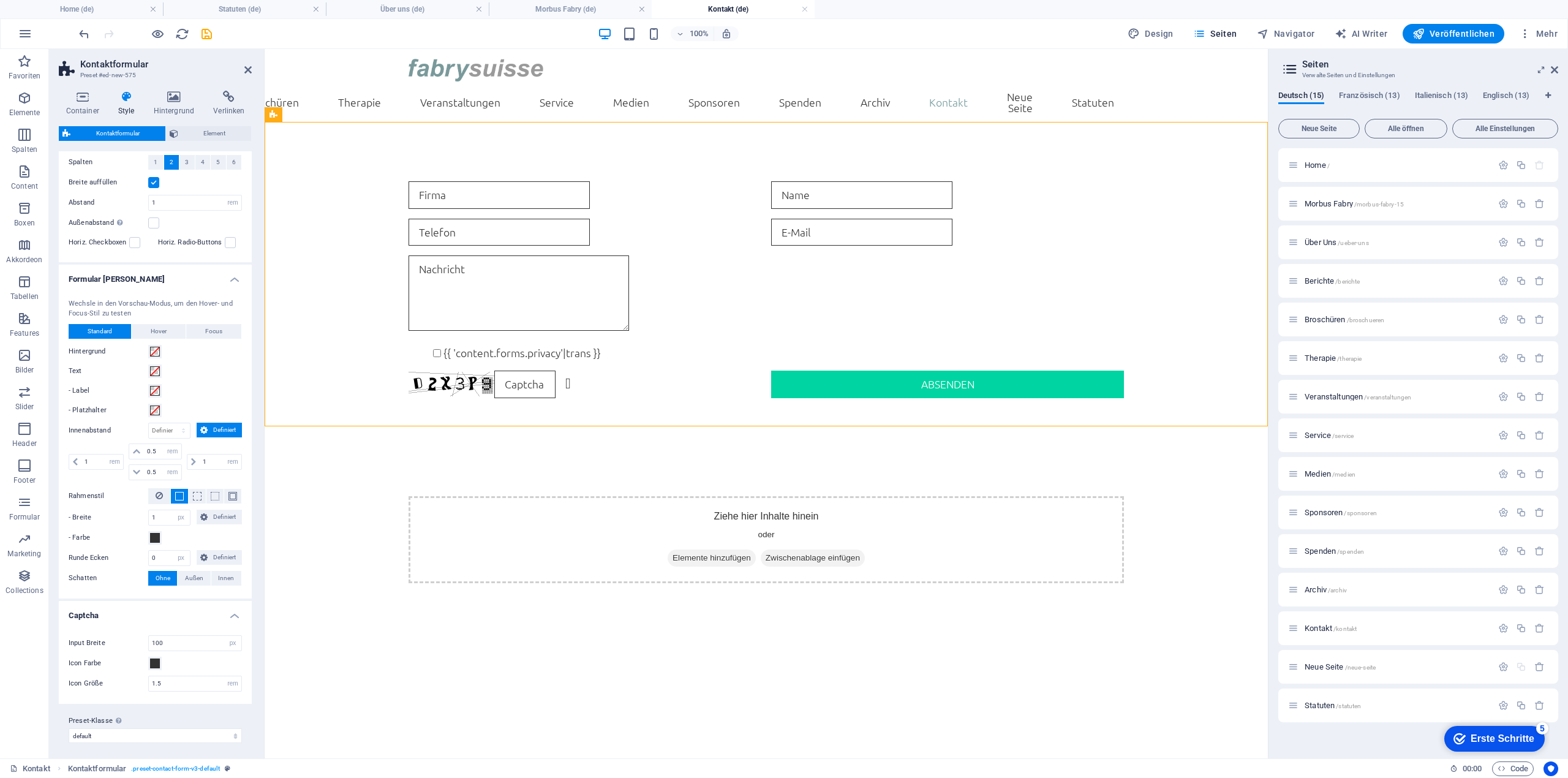
scroll to position [0, 0]
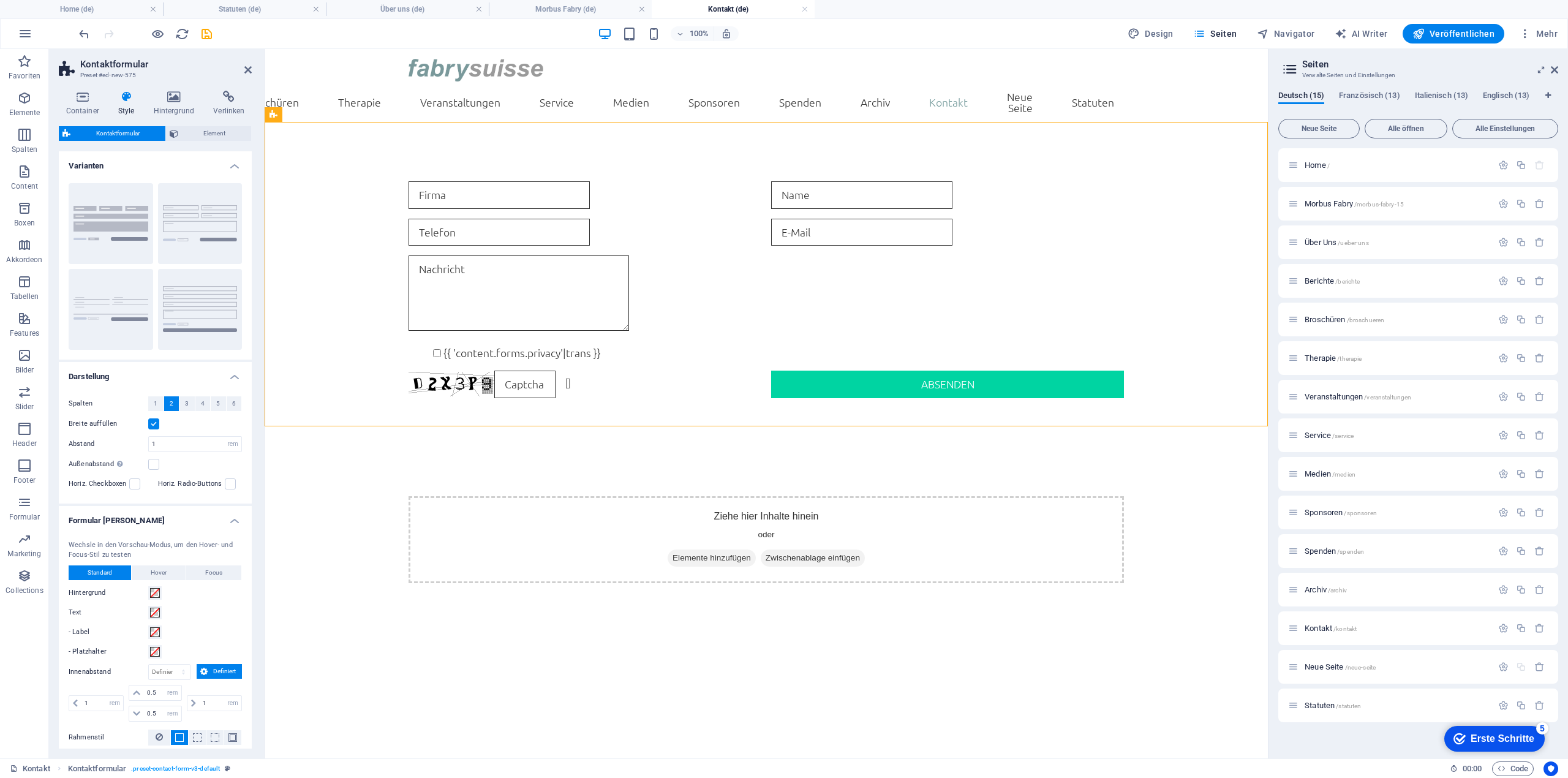
click at [228, 374] on h4 "Darstellung" at bounding box center [155, 373] width 193 height 22
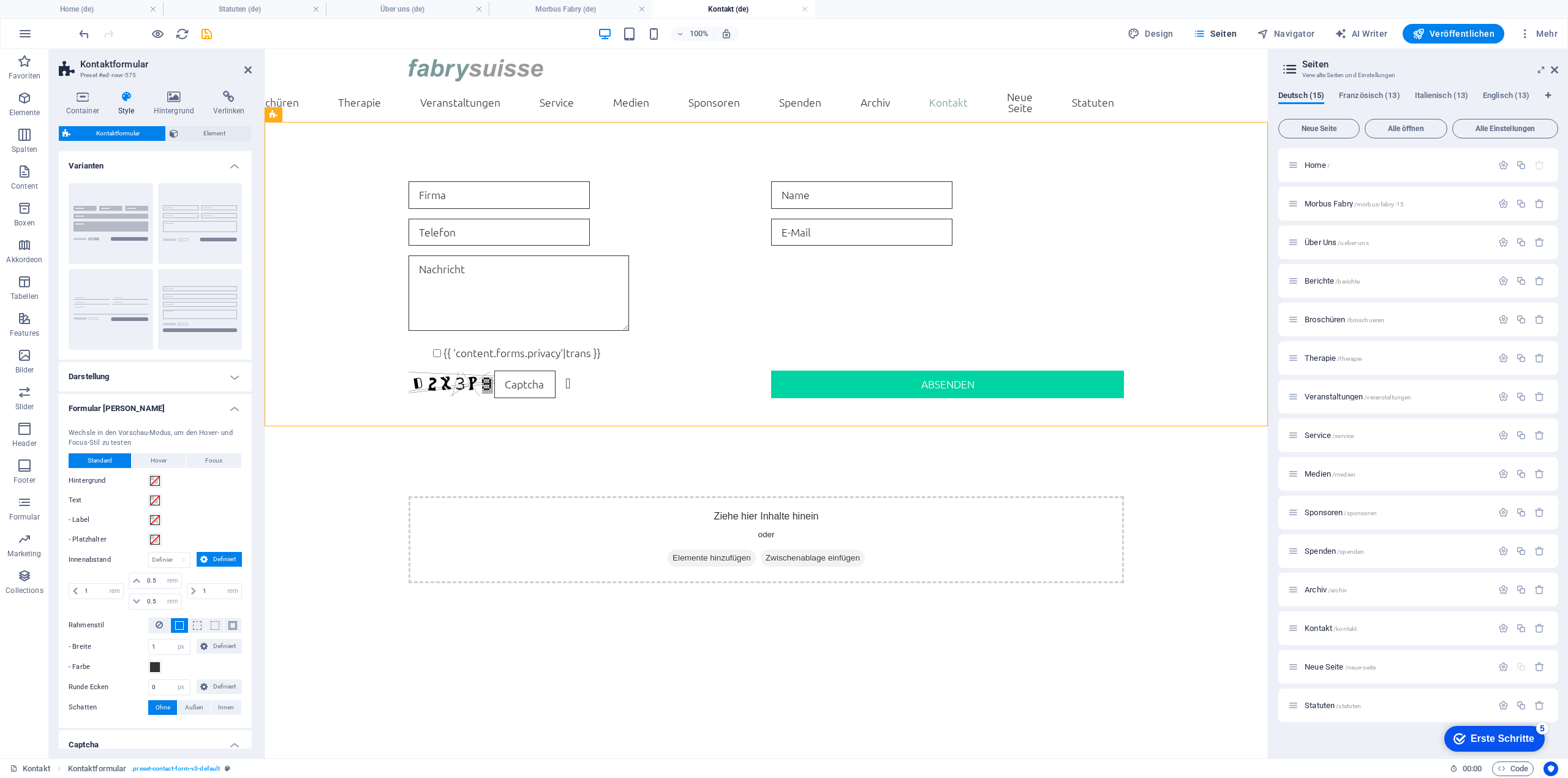
click at [225, 414] on h4 "Formular [PERSON_NAME]" at bounding box center [155, 405] width 193 height 22
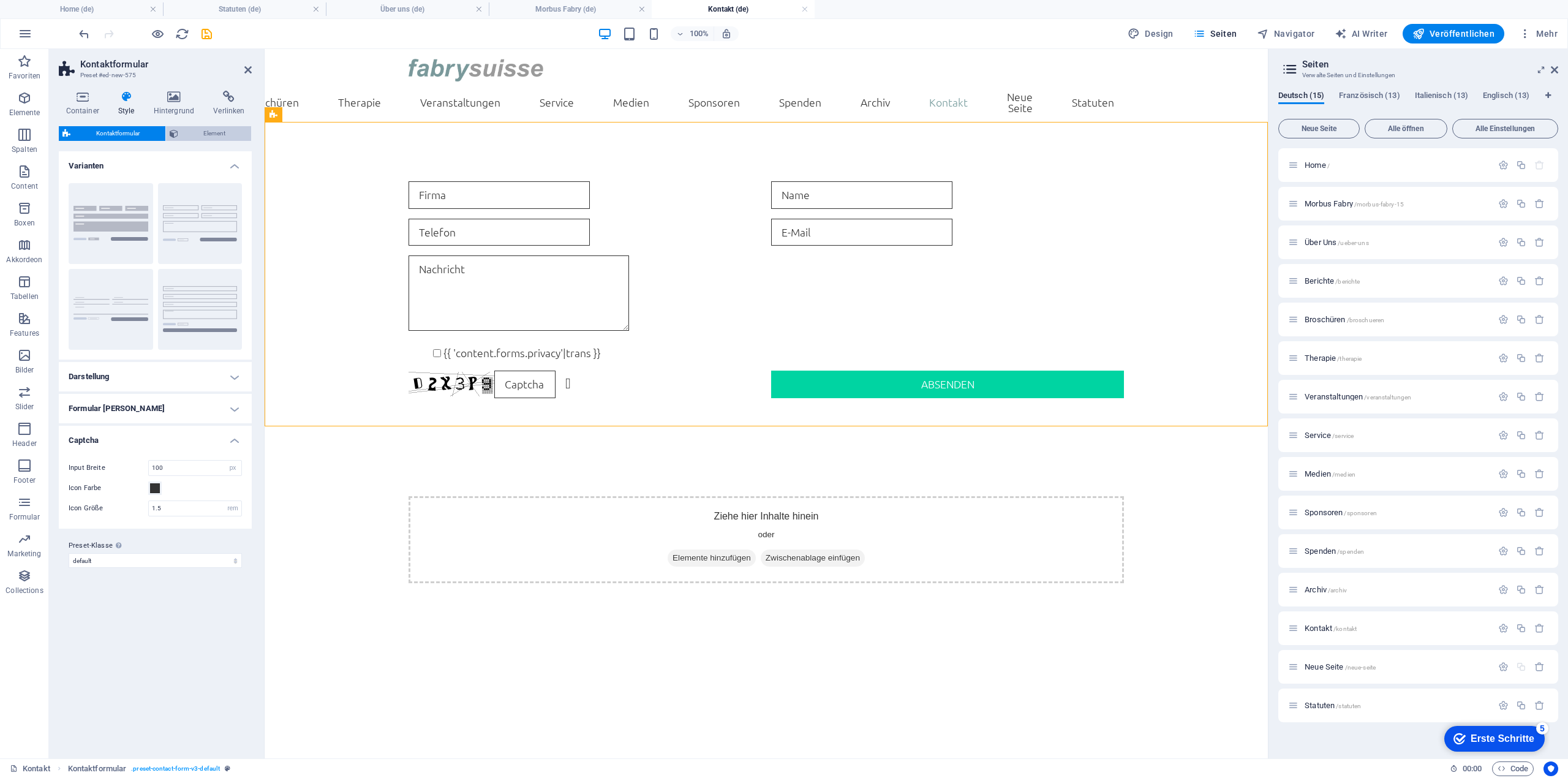
click at [211, 129] on span "Element" at bounding box center [214, 134] width 66 height 15
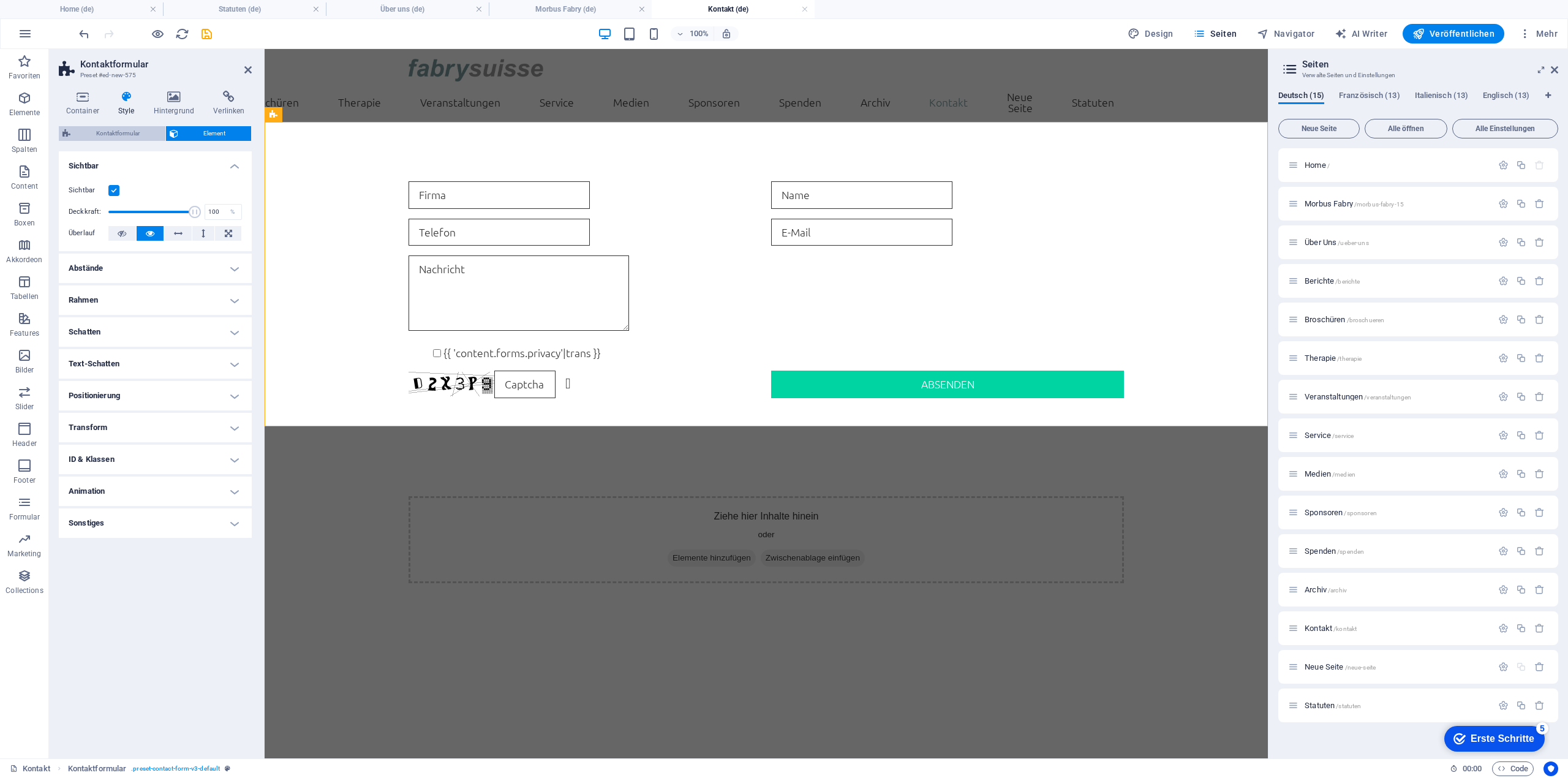
click at [112, 132] on span "Kontaktformular" at bounding box center [118, 134] width 87 height 15
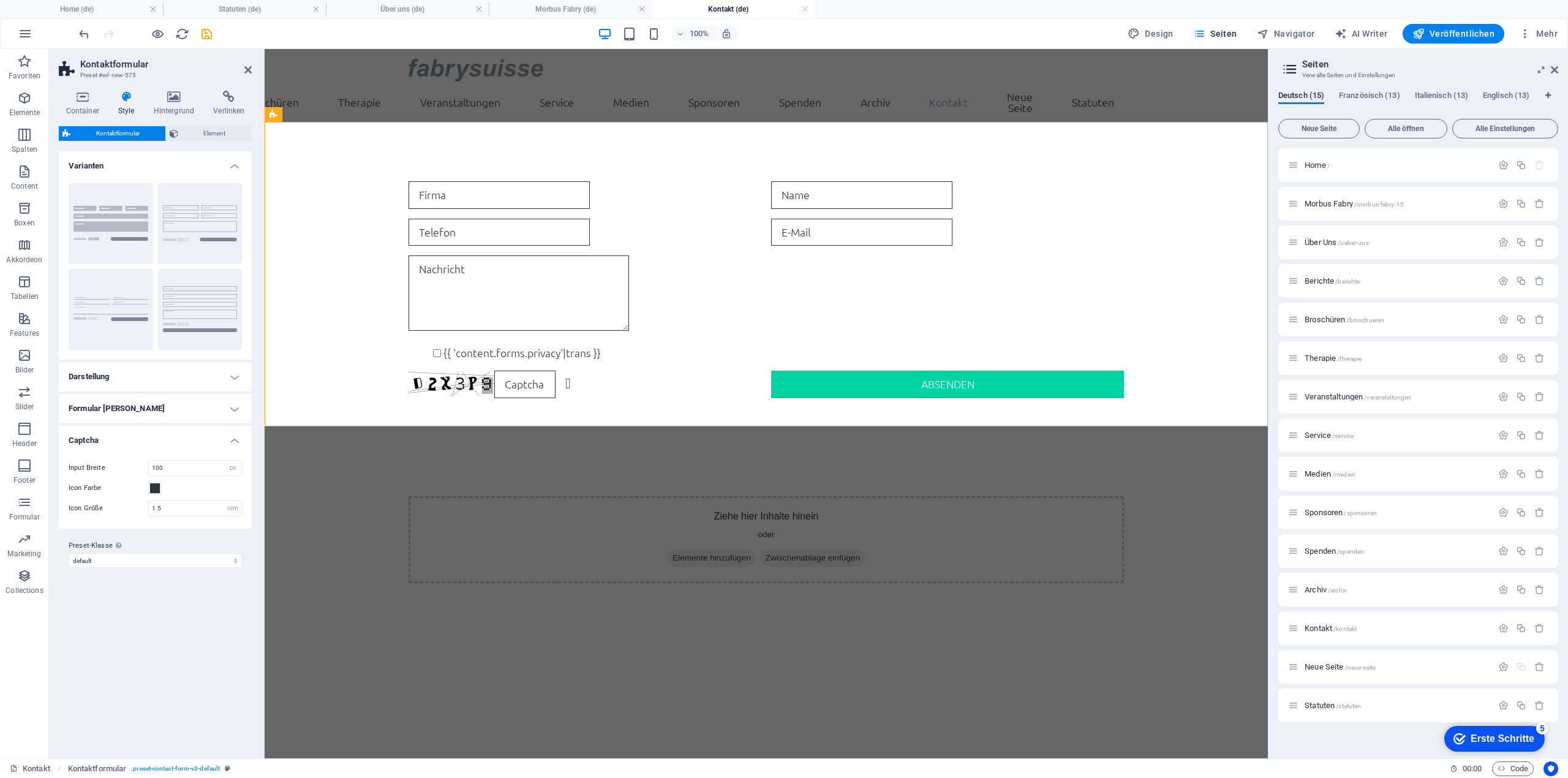
click at [220, 372] on h4 "Darstellung" at bounding box center [155, 377] width 193 height 30
